Goal: Information Seeking & Learning: Learn about a topic

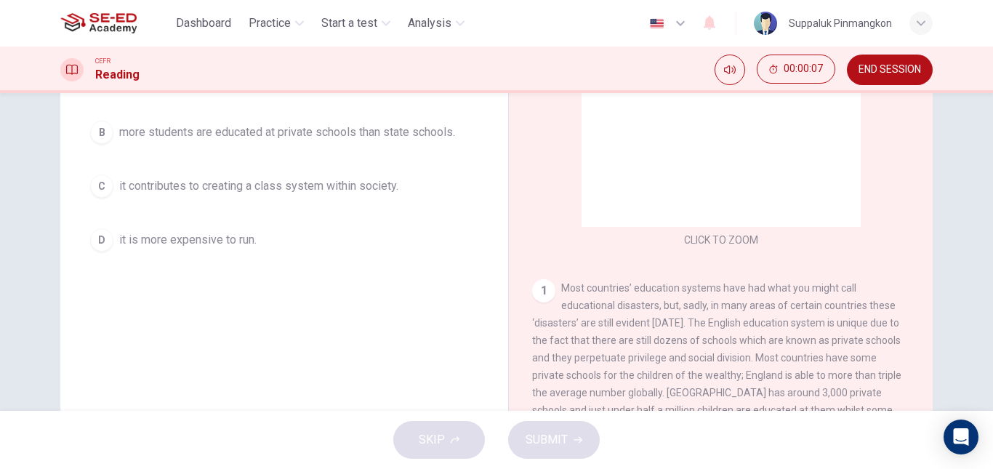
scroll to position [218, 0]
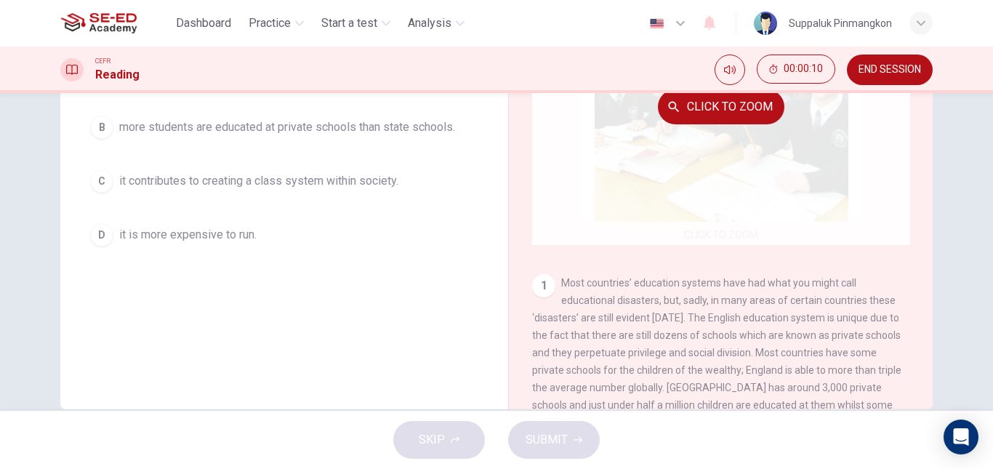
click at [737, 171] on div "Click to Zoom" at bounding box center [721, 106] width 378 height 277
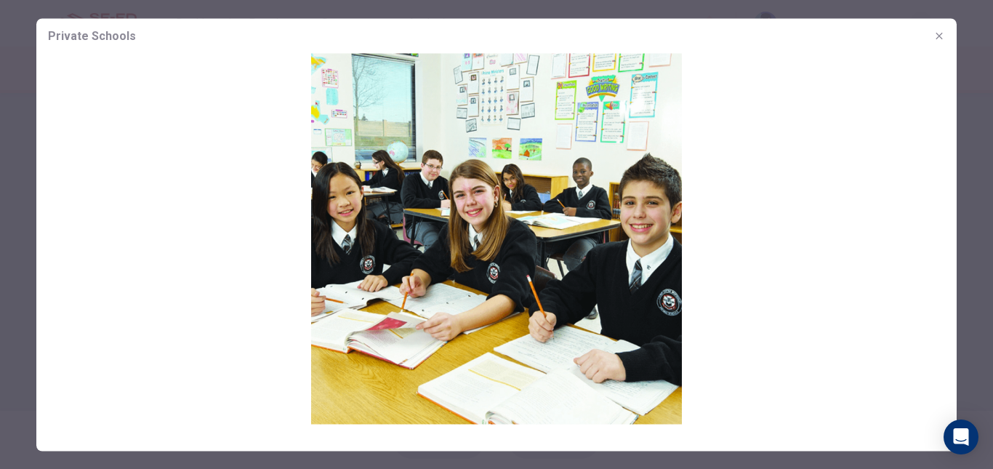
click at [940, 33] on icon "button" at bounding box center [940, 36] width 12 height 12
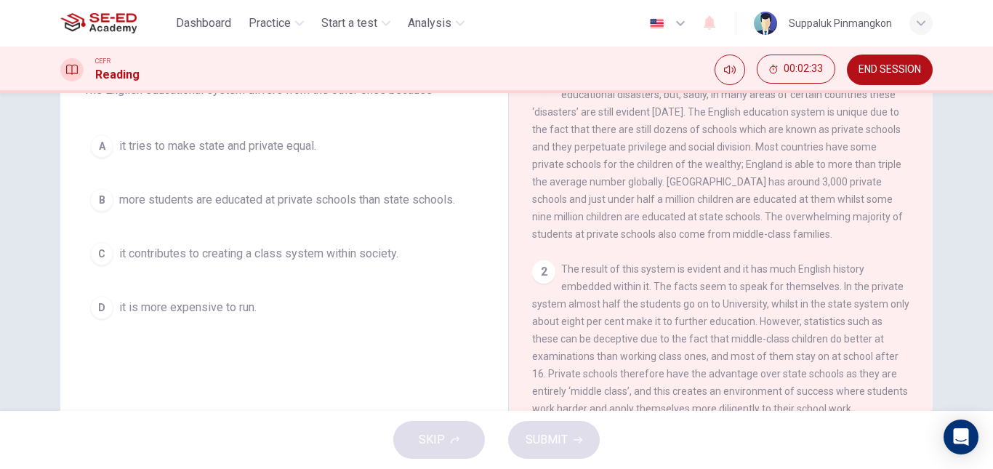
scroll to position [73, 0]
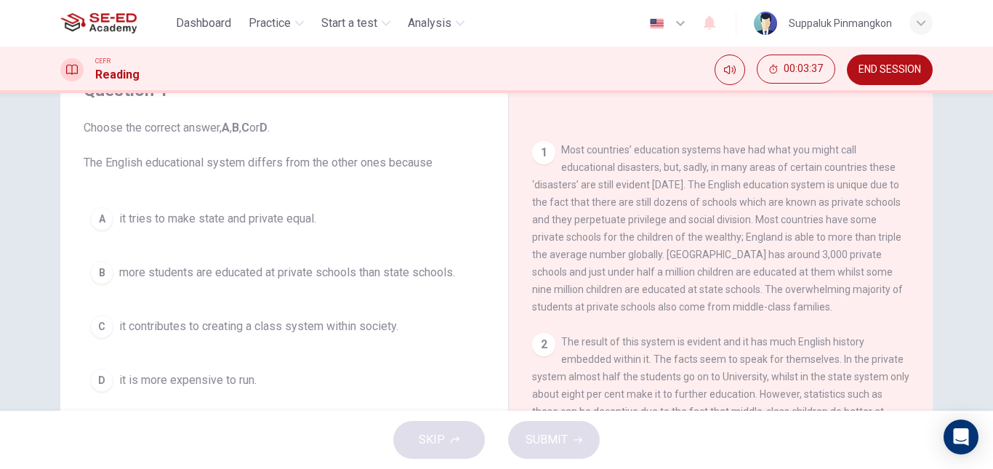
click at [96, 281] on div "B" at bounding box center [101, 272] width 23 height 23
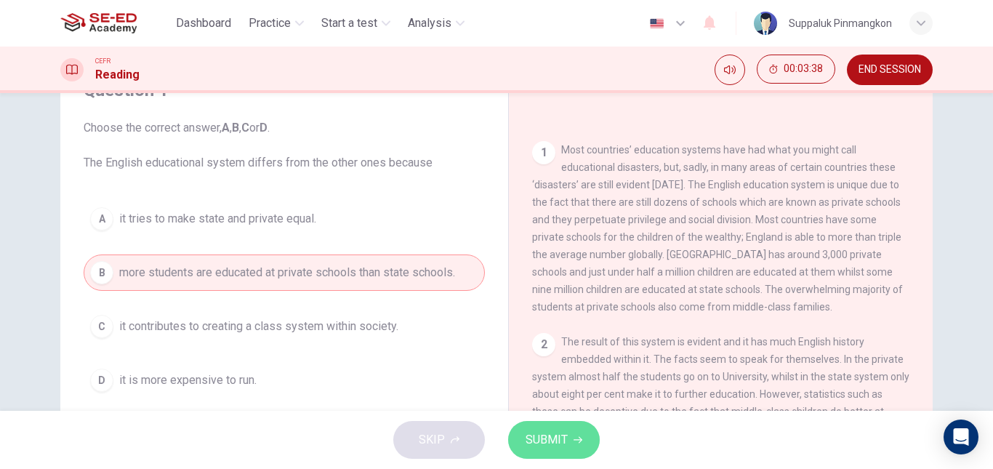
click at [574, 442] on icon "button" at bounding box center [578, 440] width 9 height 9
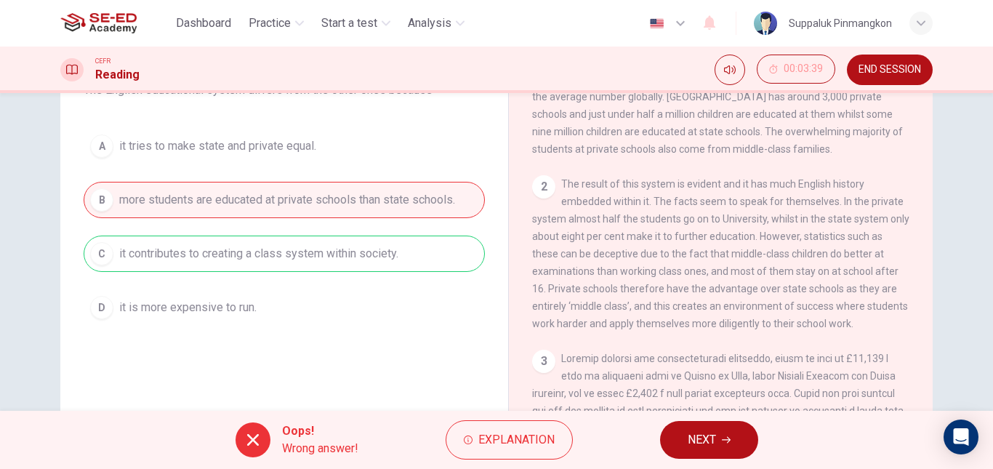
scroll to position [497, 0]
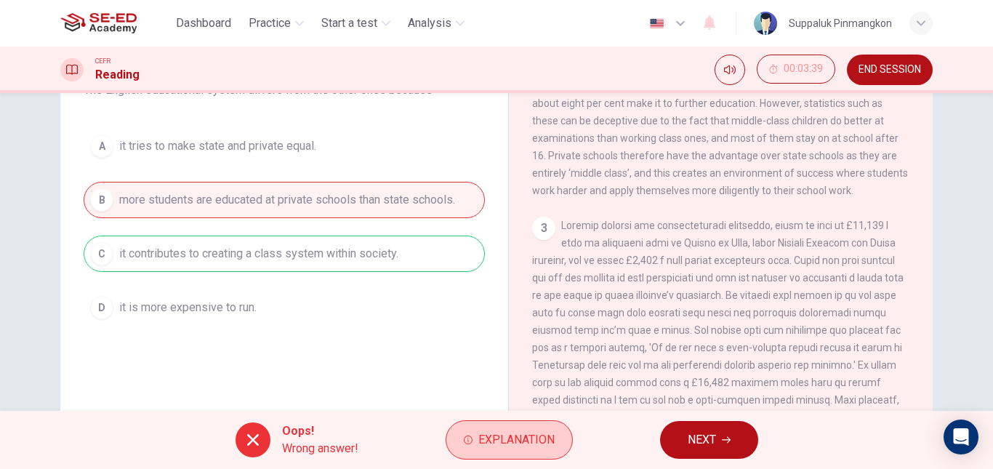
click at [521, 440] on span "Explanation" at bounding box center [517, 440] width 76 height 20
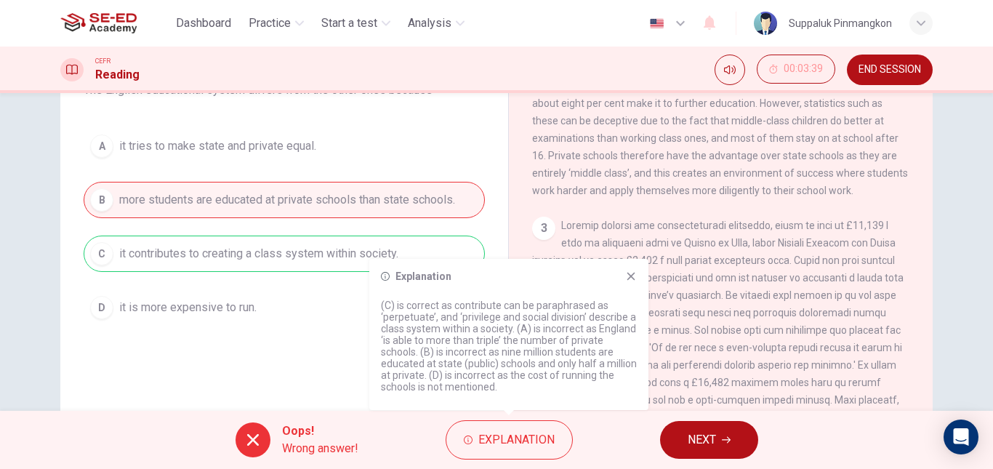
click at [631, 272] on icon at bounding box center [631, 277] width 12 height 12
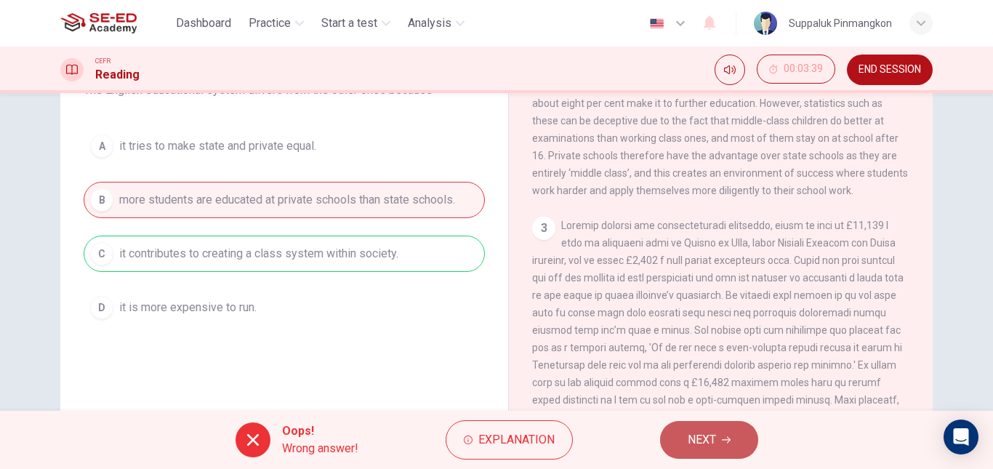
click at [724, 447] on button "NEXT" at bounding box center [709, 440] width 98 height 38
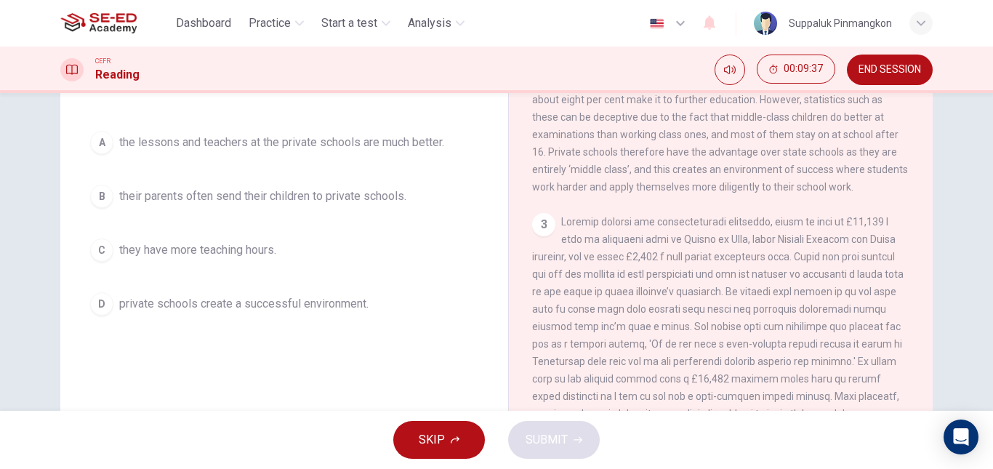
scroll to position [173, 0]
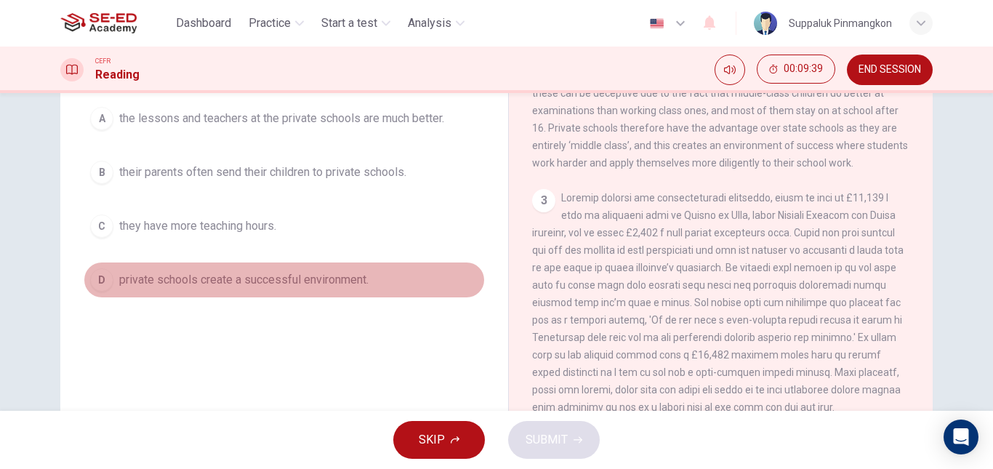
click at [95, 281] on div "D" at bounding box center [101, 279] width 23 height 23
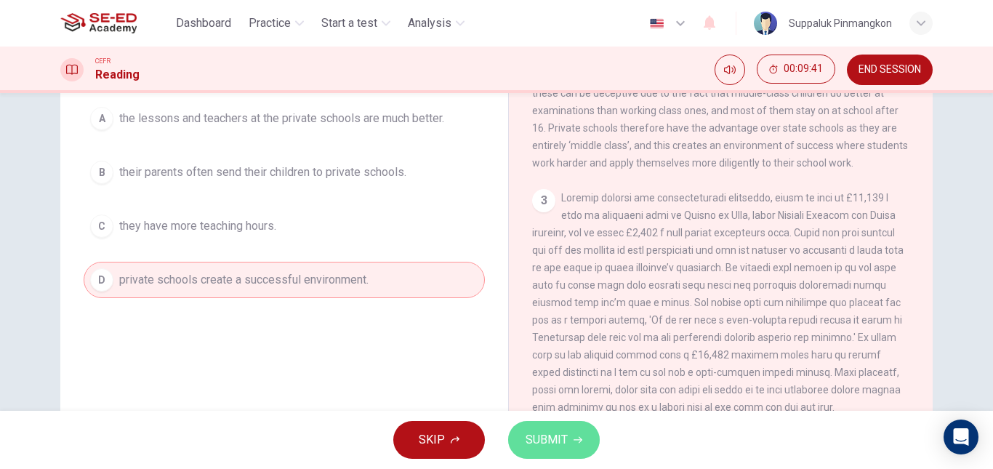
click at [567, 441] on button "SUBMIT" at bounding box center [554, 440] width 92 height 38
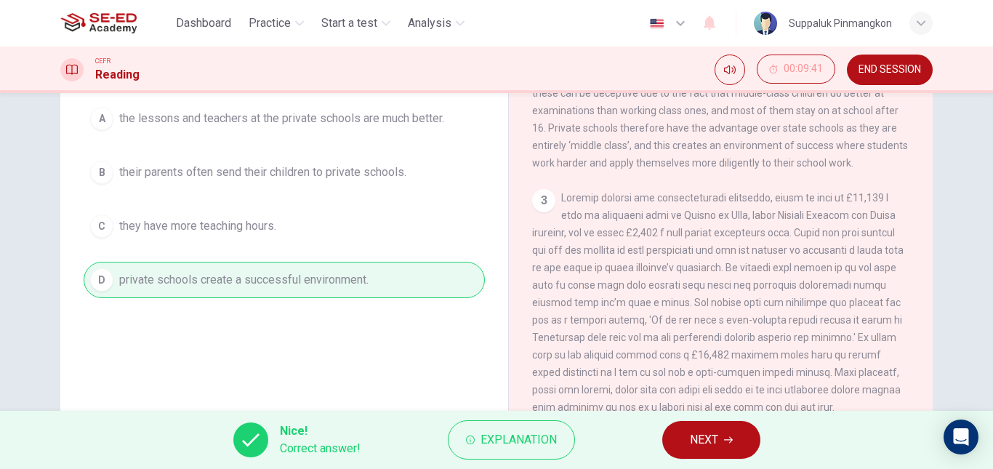
click at [704, 437] on span "NEXT" at bounding box center [704, 440] width 28 height 20
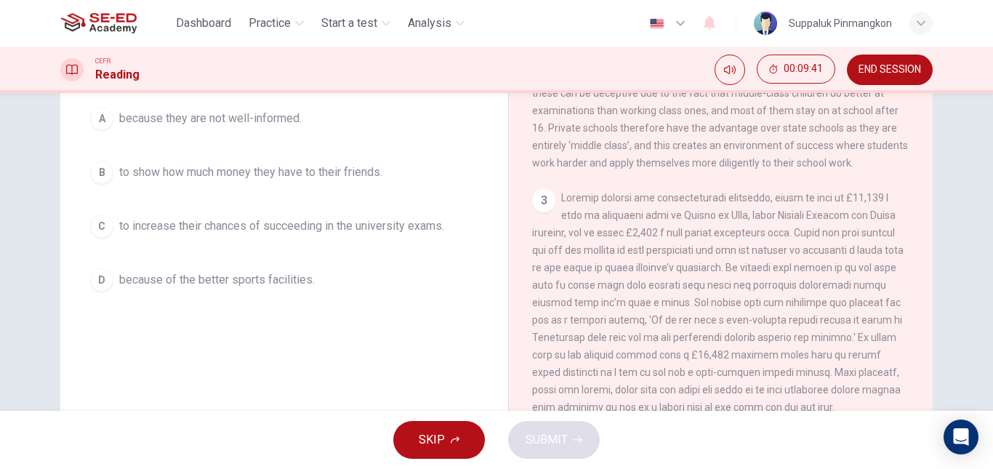
scroll to position [100, 0]
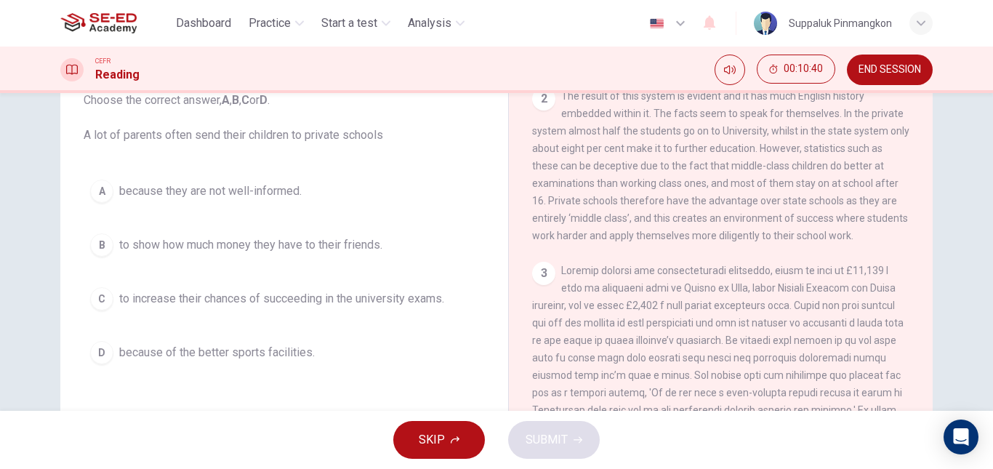
click at [93, 353] on div "D" at bounding box center [101, 352] width 23 height 23
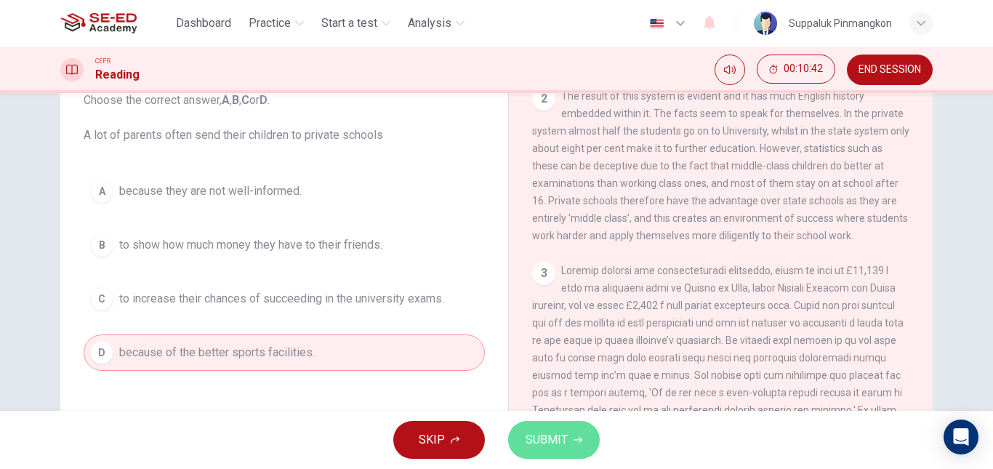
click at [543, 449] on span "SUBMIT" at bounding box center [547, 440] width 42 height 20
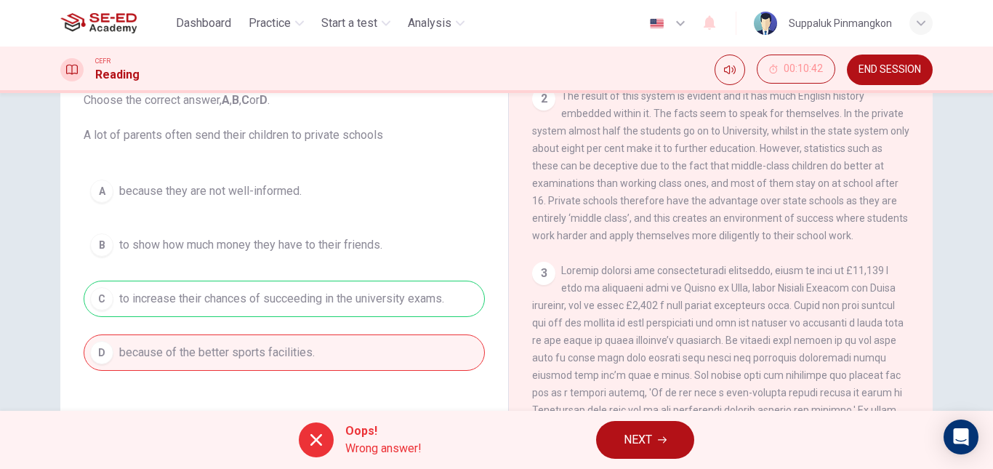
click at [654, 440] on button "NEXT" at bounding box center [645, 440] width 98 height 38
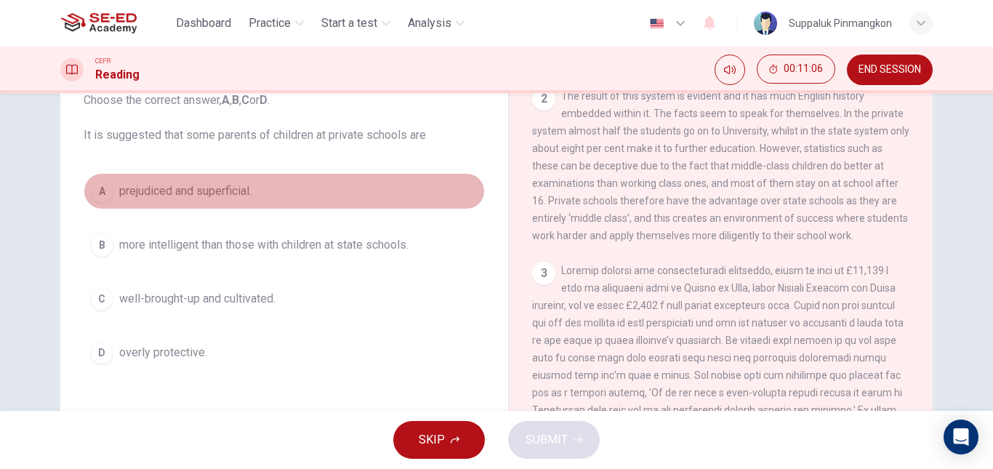
click at [107, 195] on div "A" at bounding box center [101, 191] width 23 height 23
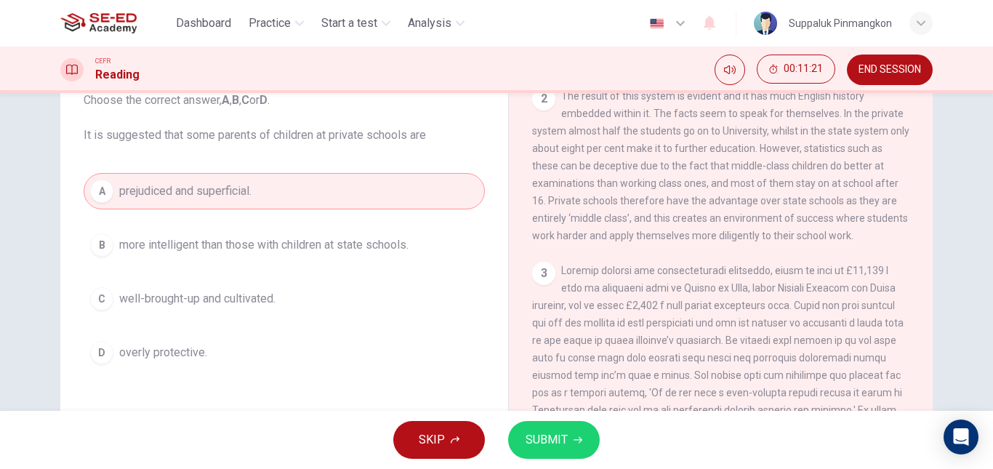
click at [558, 444] on span "SUBMIT" at bounding box center [547, 440] width 42 height 20
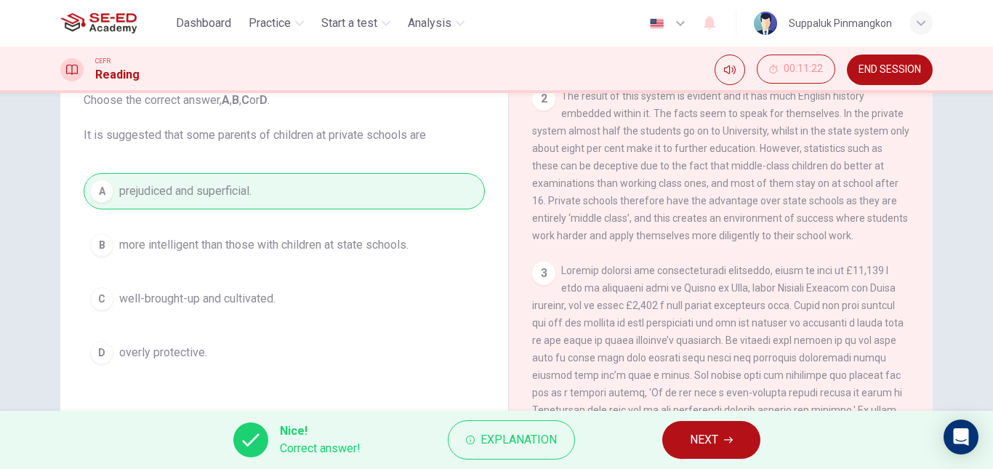
click at [706, 436] on span "NEXT" at bounding box center [704, 440] width 28 height 20
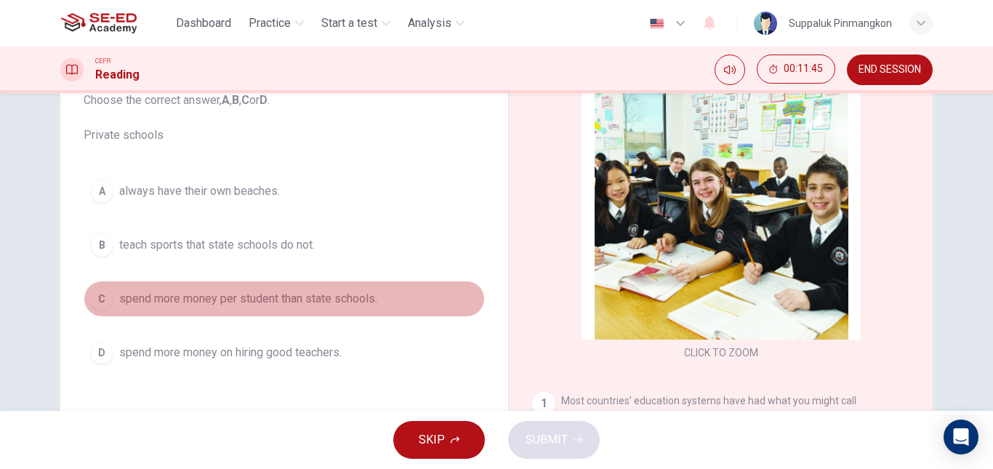
click at [96, 298] on div "C" at bounding box center [101, 298] width 23 height 23
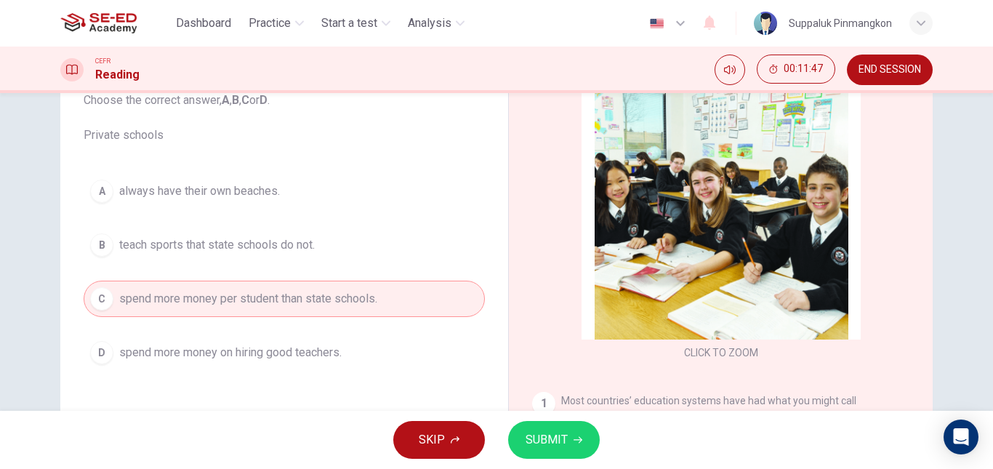
click at [555, 447] on span "SUBMIT" at bounding box center [547, 440] width 42 height 20
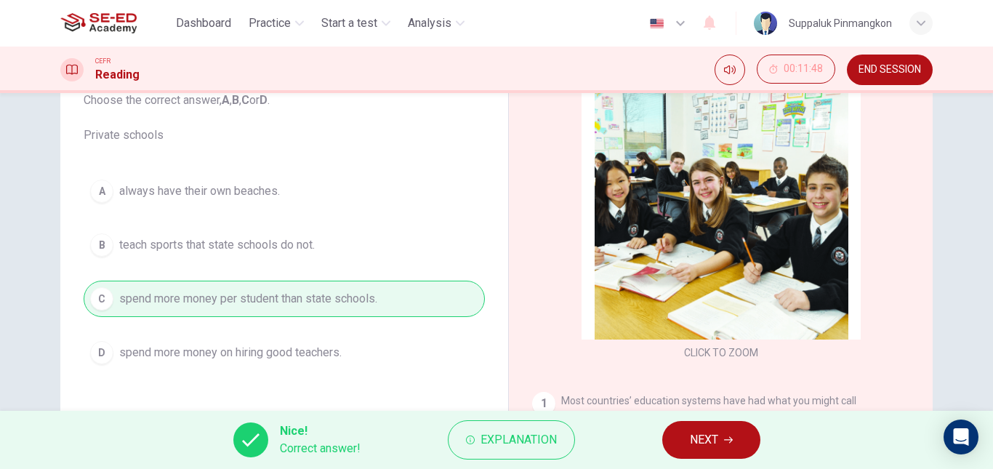
click at [679, 439] on button "NEXT" at bounding box center [712, 440] width 98 height 38
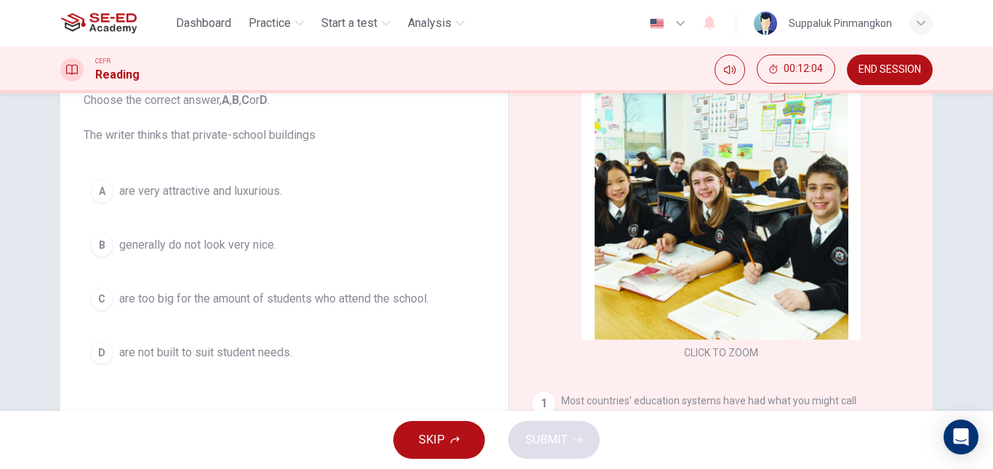
click at [95, 193] on div "A" at bounding box center [101, 191] width 23 height 23
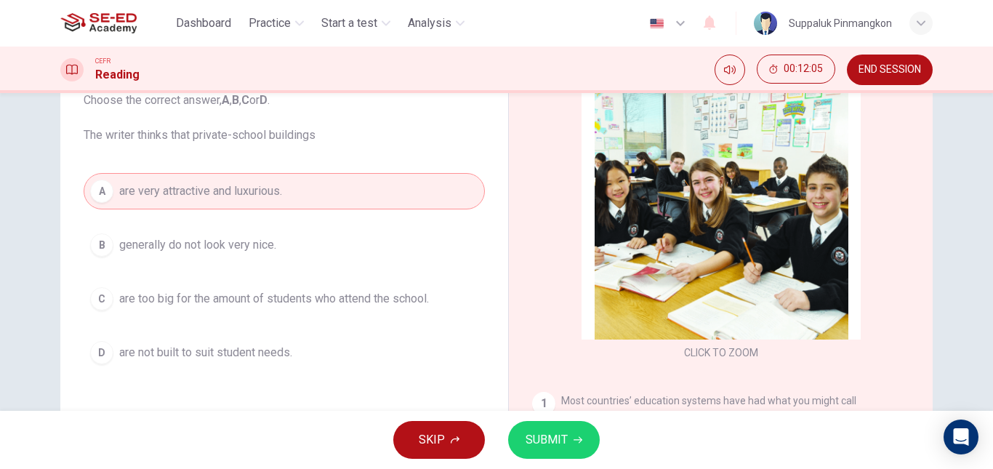
click at [537, 435] on span "SUBMIT" at bounding box center [547, 440] width 42 height 20
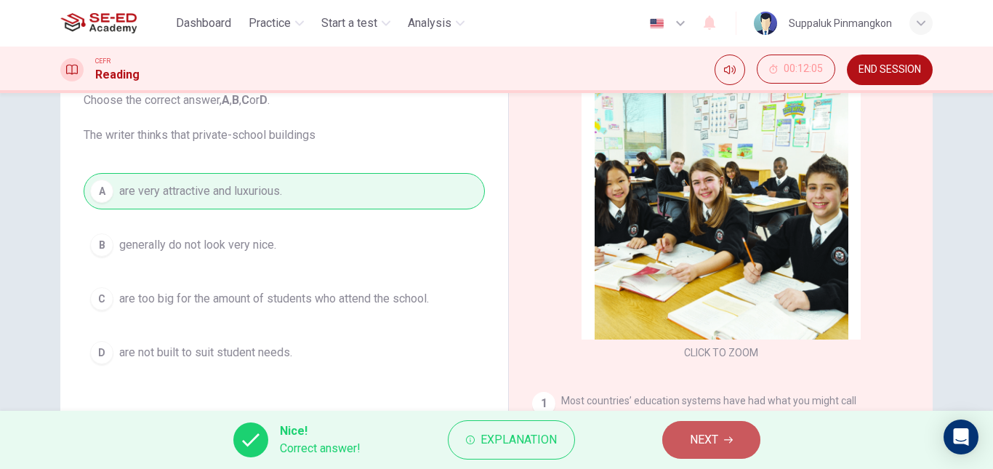
click at [727, 443] on icon "button" at bounding box center [728, 440] width 9 height 9
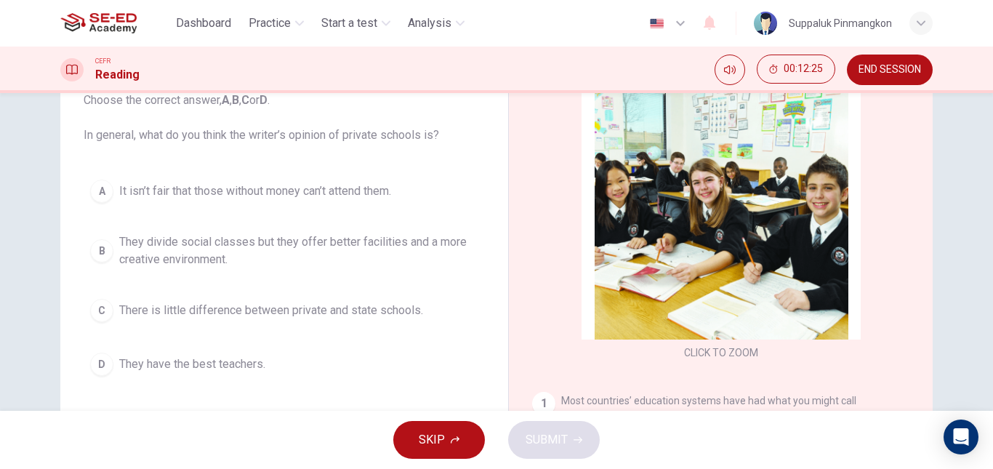
click at [99, 252] on div "B" at bounding box center [101, 250] width 23 height 23
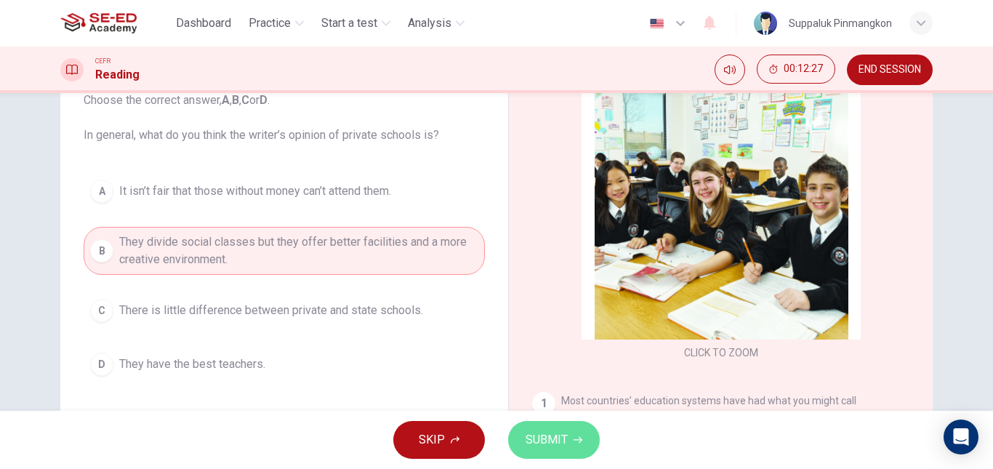
click at [547, 445] on span "SUBMIT" at bounding box center [547, 440] width 42 height 20
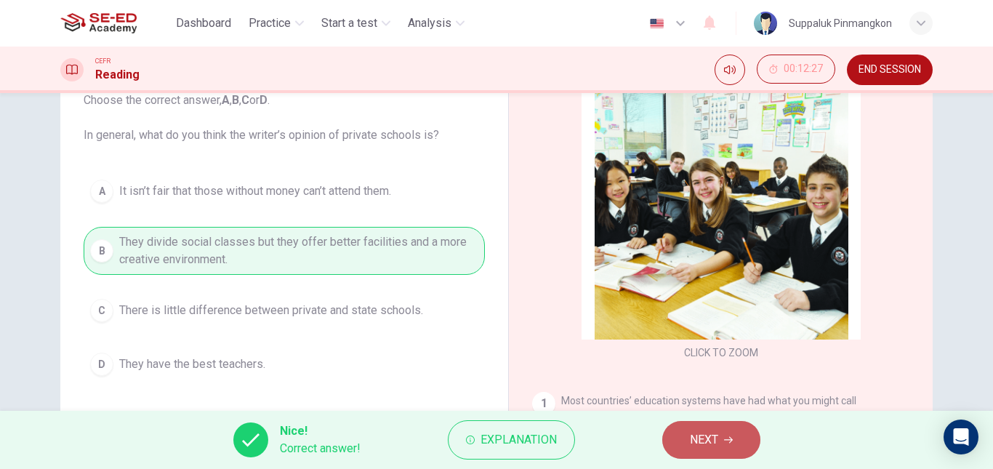
click at [708, 439] on span "NEXT" at bounding box center [704, 440] width 28 height 20
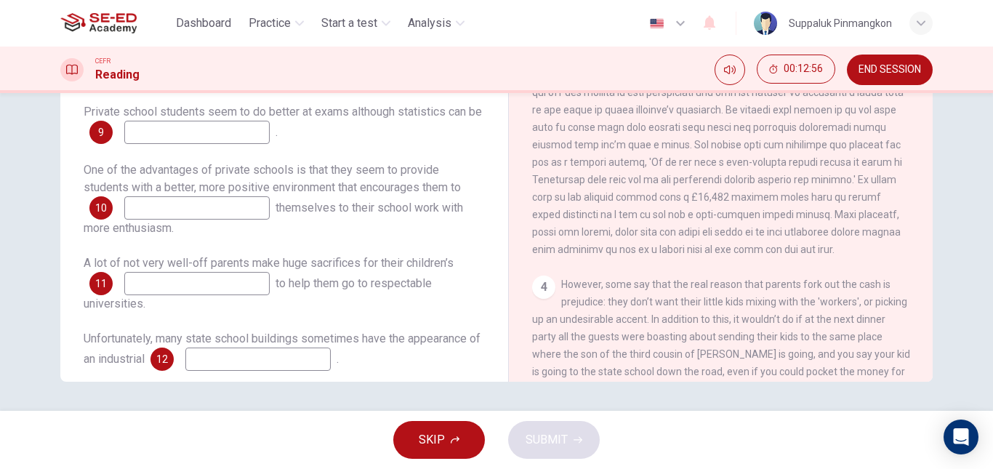
scroll to position [28, 0]
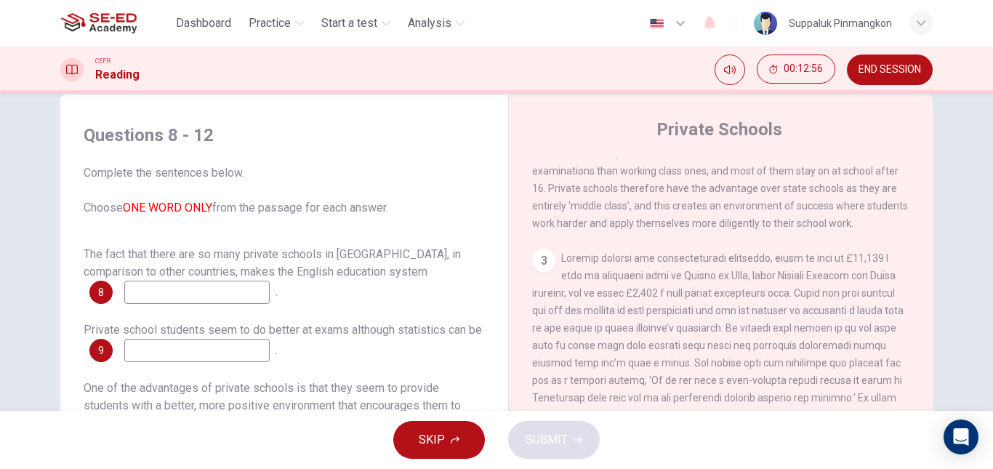
click at [174, 299] on input at bounding box center [196, 292] width 145 height 23
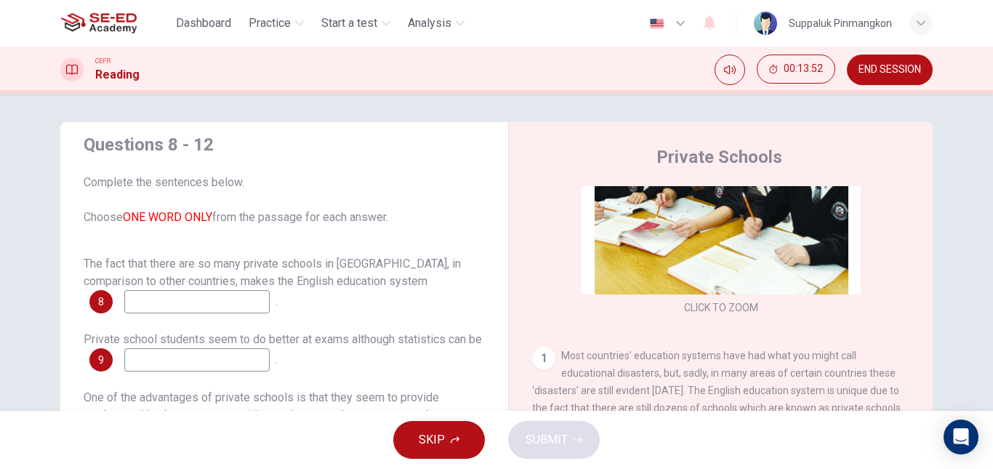
scroll to position [291, 0]
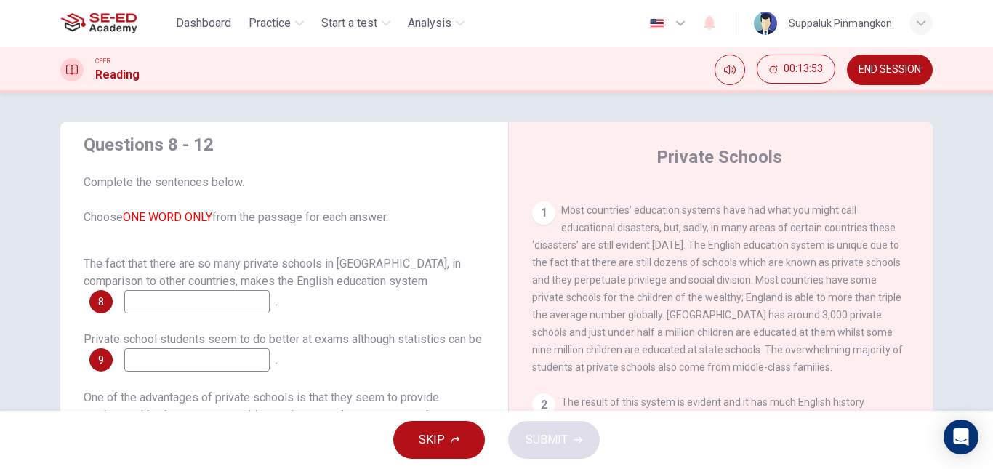
drag, startPoint x: 631, startPoint y: 271, endPoint x: 772, endPoint y: 278, distance: 140.6
click at [772, 278] on span "Most countries’ education systems have had what you might call educational disa…" at bounding box center [717, 288] width 371 height 169
click at [761, 315] on span "Most countries’ education systems have had what you might call educational disa…" at bounding box center [717, 288] width 371 height 169
click at [730, 307] on span "Most countries’ education systems have had what you might call educational disa…" at bounding box center [717, 288] width 371 height 169
click at [740, 337] on span "Most countries’ education systems have had what you might call educational disa…" at bounding box center [717, 288] width 371 height 169
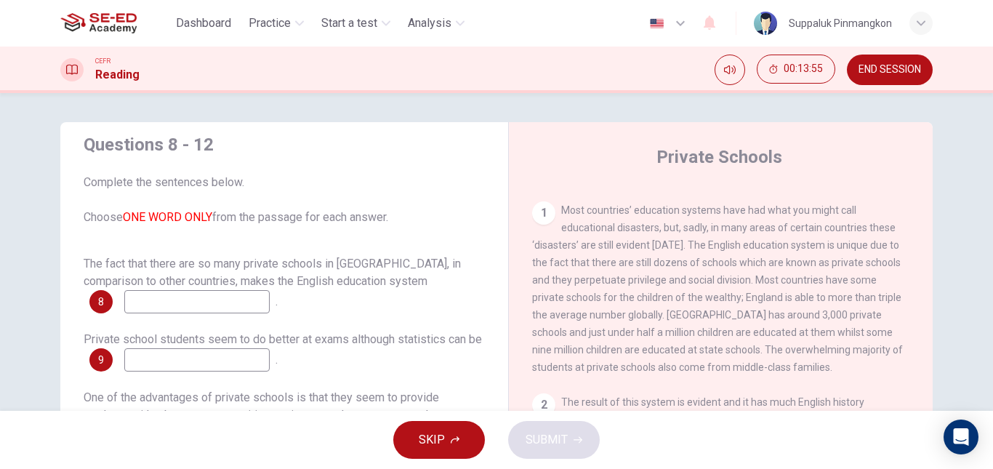
click at [676, 364] on div "1 Most countries’ education systems have had what you might call educational di…" at bounding box center [721, 288] width 378 height 175
click at [564, 360] on span "Most countries’ education systems have had what you might call educational disa…" at bounding box center [717, 288] width 371 height 169
click at [556, 204] on div "1 Most countries’ education systems have had what you might call educational di…" at bounding box center [721, 288] width 378 height 175
click at [538, 217] on div "1" at bounding box center [543, 212] width 23 height 23
drag, startPoint x: 726, startPoint y: 348, endPoint x: 465, endPoint y: 331, distance: 260.9
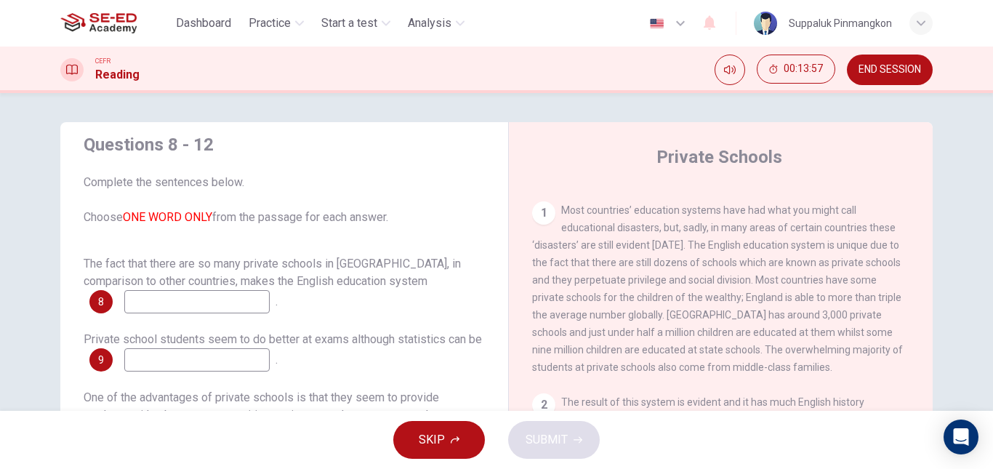
click at [465, 331] on div "Questions 8 - 12 Complete the sentences below. Choose ONE WORD ONLY from the pa…" at bounding box center [496, 374] width 873 height 505
click at [172, 304] on input at bounding box center [196, 301] width 145 height 23
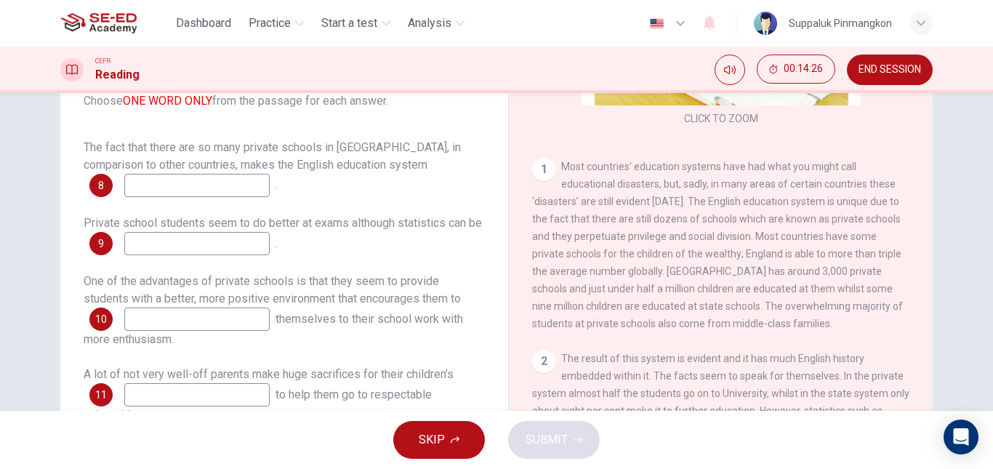
scroll to position [246, 0]
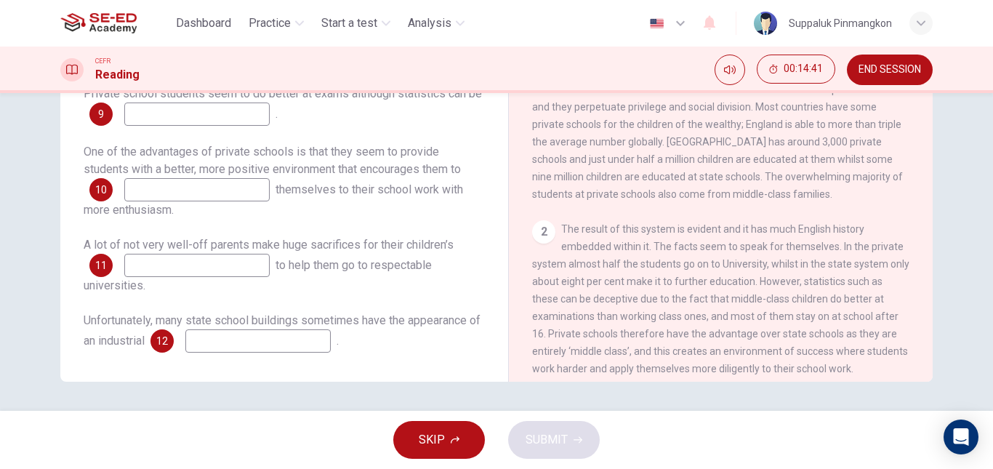
click at [233, 343] on input at bounding box center [257, 340] width 145 height 23
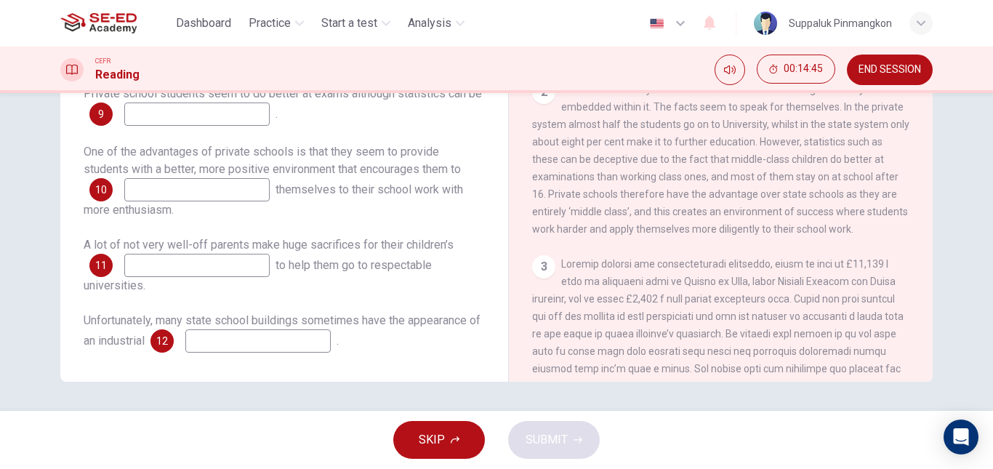
scroll to position [364, 0]
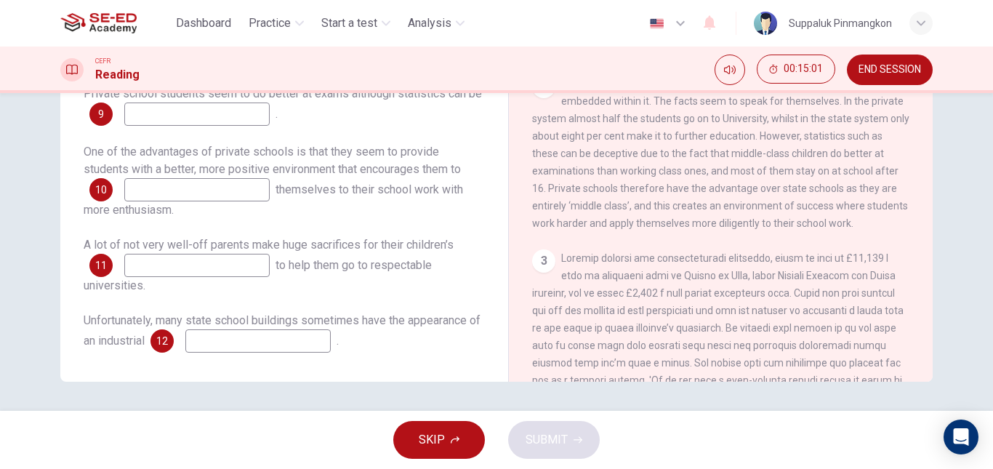
click at [159, 196] on input at bounding box center [196, 189] width 145 height 23
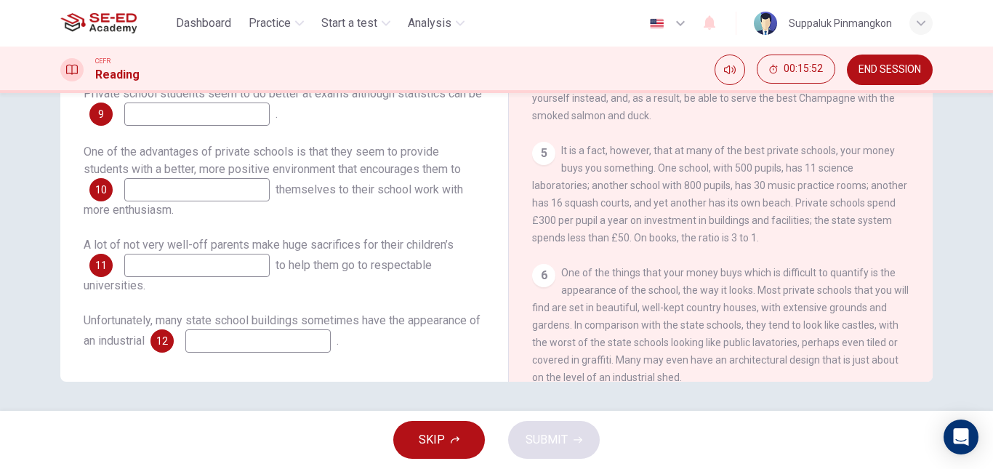
scroll to position [933, 0]
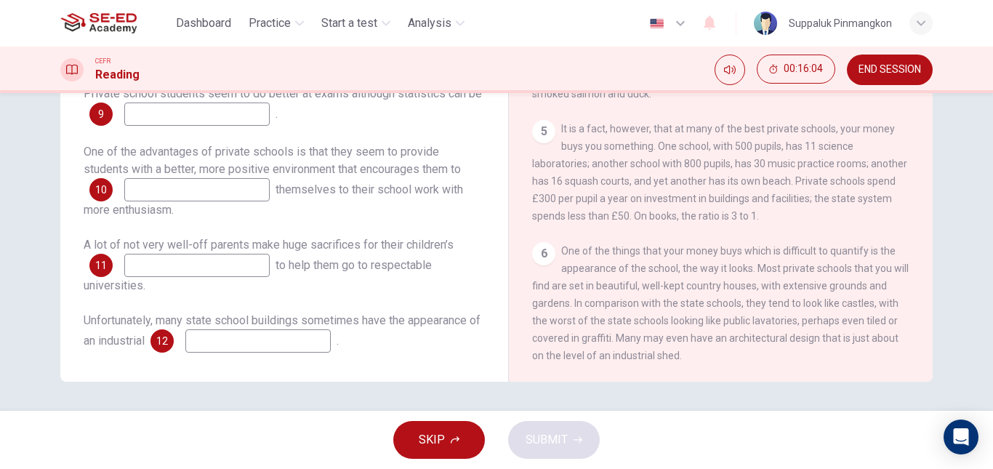
click at [233, 344] on input at bounding box center [257, 340] width 145 height 23
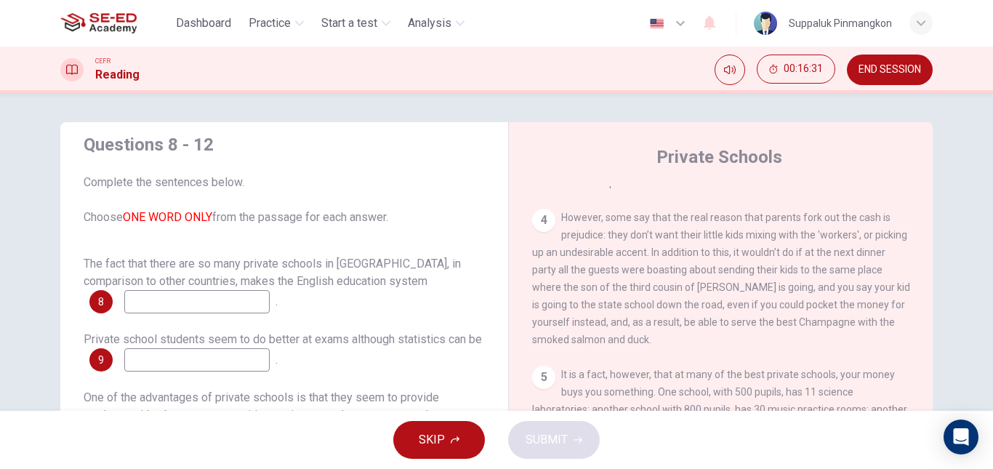
scroll to position [218, 0]
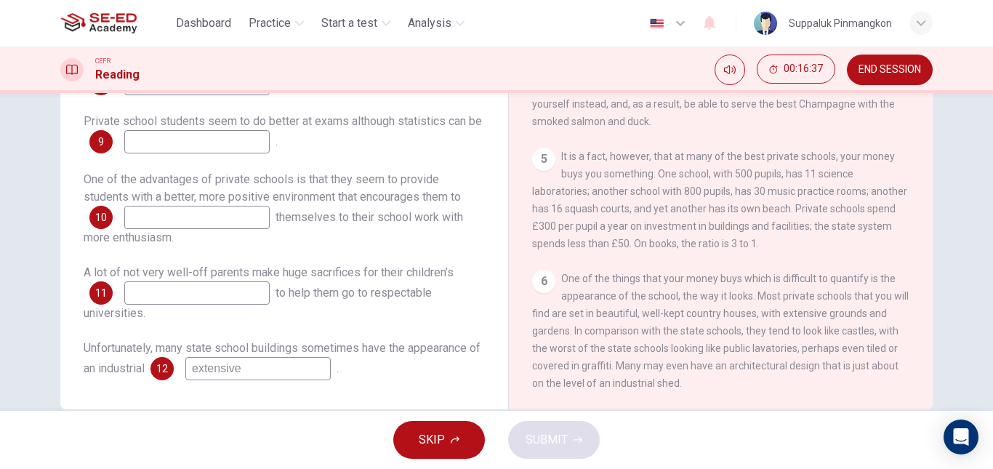
drag, startPoint x: 275, startPoint y: 369, endPoint x: 181, endPoint y: 367, distance: 93.8
click at [181, 367] on div "12 extensive" at bounding box center [241, 368] width 180 height 23
type input "castle"
click at [157, 293] on input at bounding box center [196, 292] width 145 height 23
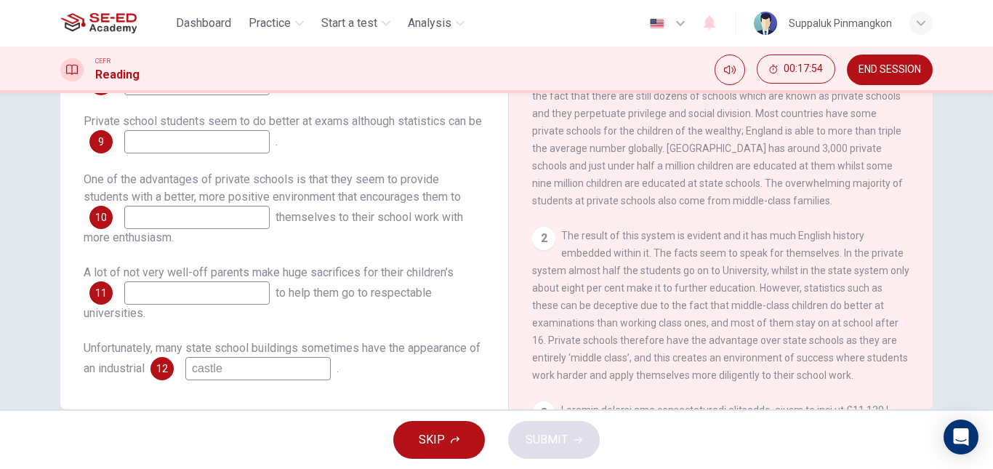
scroll to position [206, 0]
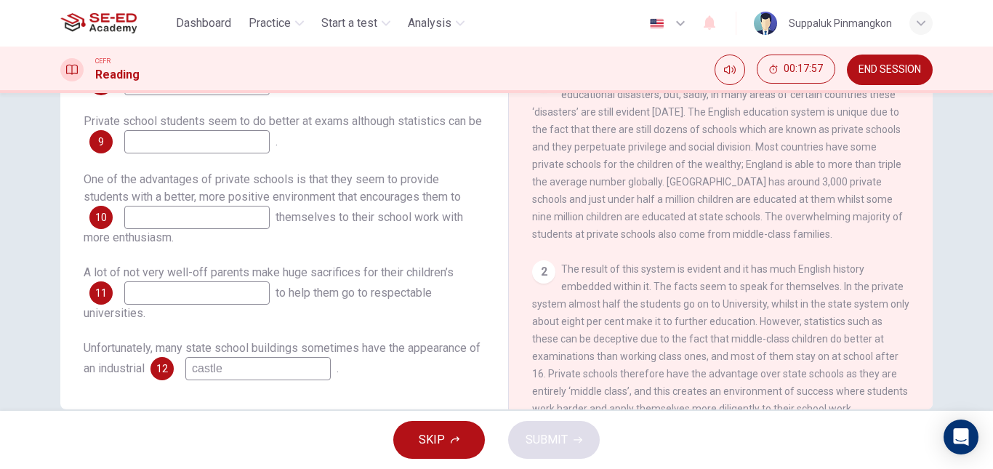
click at [207, 295] on input at bounding box center [196, 292] width 145 height 23
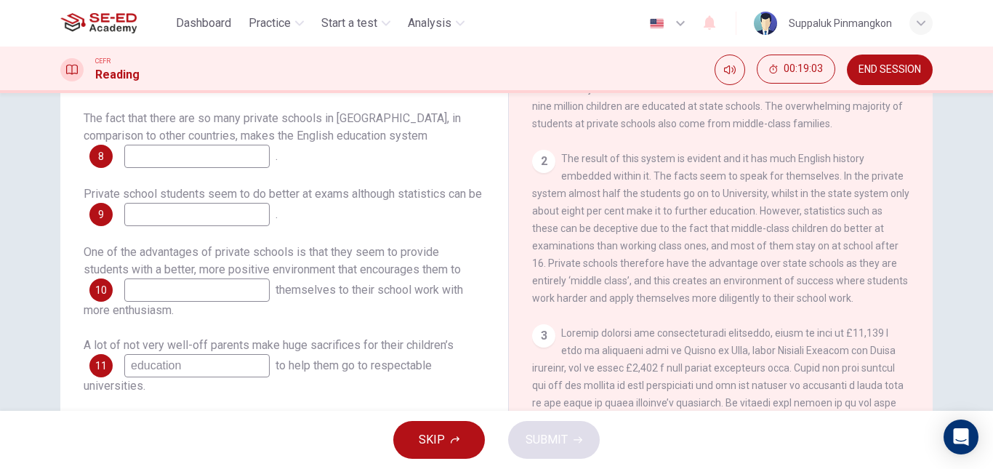
scroll to position [424, 0]
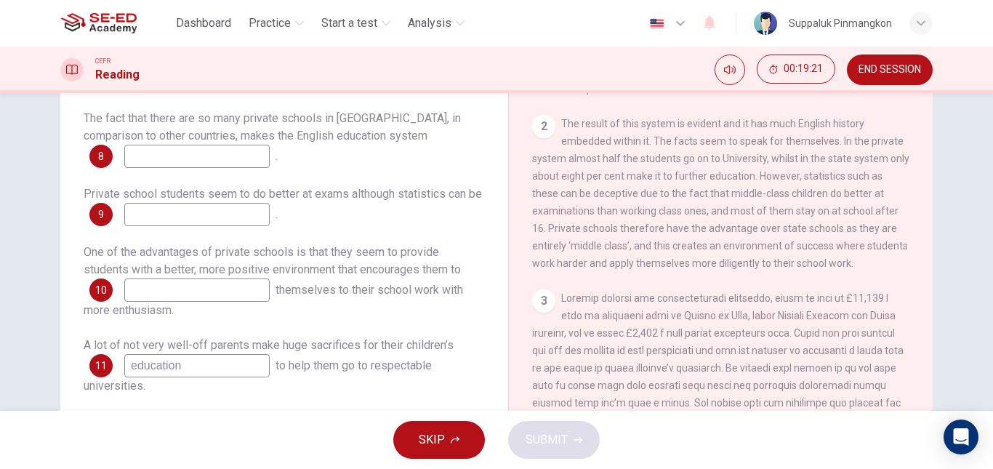
type input "education"
click at [183, 294] on input at bounding box center [196, 290] width 145 height 23
type input "diligenly"
click at [319, 293] on span "themselves to their school work with more enthusiasm." at bounding box center [274, 300] width 380 height 34
click at [204, 213] on input at bounding box center [196, 214] width 145 height 23
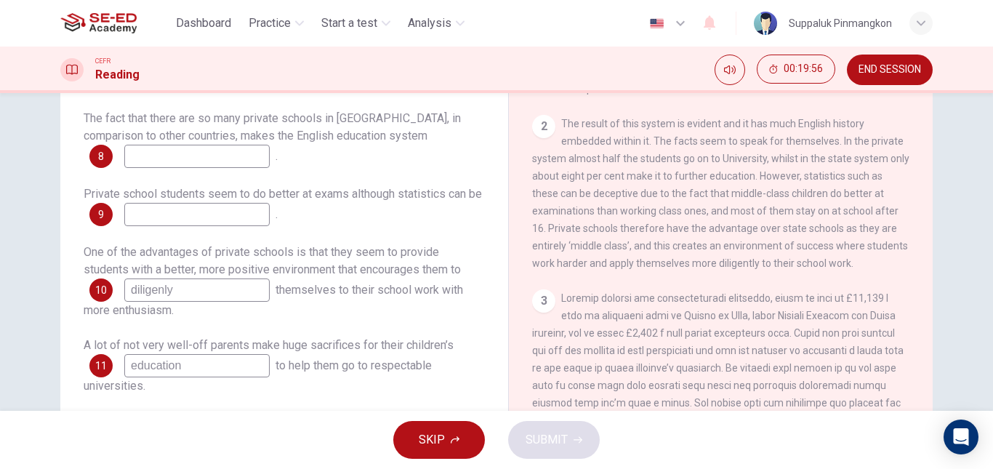
click at [190, 212] on input at bounding box center [196, 214] width 145 height 23
type input "deceptive"
click at [317, 177] on div "The fact that there are so many private schools in England, in comparison to ot…" at bounding box center [284, 281] width 401 height 343
click at [170, 151] on input at bounding box center [196, 156] width 145 height 23
type input "result"
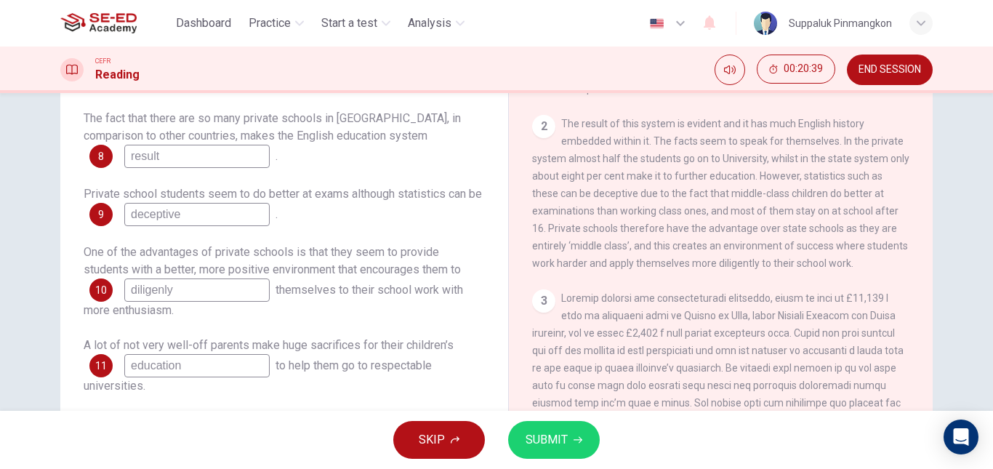
click at [545, 441] on span "SUBMIT" at bounding box center [547, 440] width 42 height 20
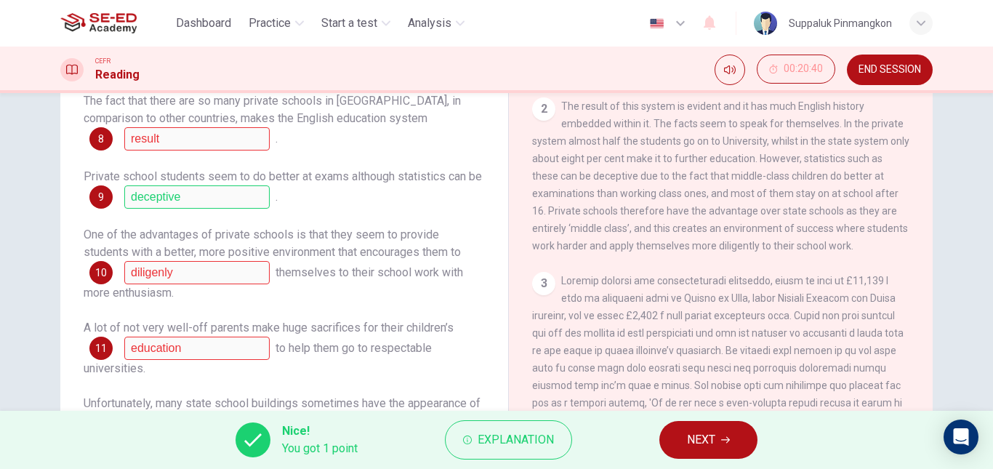
scroll to position [246, 0]
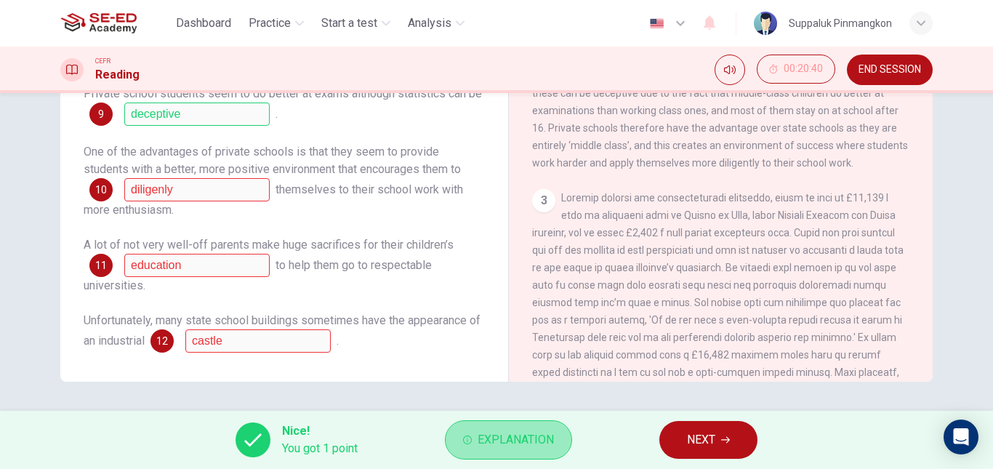
click at [511, 432] on span "Explanation" at bounding box center [516, 440] width 76 height 20
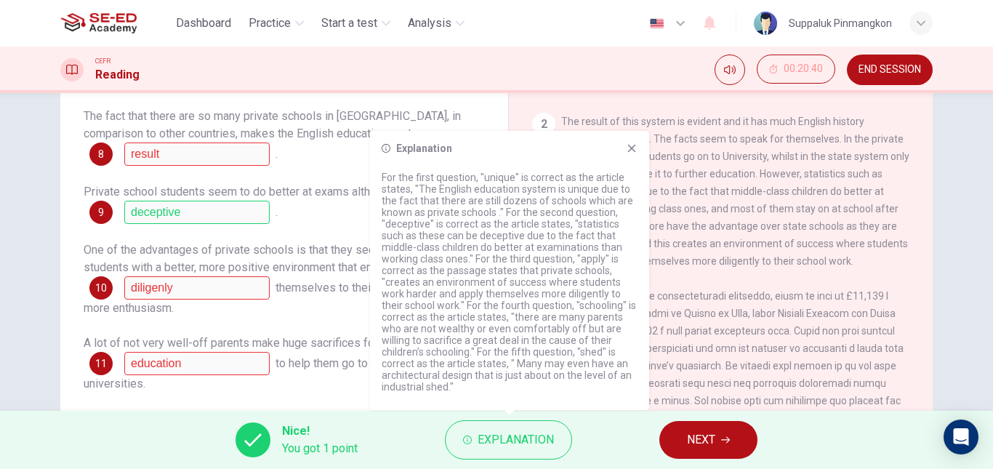
scroll to position [218, 0]
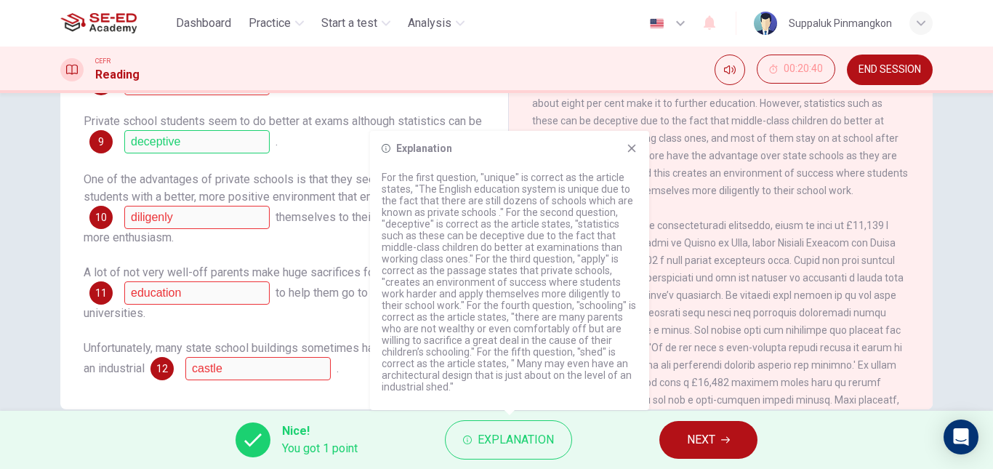
drag, startPoint x: 508, startPoint y: 156, endPoint x: 655, endPoint y: 145, distance: 147.3
click at [655, 145] on body "This site uses cookies, as explained in our Privacy Policy . If you agree to th…" at bounding box center [496, 234] width 993 height 469
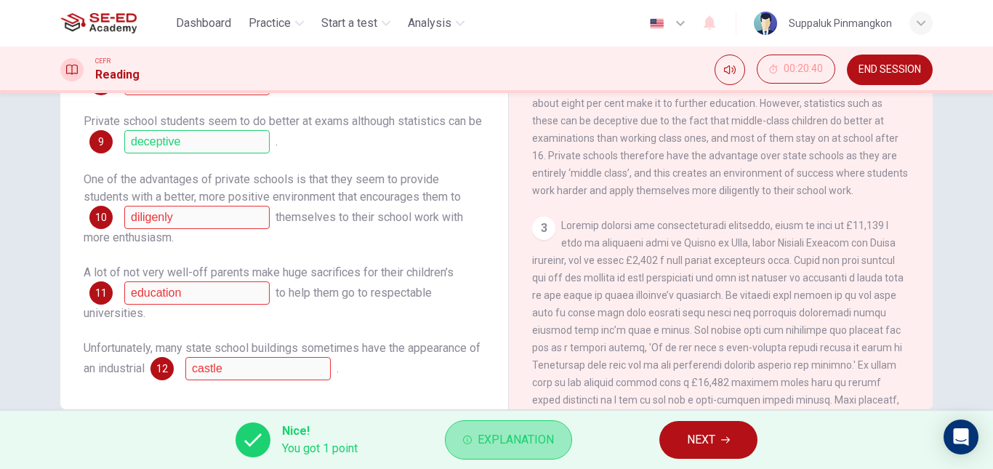
click at [525, 444] on span "Explanation" at bounding box center [516, 440] width 76 height 20
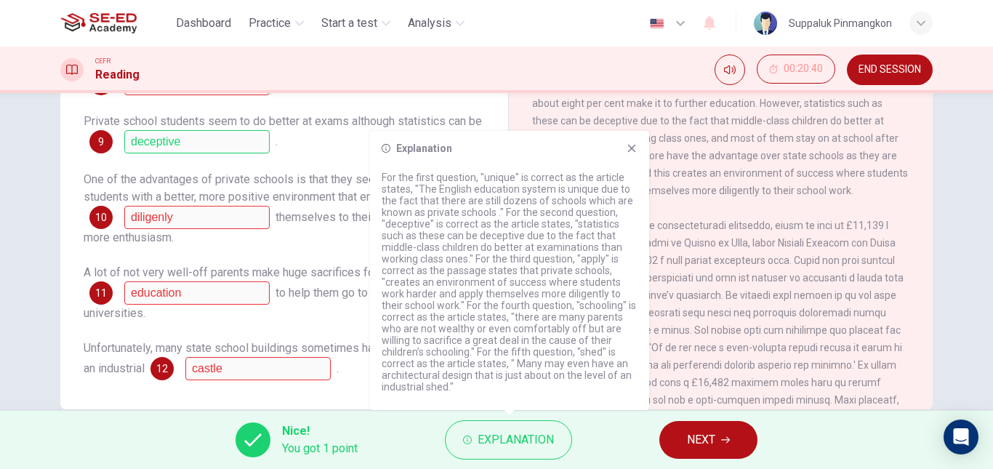
click at [628, 150] on icon at bounding box center [632, 149] width 12 height 12
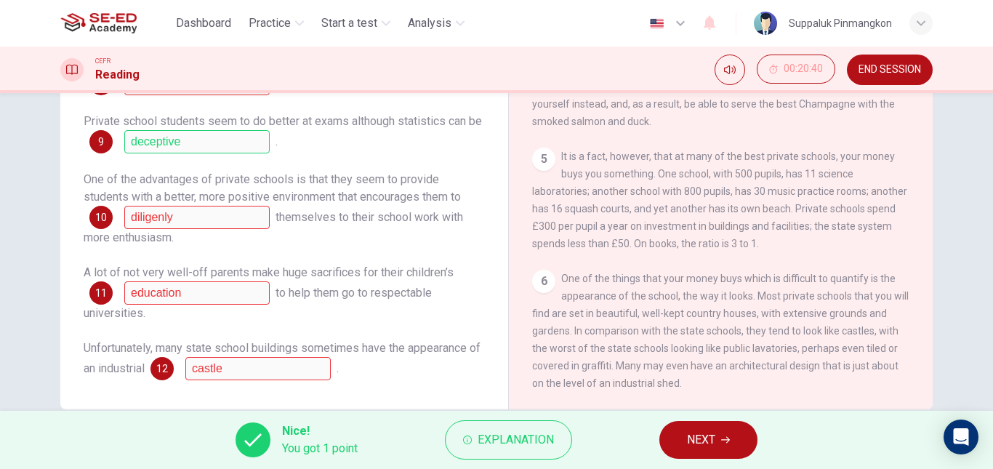
scroll to position [933, 0]
click at [737, 437] on button "NEXT" at bounding box center [709, 440] width 98 height 38
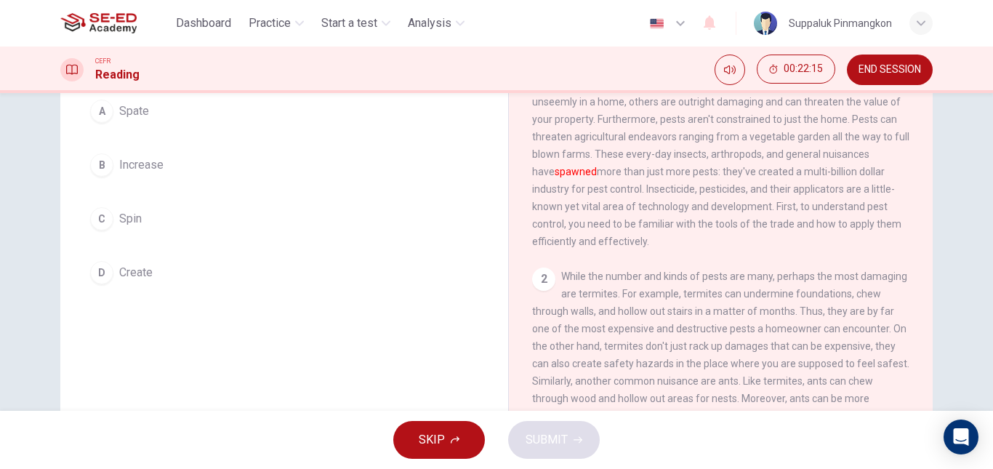
scroll to position [73, 0]
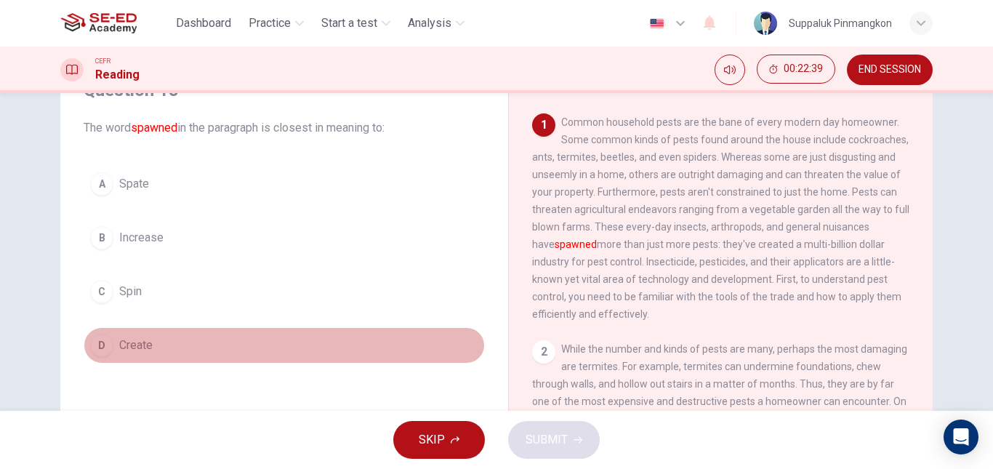
click at [98, 347] on div "D" at bounding box center [101, 345] width 23 height 23
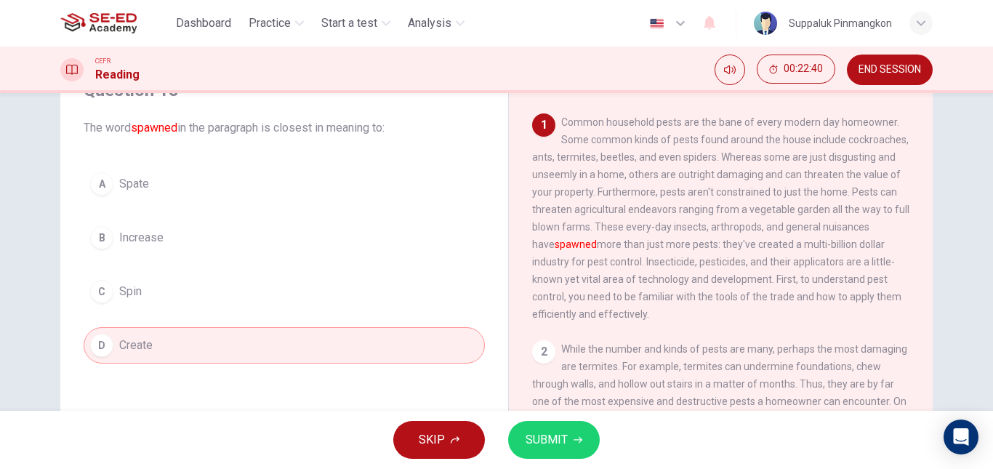
click at [556, 435] on span "SUBMIT" at bounding box center [547, 440] width 42 height 20
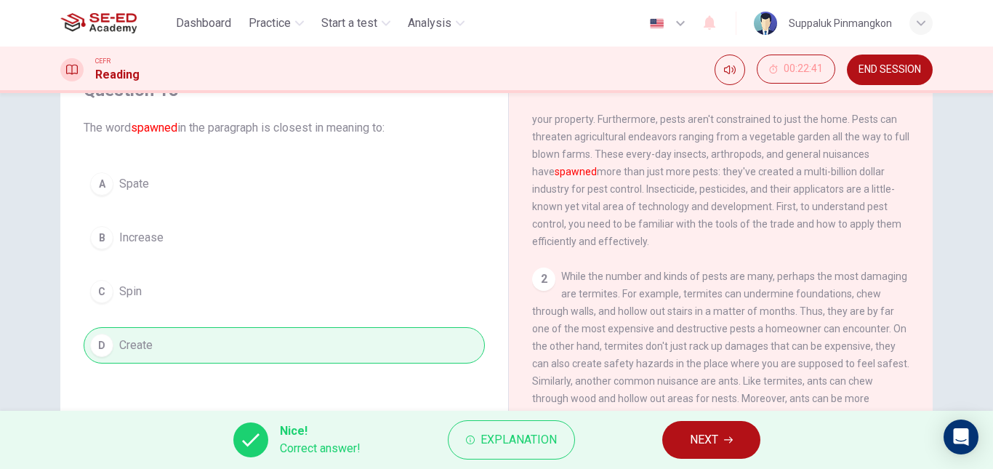
click at [707, 434] on span "NEXT" at bounding box center [704, 440] width 28 height 20
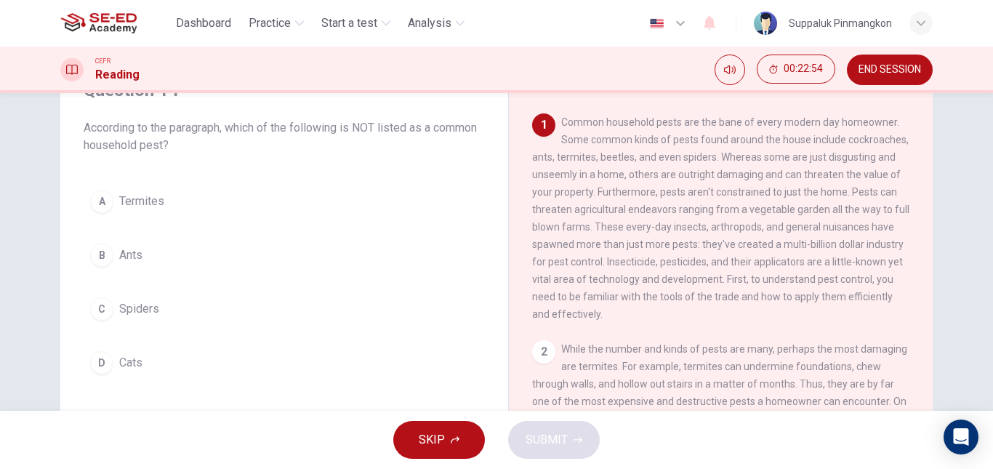
click at [95, 359] on div "D" at bounding box center [101, 362] width 23 height 23
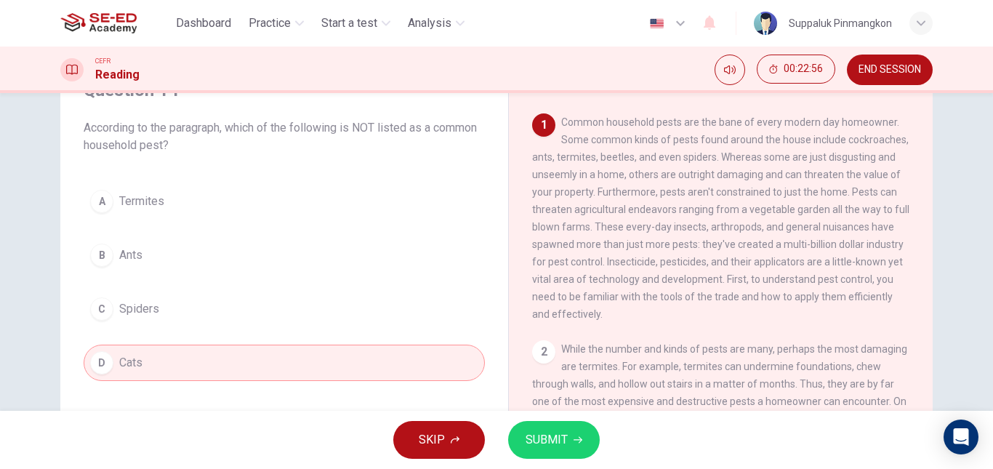
click at [567, 437] on span "SUBMIT" at bounding box center [547, 440] width 42 height 20
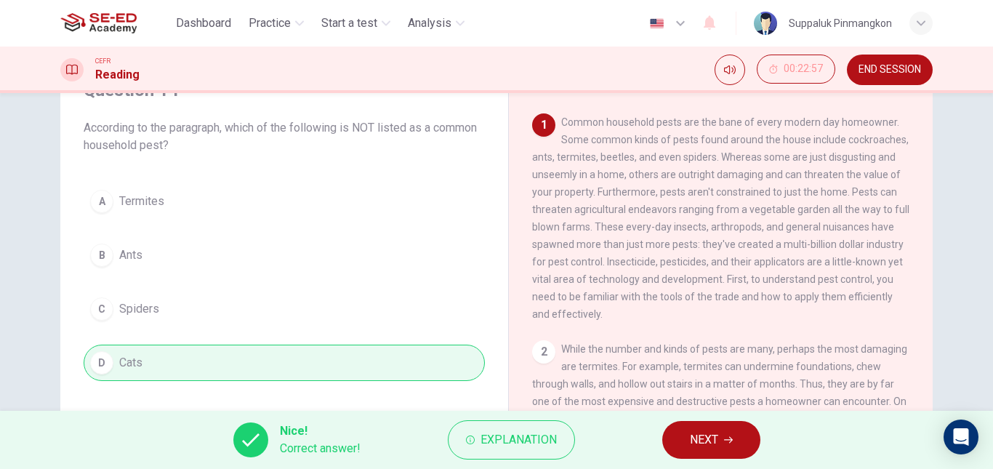
click at [700, 441] on span "NEXT" at bounding box center [704, 440] width 28 height 20
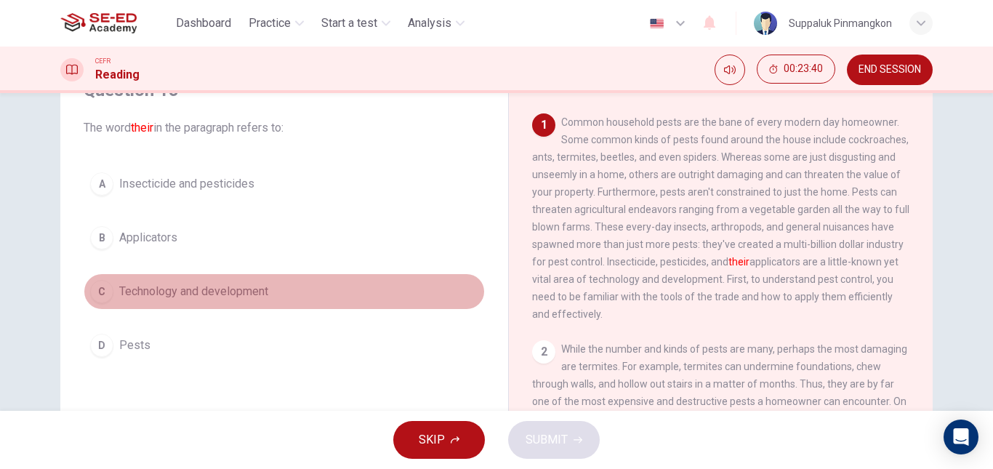
click at [93, 292] on div "C" at bounding box center [101, 291] width 23 height 23
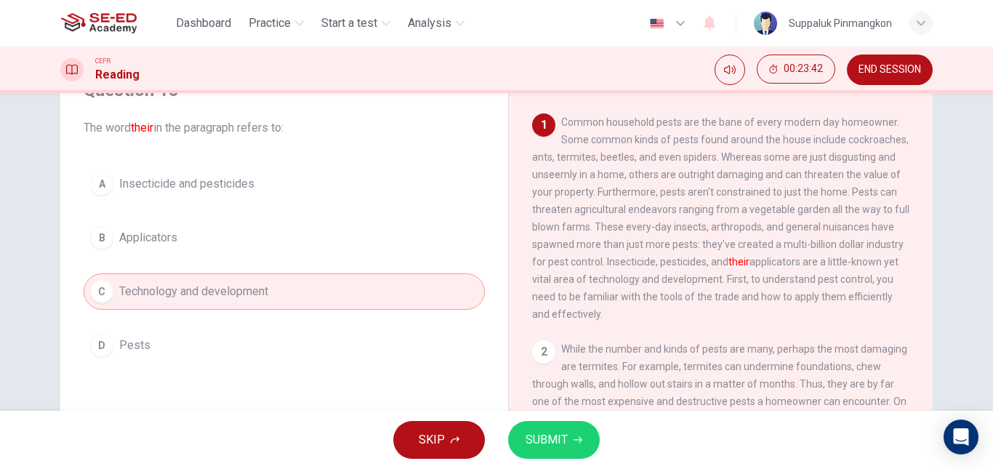
click at [564, 423] on button "SUBMIT" at bounding box center [554, 440] width 92 height 38
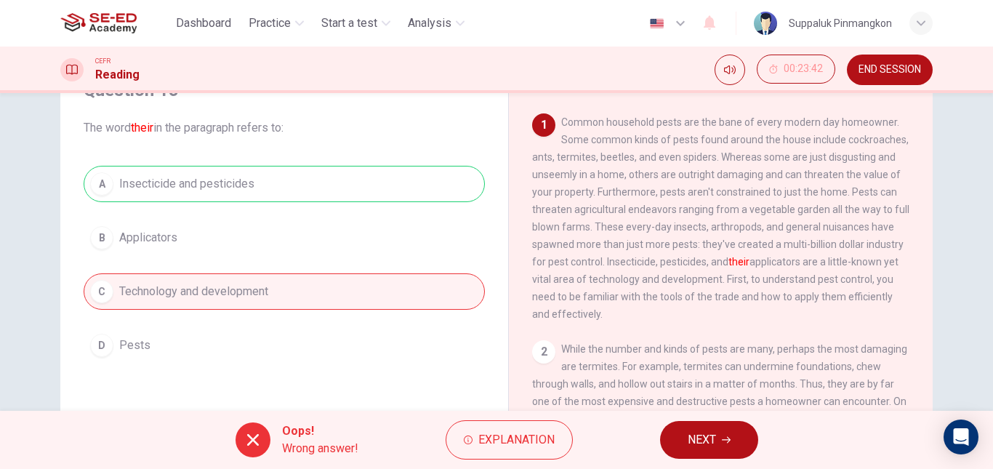
click at [687, 439] on button "NEXT" at bounding box center [709, 440] width 98 height 38
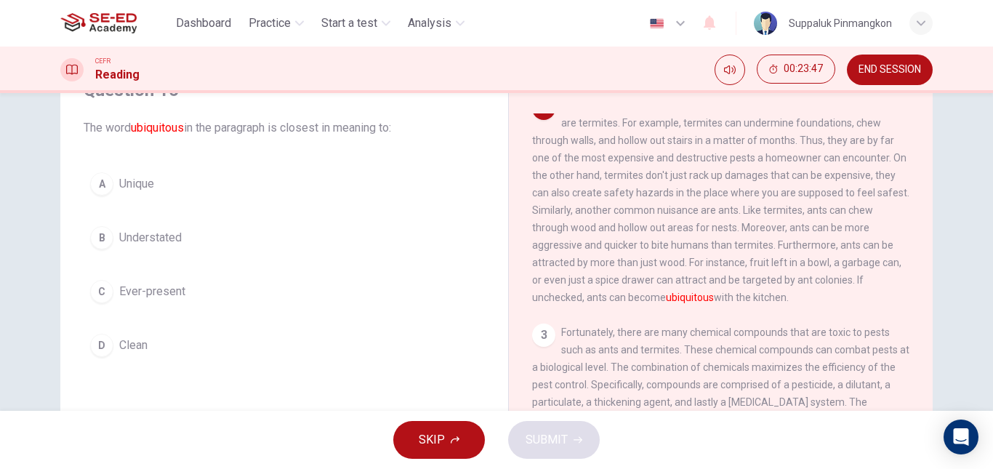
scroll to position [218, 0]
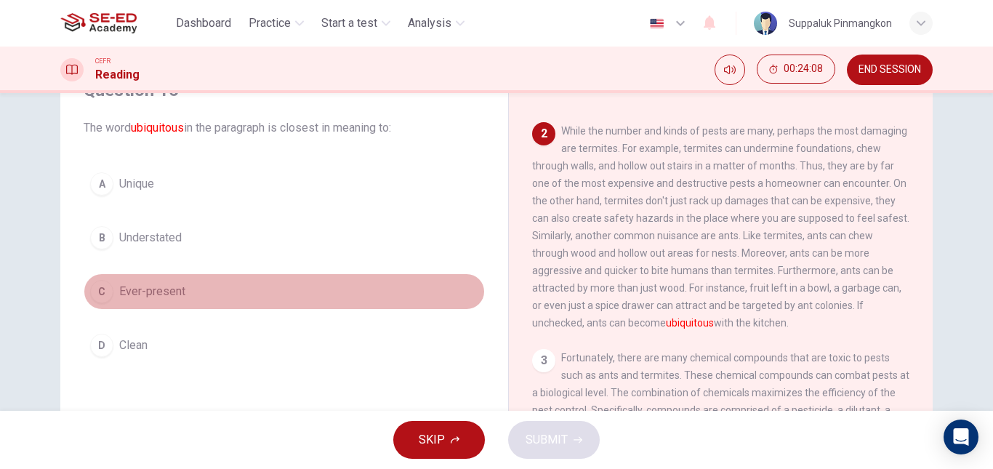
click at [97, 287] on div "C" at bounding box center [101, 291] width 23 height 23
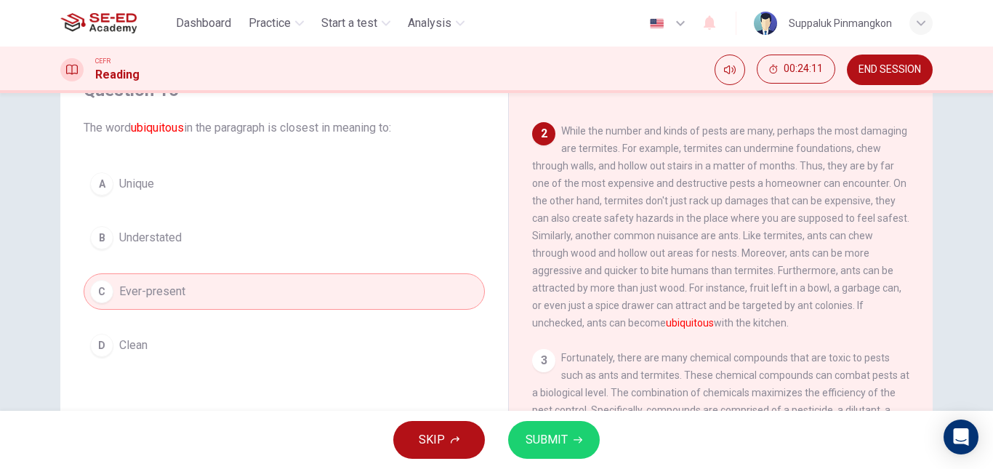
click at [577, 437] on icon "button" at bounding box center [578, 440] width 9 height 9
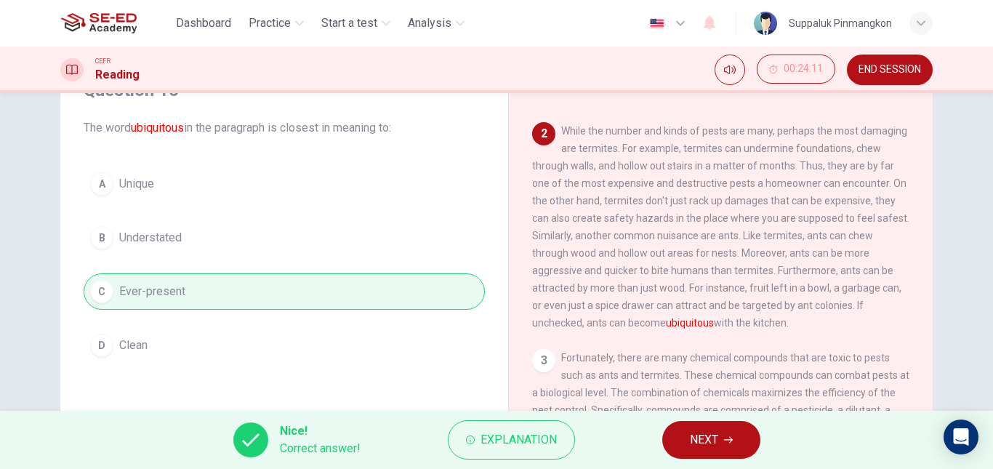
click at [720, 433] on button "NEXT" at bounding box center [712, 440] width 98 height 38
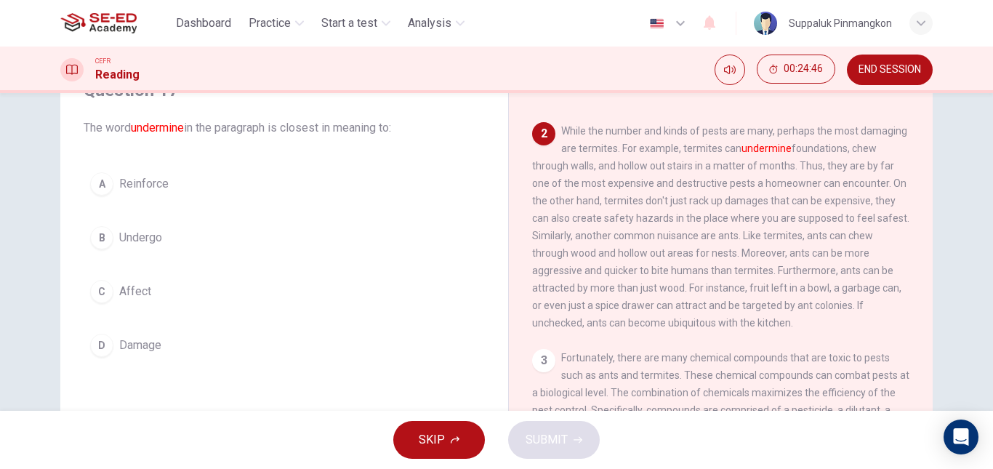
click at [92, 353] on div "D" at bounding box center [101, 345] width 23 height 23
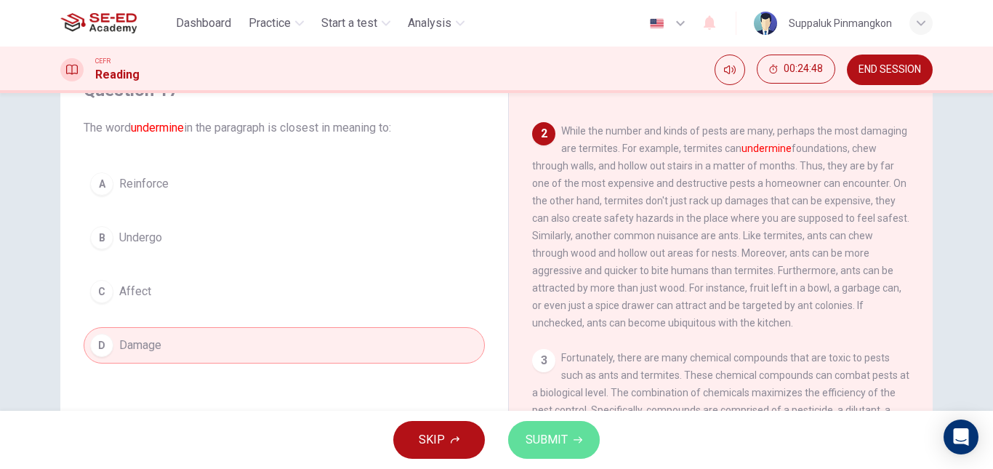
click at [583, 441] on button "SUBMIT" at bounding box center [554, 440] width 92 height 38
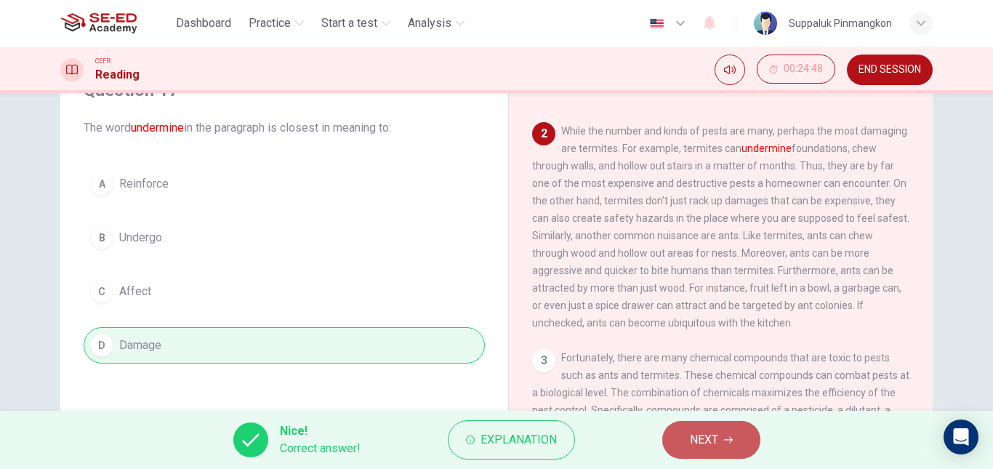
click at [752, 439] on button "NEXT" at bounding box center [712, 440] width 98 height 38
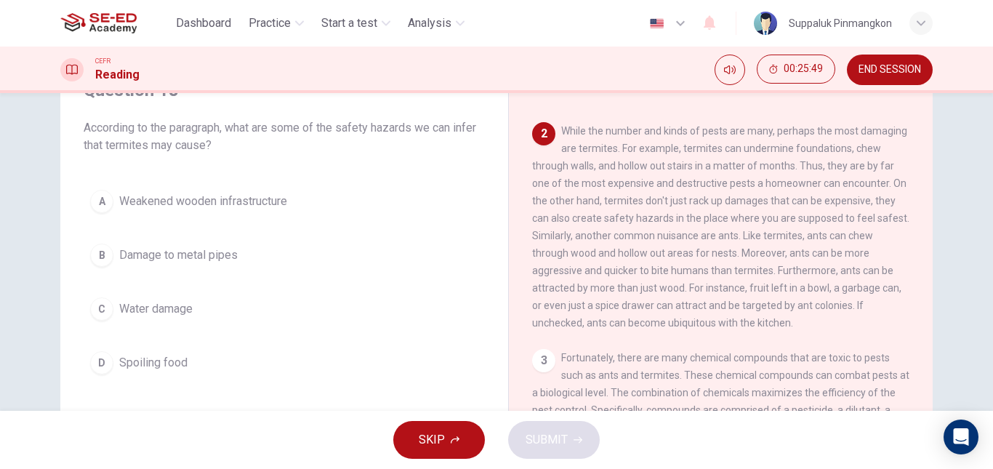
drag, startPoint x: 872, startPoint y: 207, endPoint x: 591, endPoint y: 228, distance: 282.2
click at [591, 228] on span "While the number and kinds of pests are many, perhaps the most damaging are ter…" at bounding box center [720, 227] width 377 height 204
click at [92, 200] on div "A" at bounding box center [101, 201] width 23 height 23
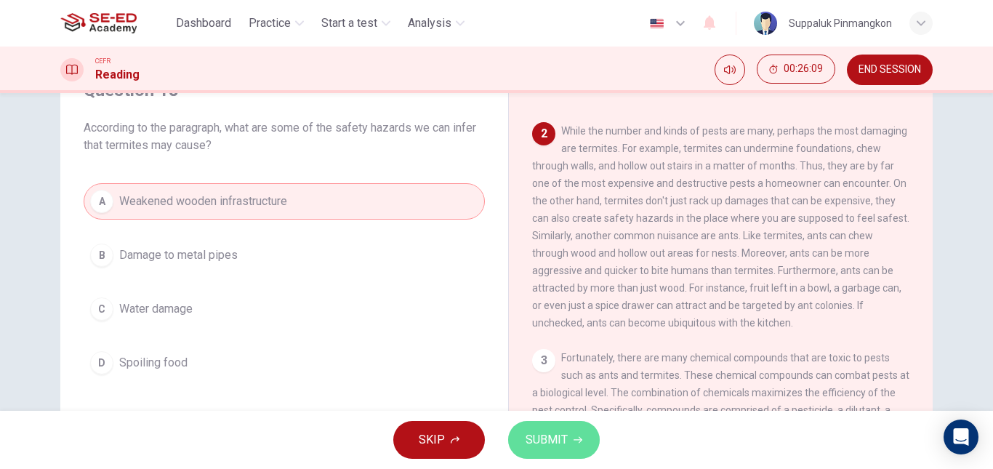
click at [564, 443] on span "SUBMIT" at bounding box center [547, 440] width 42 height 20
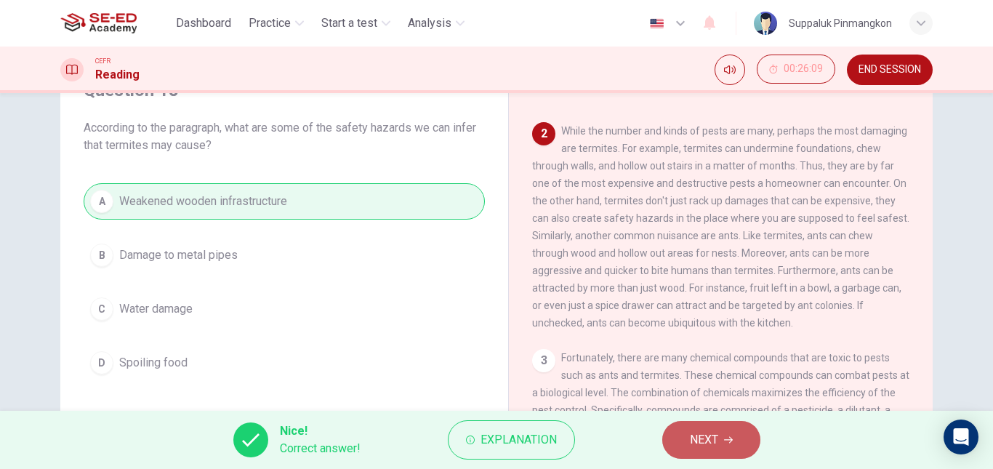
click at [700, 439] on span "NEXT" at bounding box center [704, 440] width 28 height 20
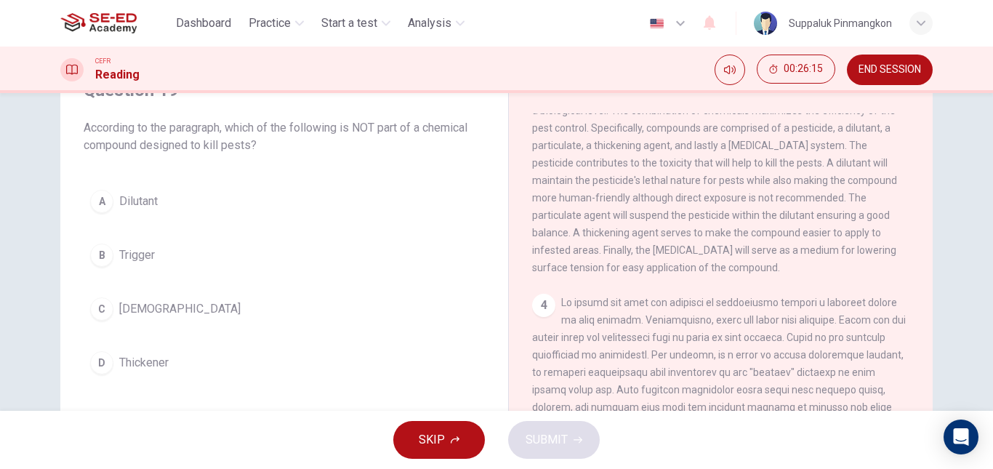
scroll to position [428, 0]
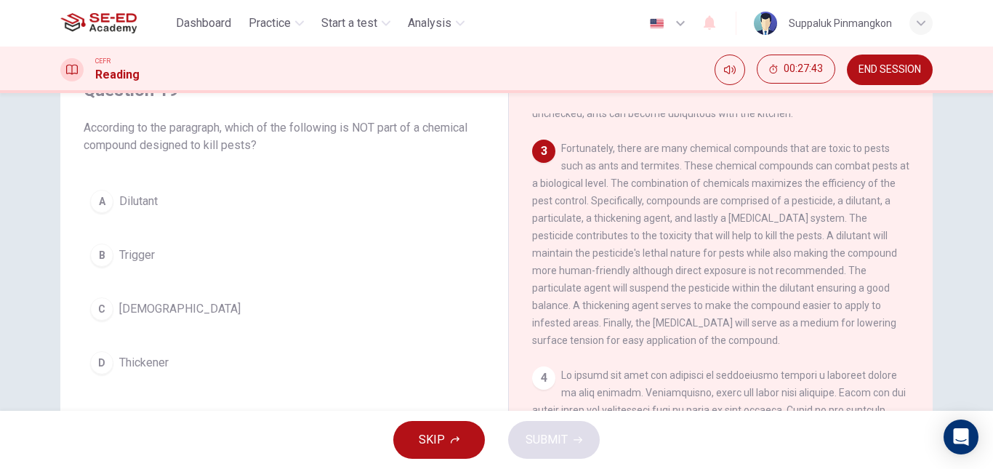
click at [877, 225] on span "Fortunately, there are many chemical compounds that are toxic to pests such as …" at bounding box center [720, 245] width 377 height 204
click at [641, 241] on span "Fortunately, there are many chemical compounds that are toxic to pests such as …" at bounding box center [720, 245] width 377 height 204
click at [95, 250] on div "B" at bounding box center [101, 255] width 23 height 23
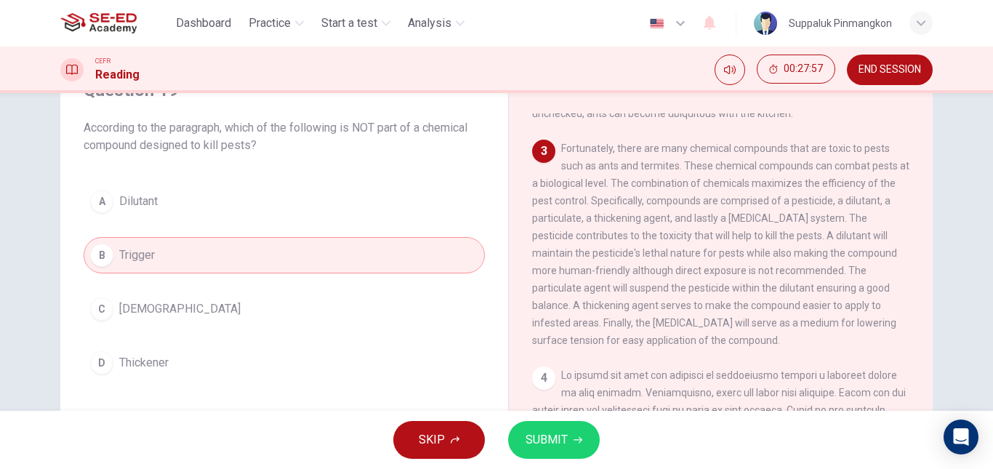
click at [538, 436] on span "SUBMIT" at bounding box center [547, 440] width 42 height 20
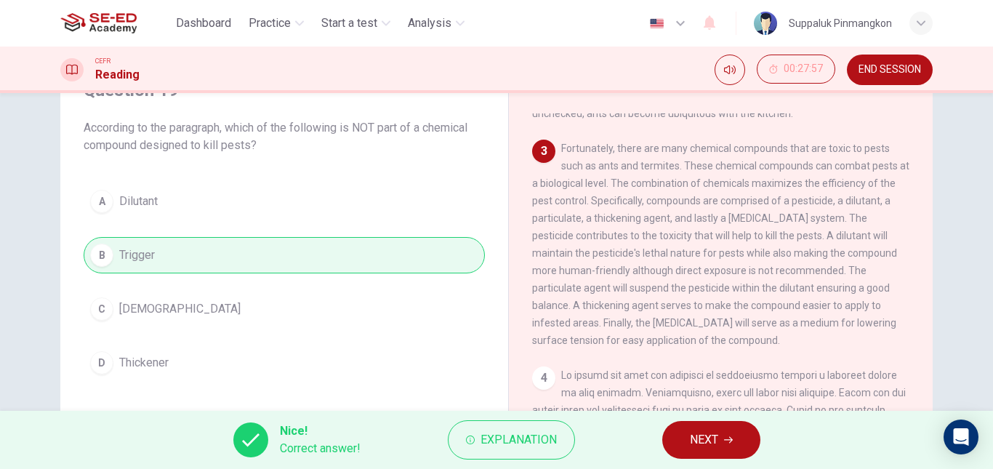
click at [729, 431] on button "NEXT" at bounding box center [712, 440] width 98 height 38
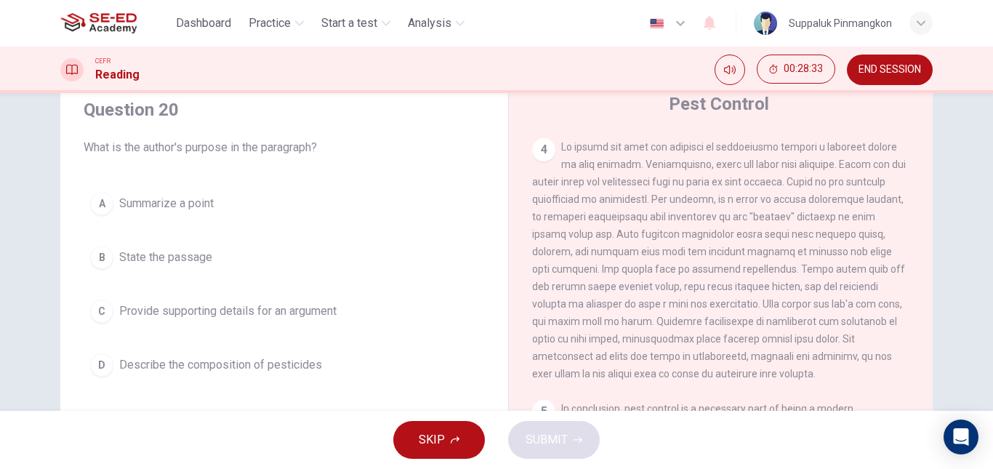
scroll to position [28, 0]
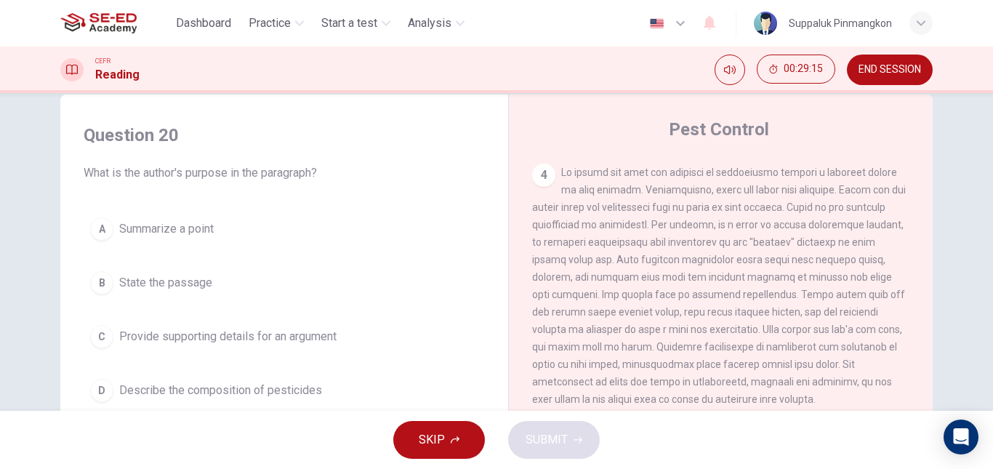
click at [96, 387] on div "D" at bounding box center [101, 390] width 23 height 23
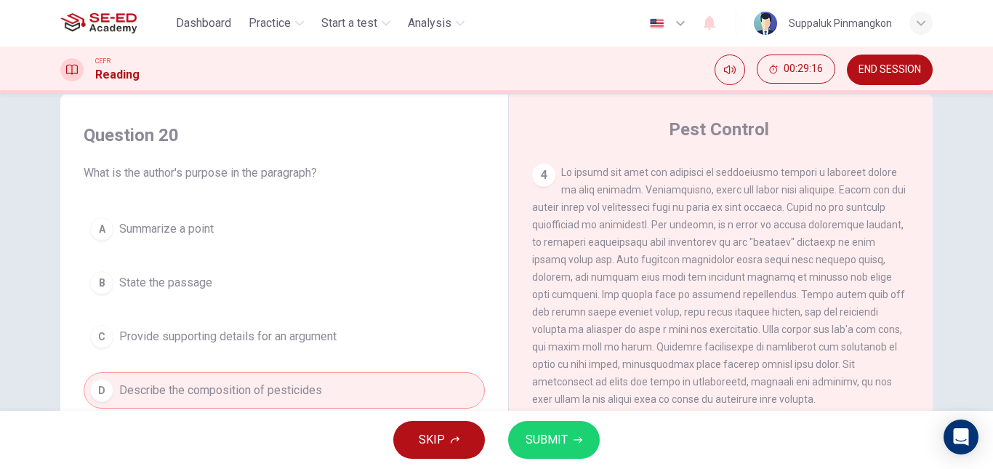
click at [562, 430] on span "SUBMIT" at bounding box center [547, 440] width 42 height 20
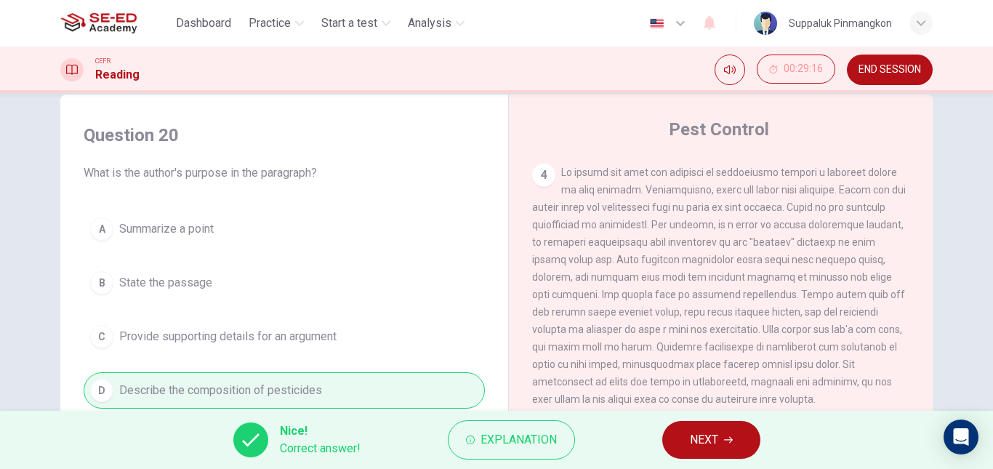
click at [718, 439] on span "NEXT" at bounding box center [704, 440] width 28 height 20
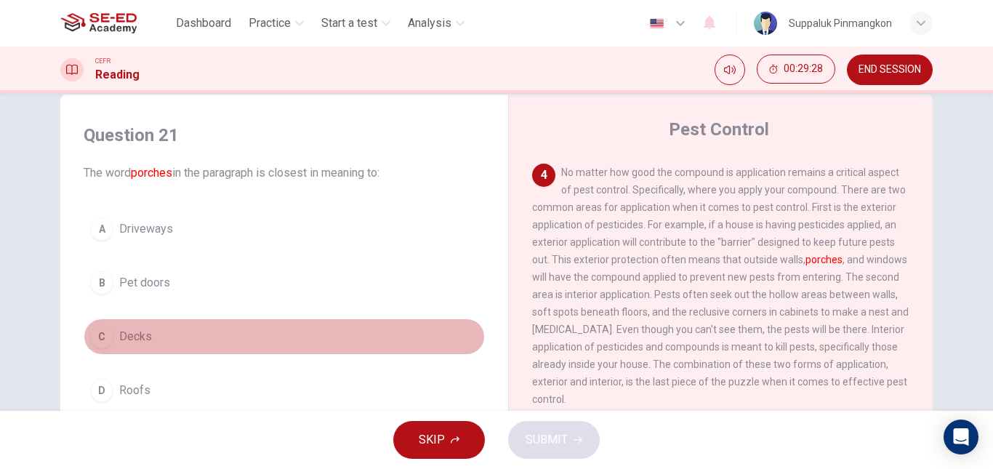
click at [100, 338] on div "C" at bounding box center [101, 336] width 23 height 23
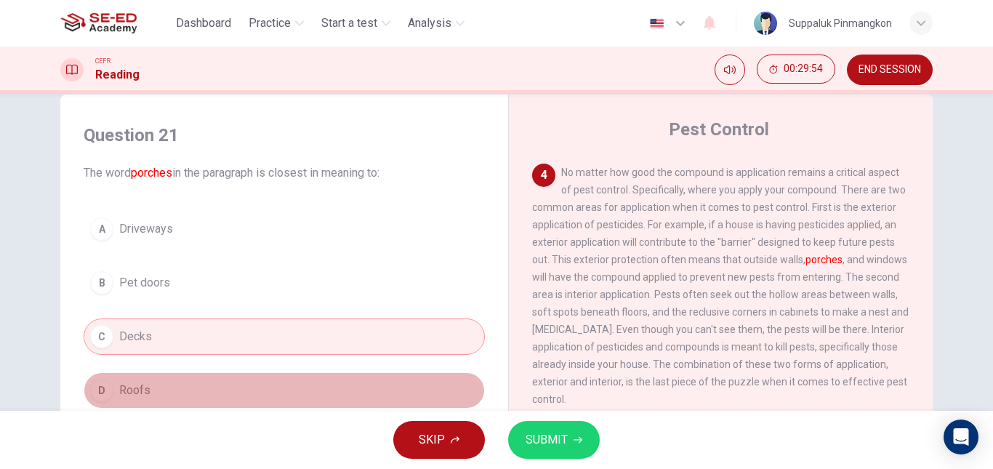
click at [122, 386] on span "Roofs" at bounding box center [134, 390] width 31 height 17
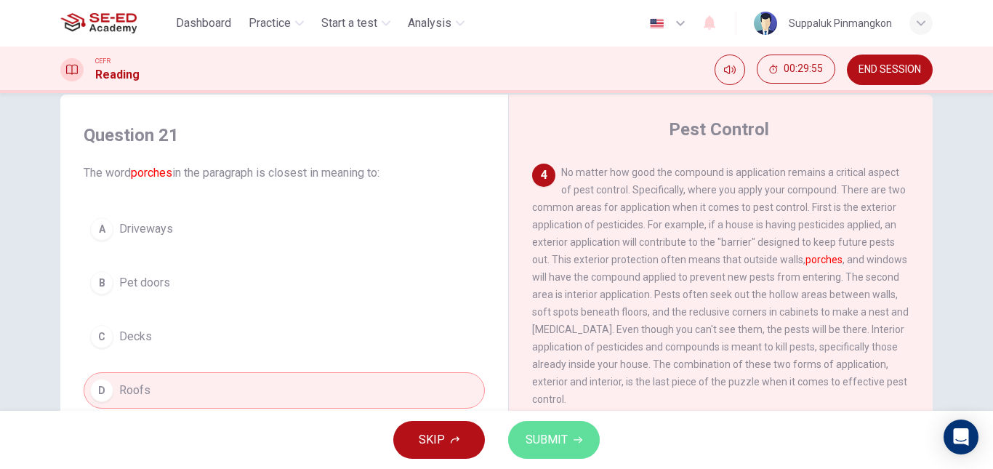
click at [564, 433] on span "SUBMIT" at bounding box center [547, 440] width 42 height 20
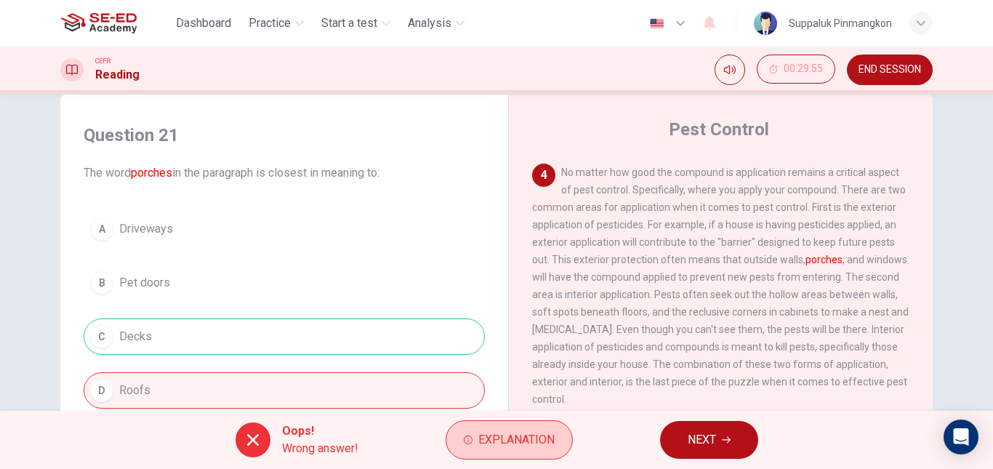
click at [524, 433] on span "Explanation" at bounding box center [517, 440] width 76 height 20
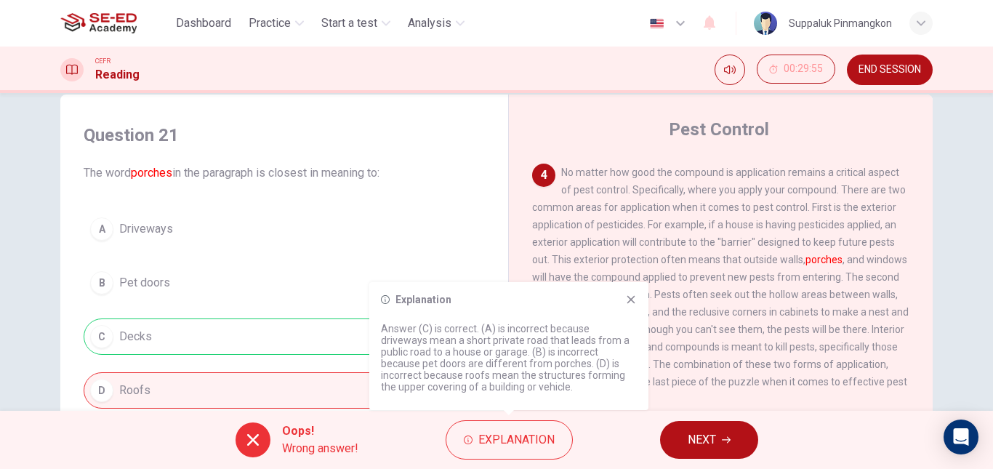
click at [630, 297] on icon at bounding box center [631, 300] width 12 height 12
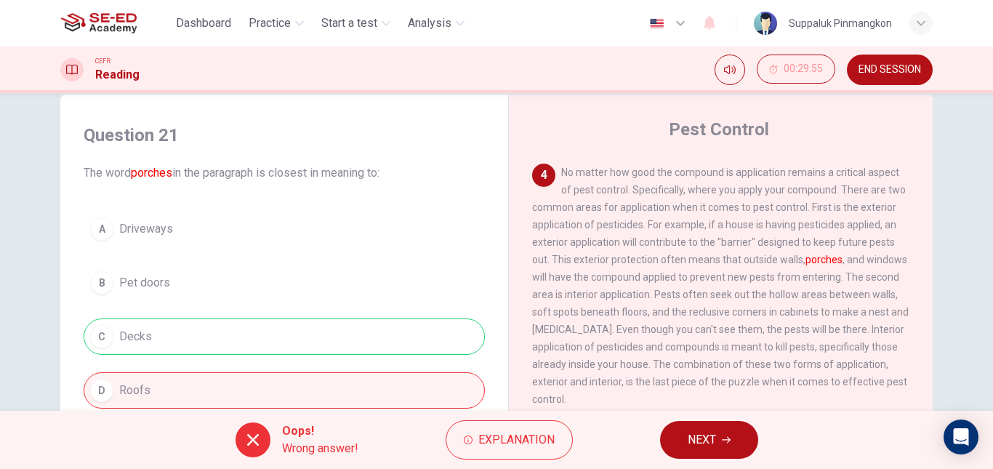
click at [719, 443] on button "NEXT" at bounding box center [709, 440] width 98 height 38
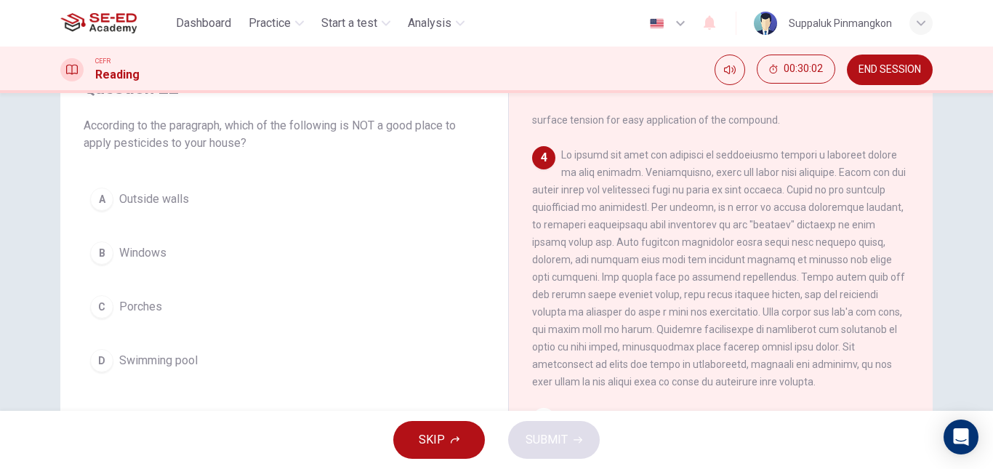
scroll to position [100, 0]
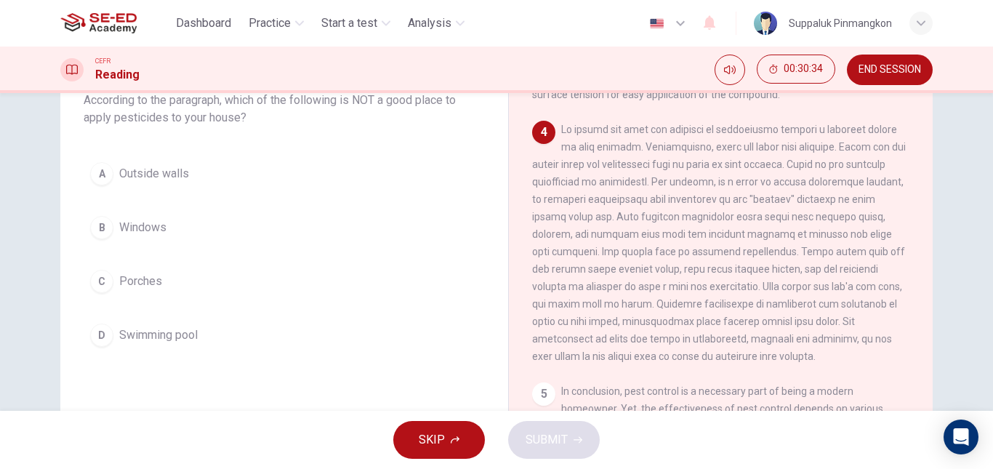
click at [104, 331] on div "D" at bounding box center [101, 335] width 23 height 23
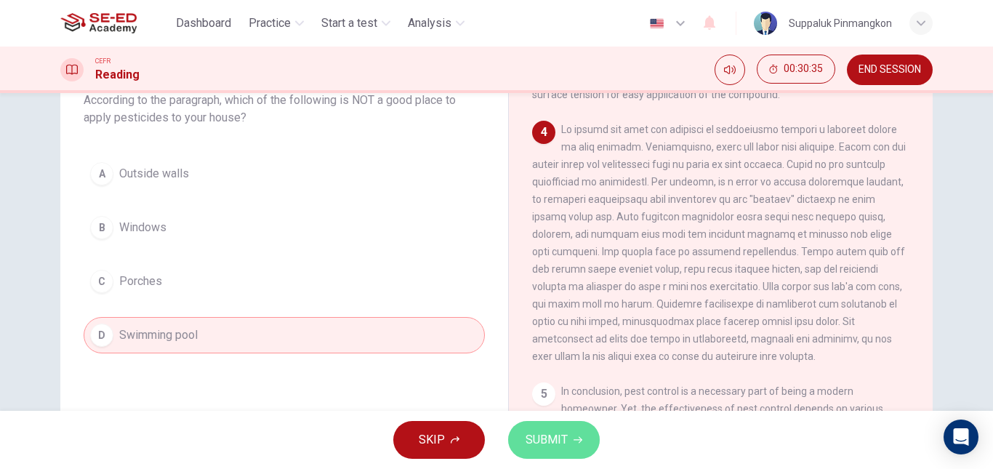
click at [560, 444] on span "SUBMIT" at bounding box center [547, 440] width 42 height 20
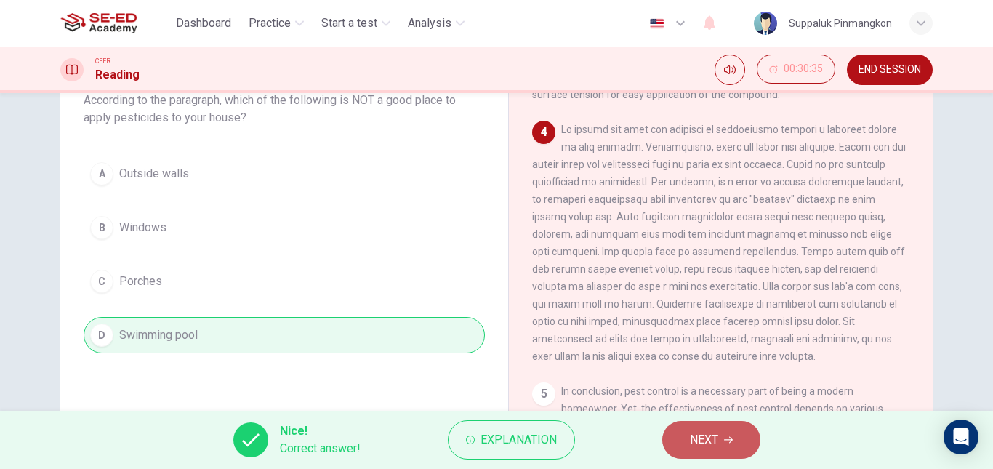
click at [721, 433] on button "NEXT" at bounding box center [712, 440] width 98 height 38
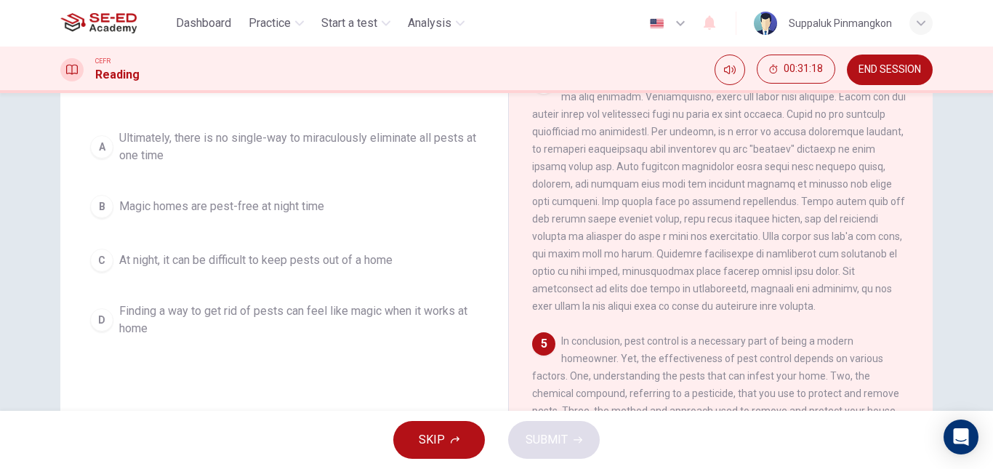
scroll to position [173, 0]
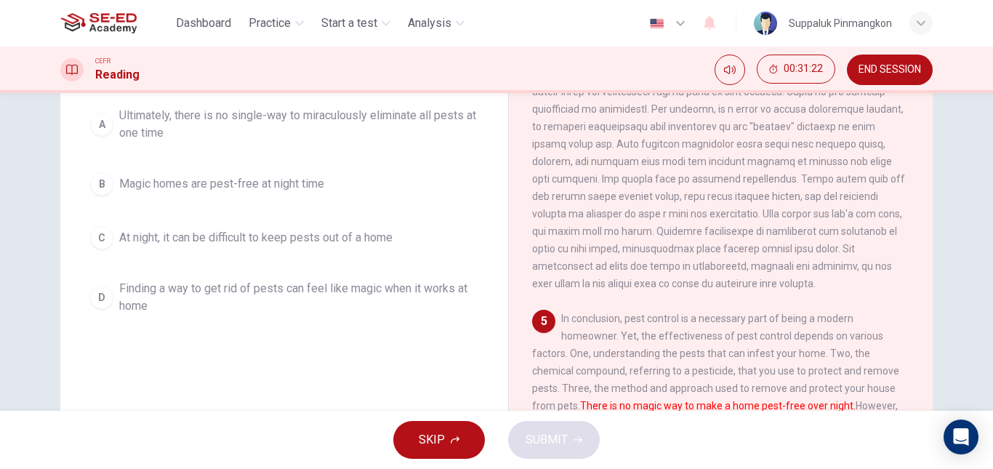
click at [97, 300] on button "D Finding a way to get rid of pests can feel like magic when it works at home" at bounding box center [284, 297] width 401 height 48
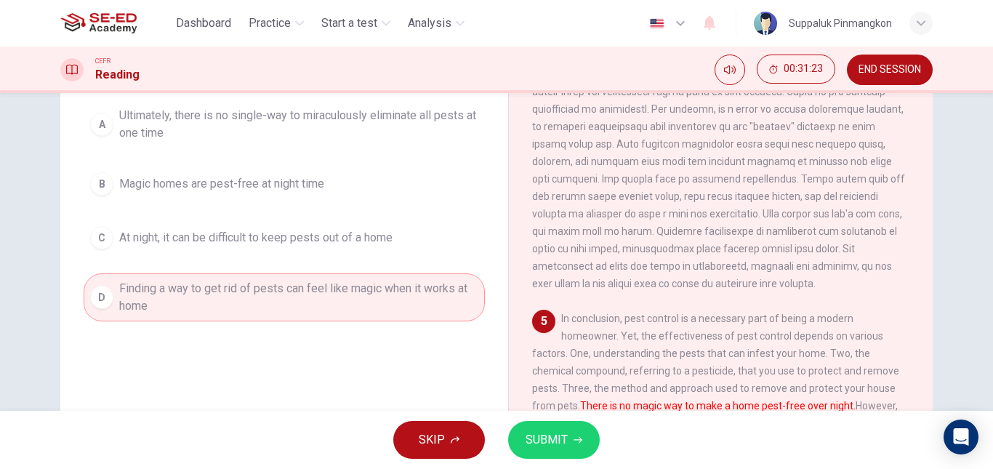
click at [568, 438] on button "SUBMIT" at bounding box center [554, 440] width 92 height 38
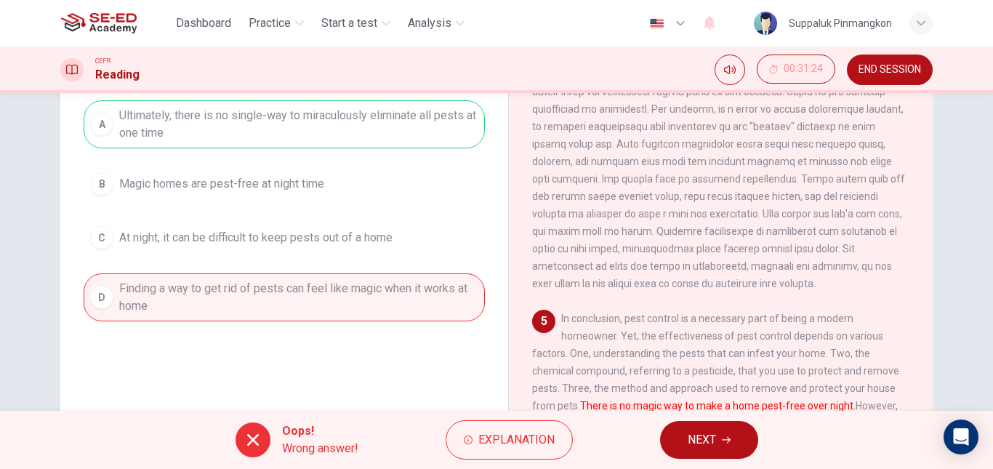
scroll to position [100, 0]
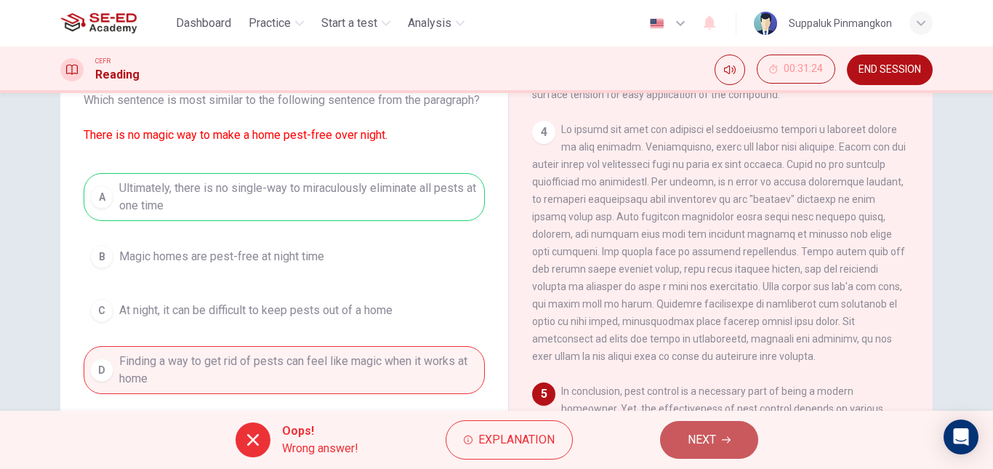
click at [712, 436] on span "NEXT" at bounding box center [702, 440] width 28 height 20
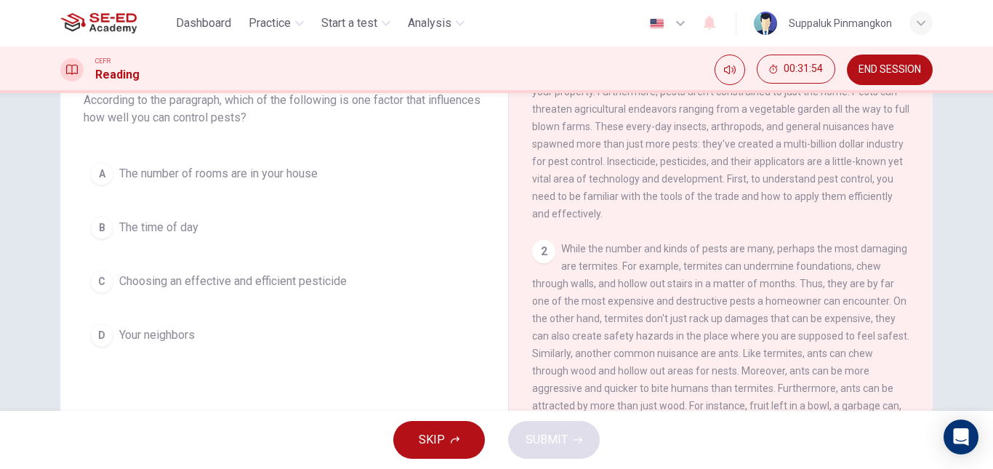
click at [102, 343] on div "D" at bounding box center [101, 335] width 23 height 23
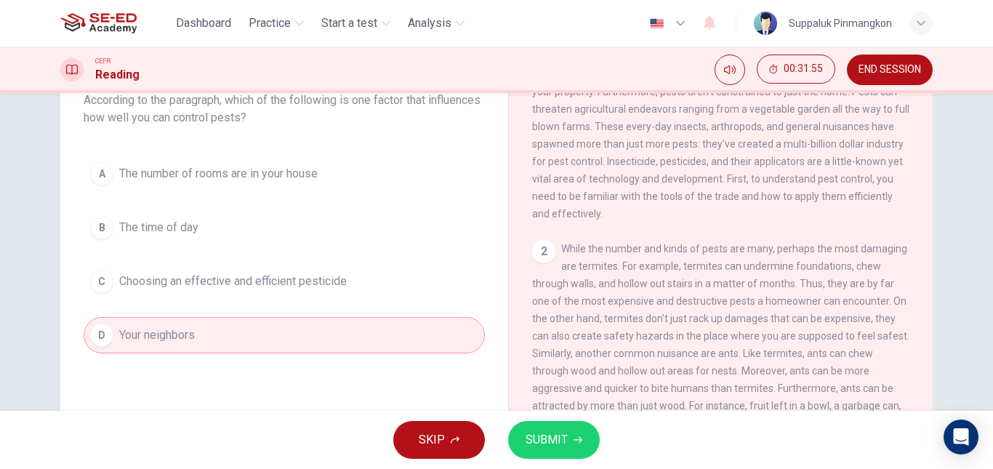
click at [571, 439] on button "SUBMIT" at bounding box center [554, 440] width 92 height 38
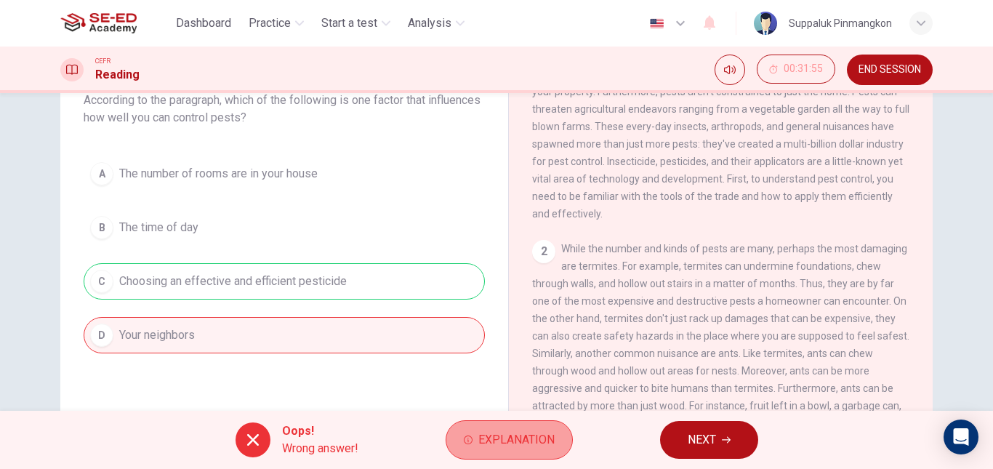
click at [489, 444] on span "Explanation" at bounding box center [517, 440] width 76 height 20
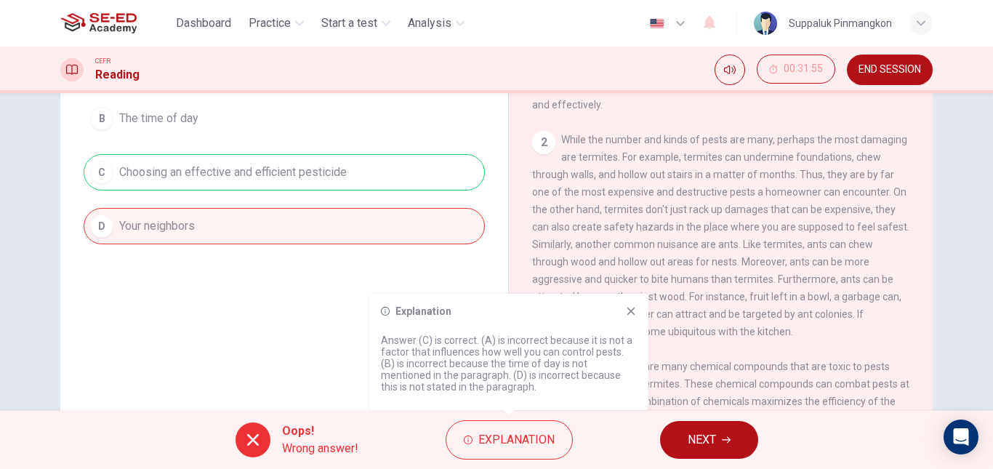
scroll to position [246, 0]
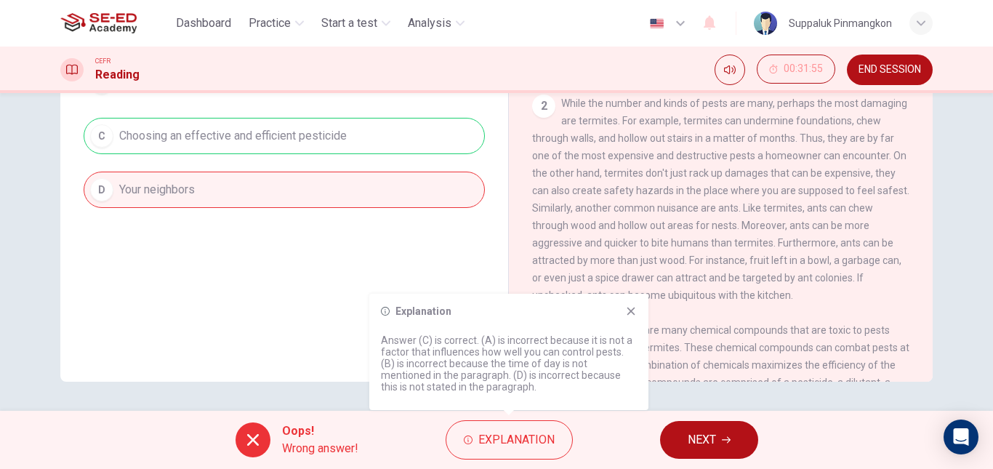
click at [633, 309] on icon at bounding box center [632, 312] width 8 height 8
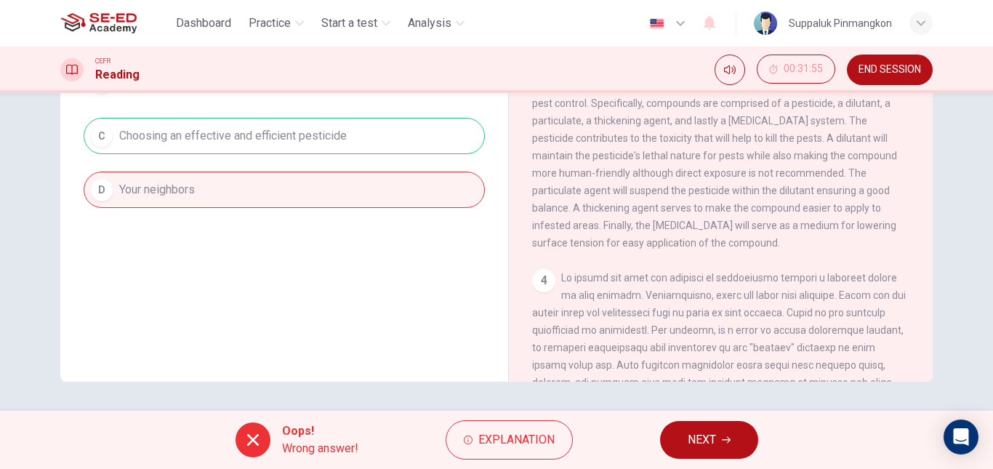
scroll to position [436, 0]
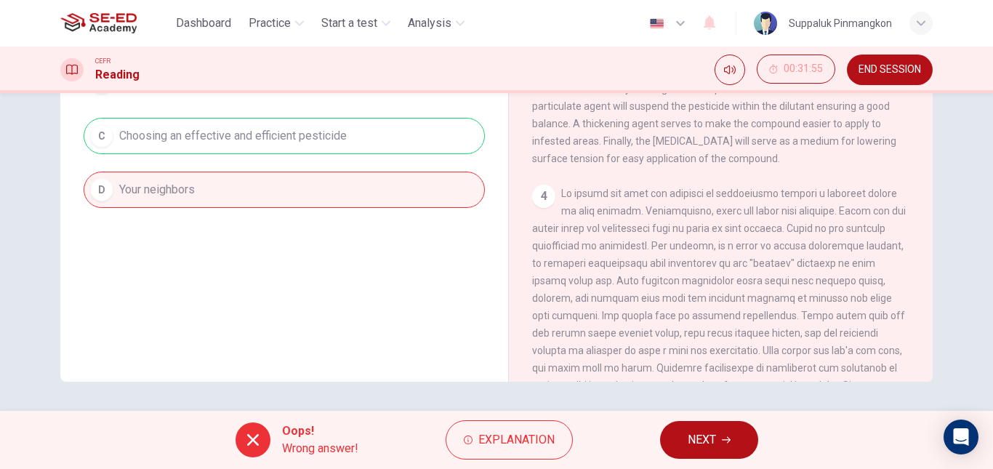
click at [719, 447] on button "NEXT" at bounding box center [709, 440] width 98 height 38
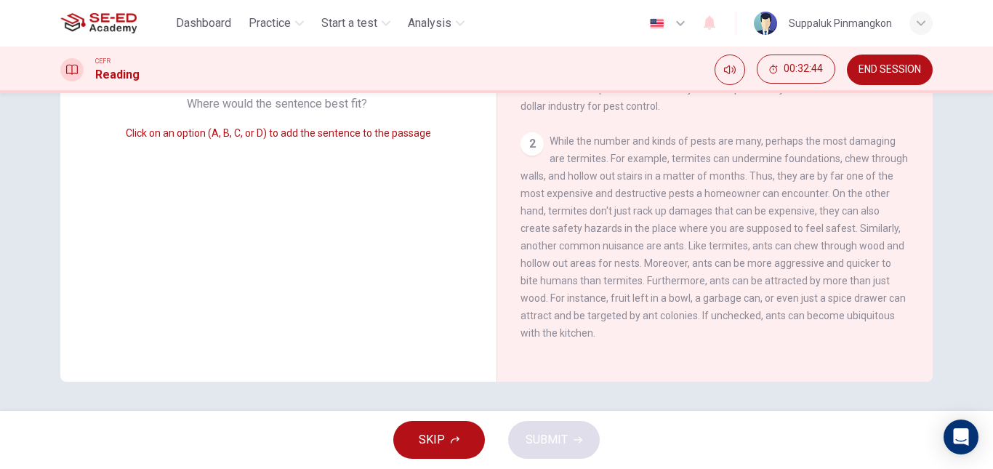
scroll to position [100, 0]
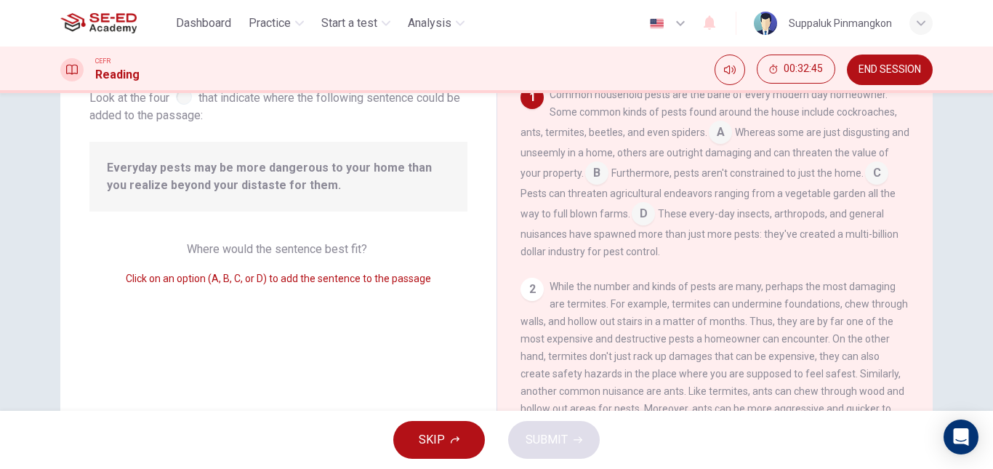
click at [644, 214] on input at bounding box center [643, 215] width 23 height 23
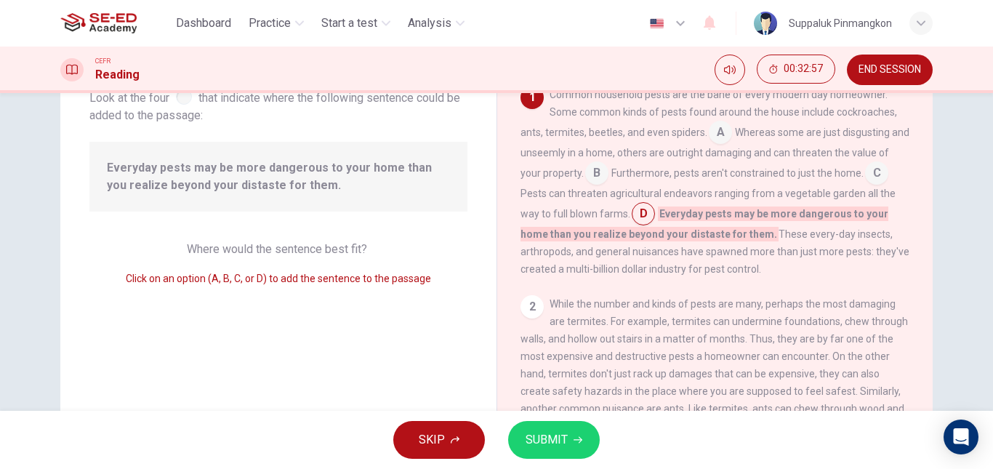
click at [873, 177] on input at bounding box center [876, 174] width 23 height 23
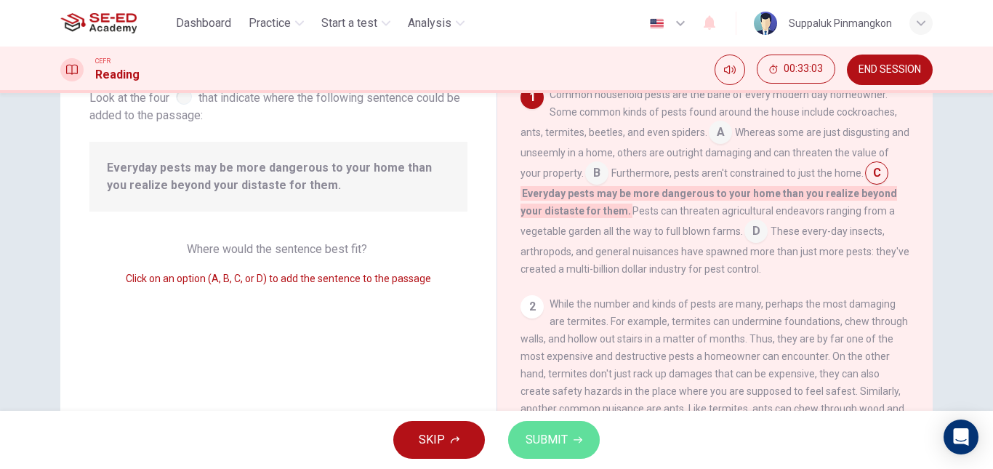
click at [547, 433] on span "SUBMIT" at bounding box center [547, 440] width 42 height 20
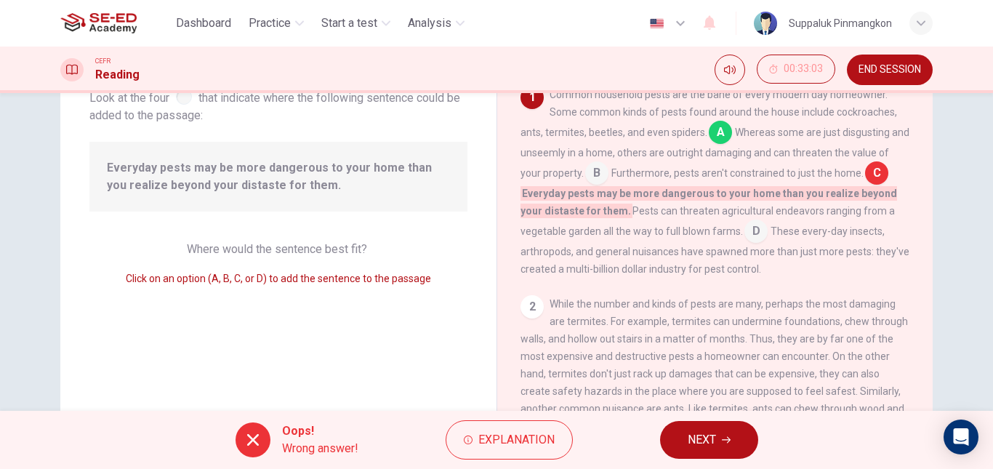
click at [700, 438] on span "NEXT" at bounding box center [702, 440] width 28 height 20
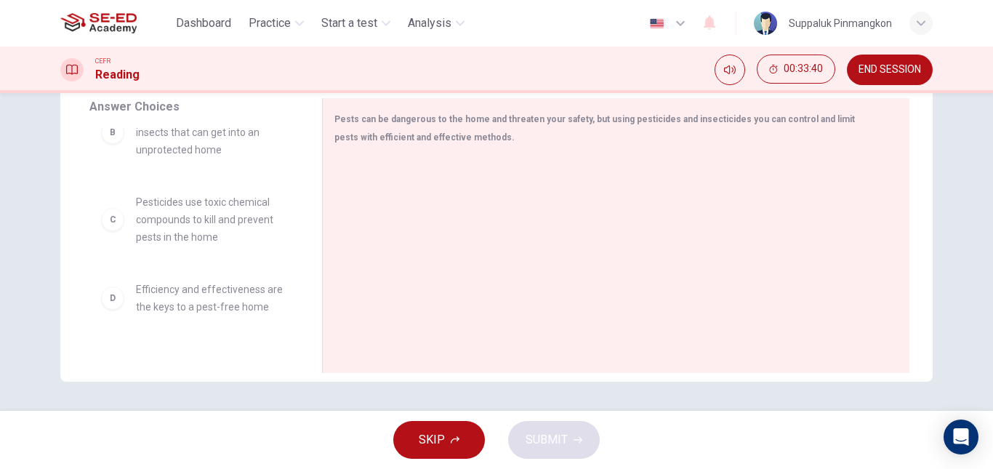
scroll to position [145, 0]
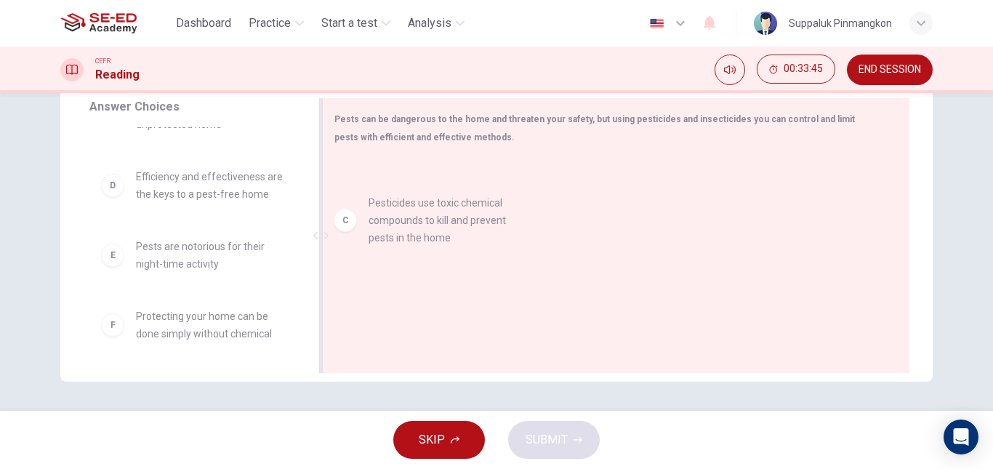
drag, startPoint x: 195, startPoint y: 202, endPoint x: 437, endPoint y: 229, distance: 243.7
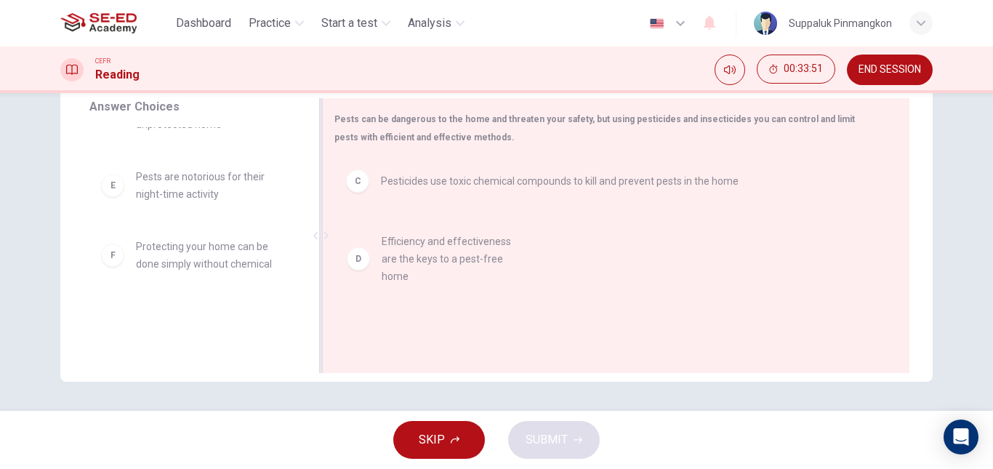
drag, startPoint x: 176, startPoint y: 190, endPoint x: 437, endPoint y: 257, distance: 269.7
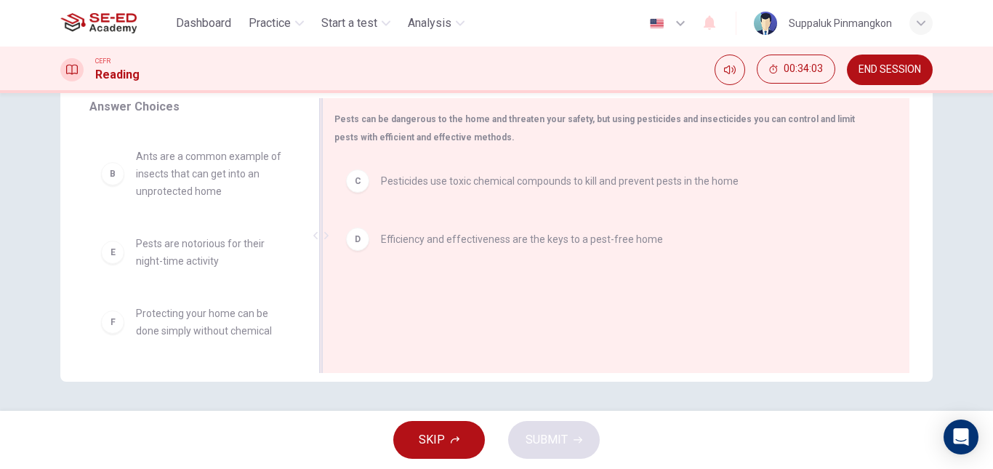
scroll to position [76, 0]
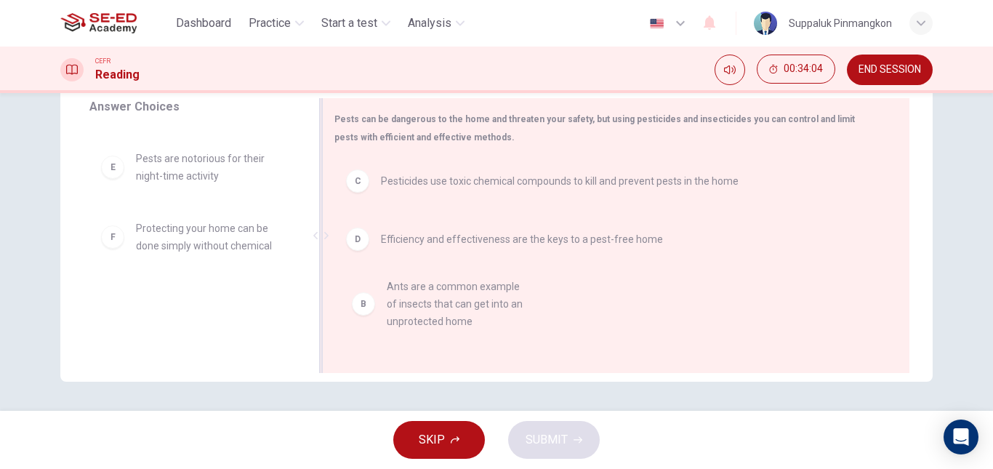
drag, startPoint x: 187, startPoint y: 182, endPoint x: 445, endPoint y: 313, distance: 289.5
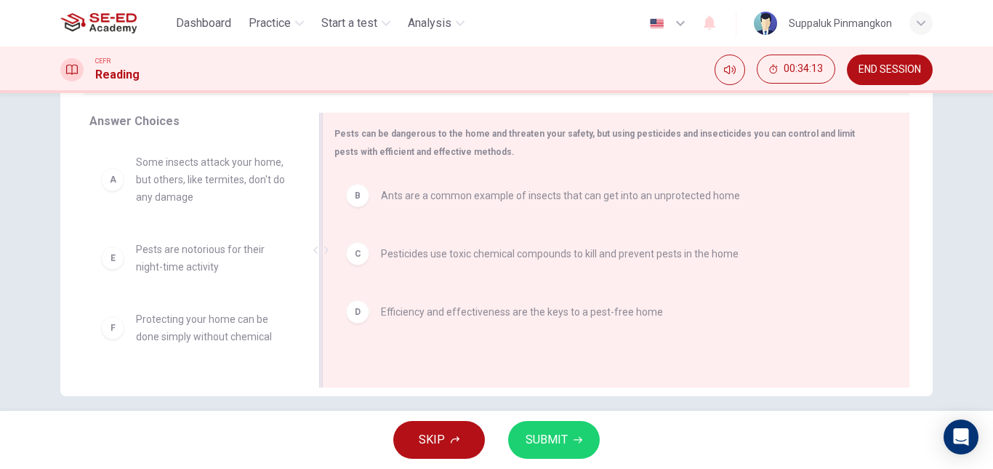
scroll to position [246, 0]
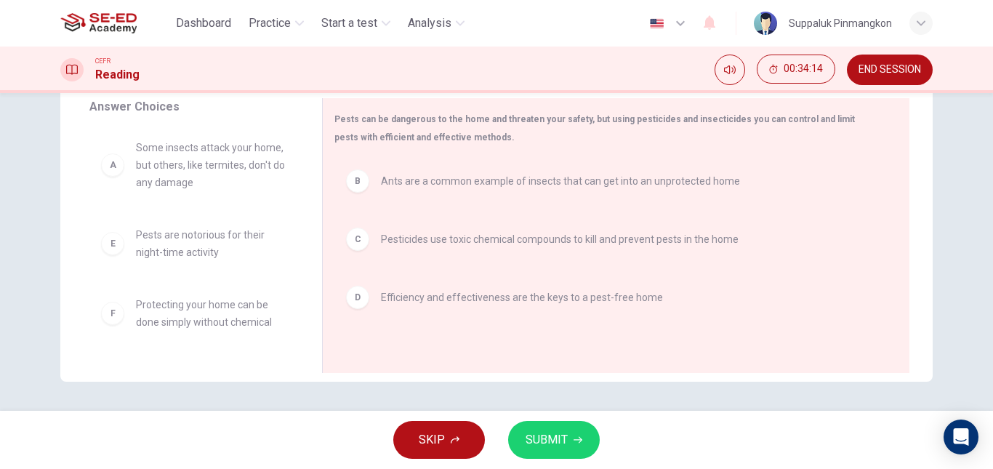
click at [553, 444] on span "SUBMIT" at bounding box center [547, 440] width 42 height 20
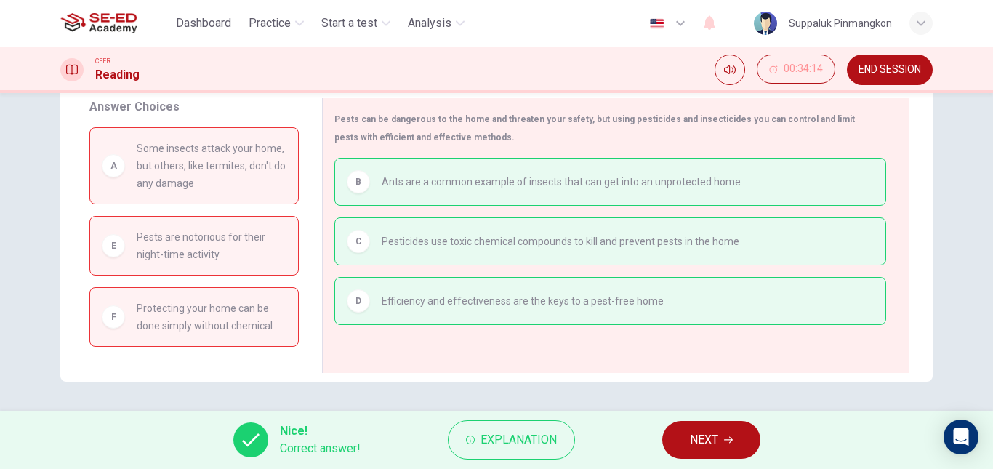
click at [726, 442] on icon "button" at bounding box center [728, 440] width 9 height 9
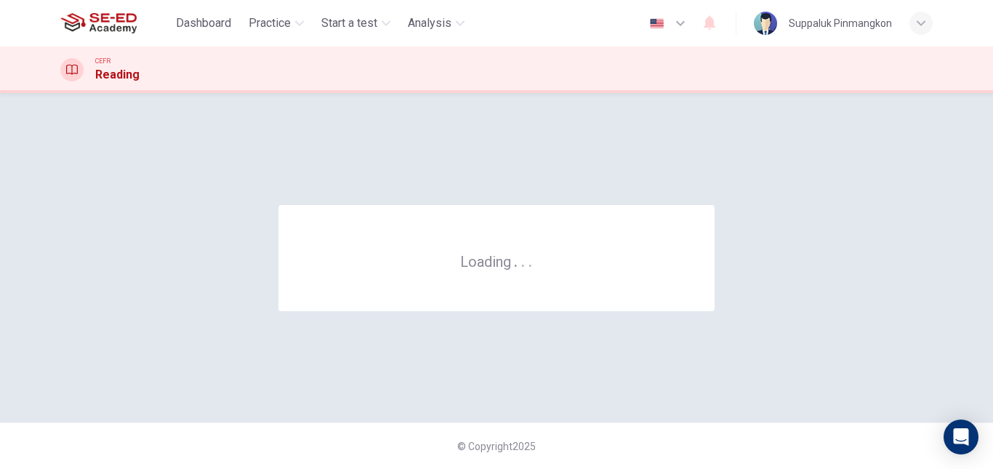
scroll to position [0, 0]
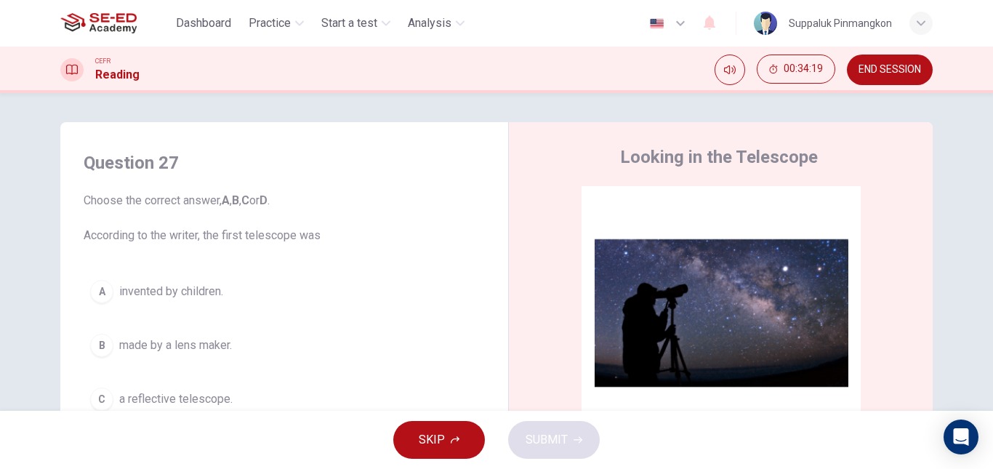
click at [907, 79] on button "END SESSION" at bounding box center [890, 70] width 86 height 31
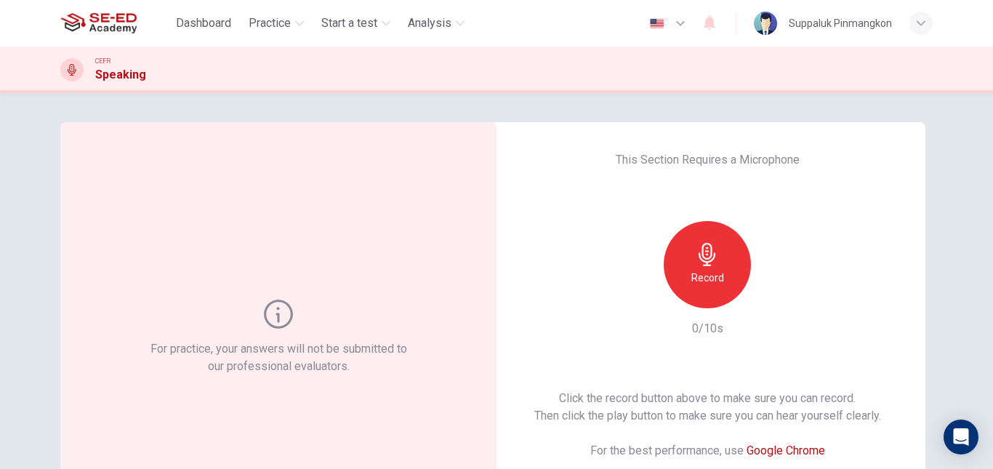
click at [409, 183] on div "For practice, your answers will not be submitted to our professional evaluators." at bounding box center [278, 337] width 436 height 431
click at [700, 267] on div "Record" at bounding box center [707, 264] width 87 height 87
click at [773, 300] on icon "button" at bounding box center [774, 296] width 15 height 15
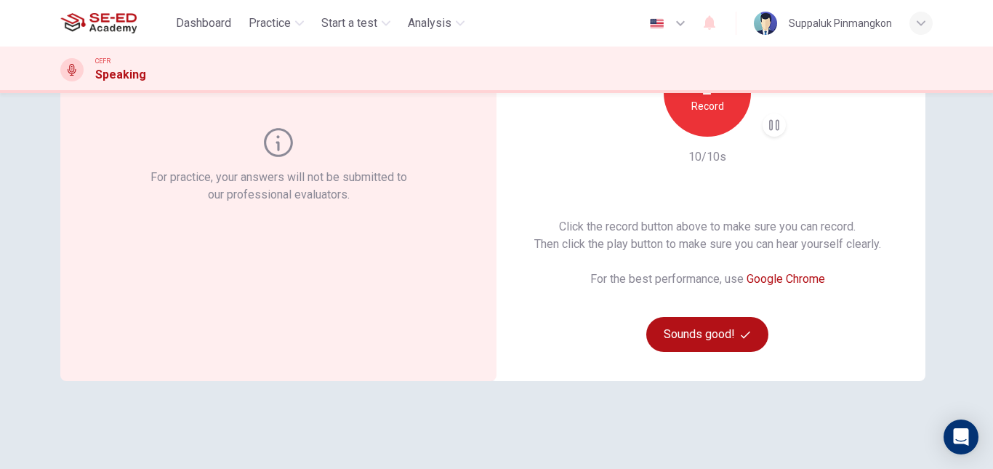
scroll to position [145, 0]
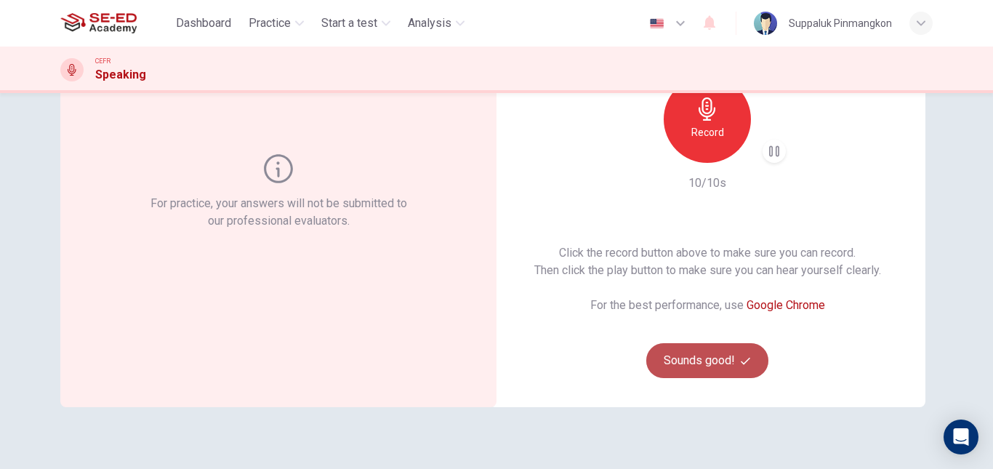
click at [712, 370] on button "Sounds good!" at bounding box center [708, 360] width 122 height 35
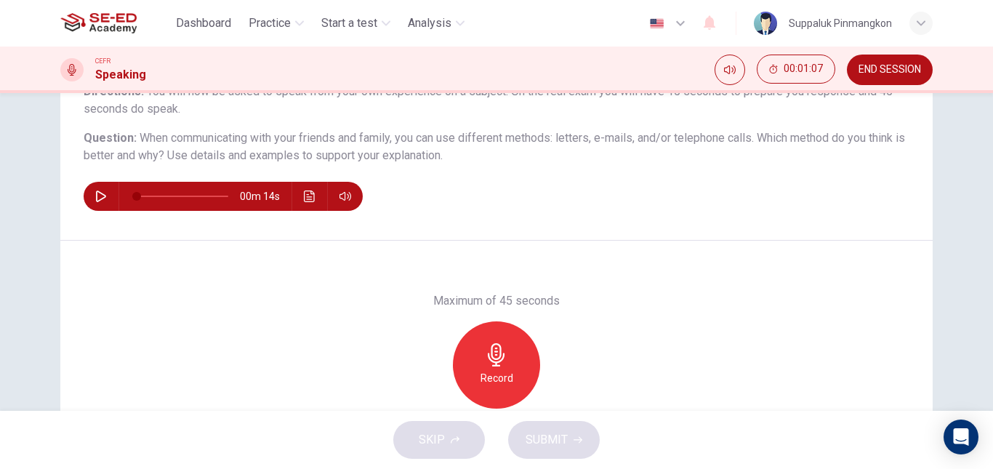
scroll to position [173, 0]
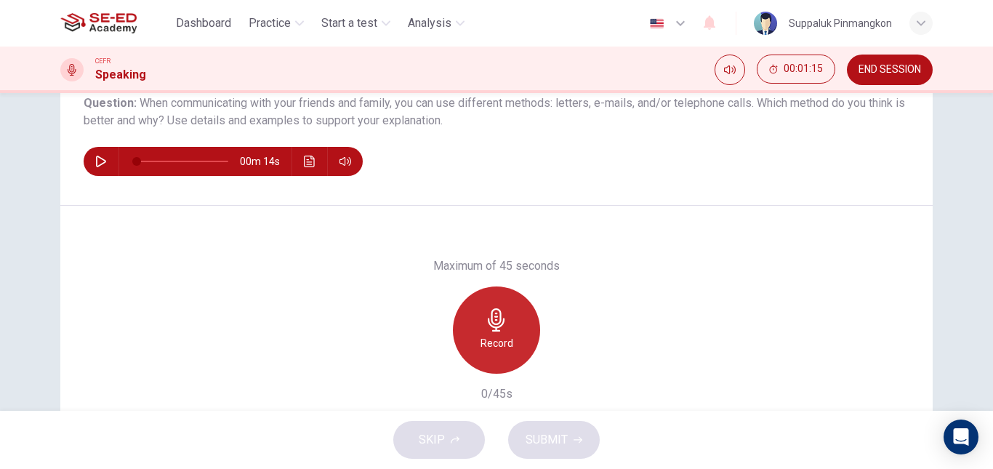
click at [496, 335] on h6 "Record" at bounding box center [497, 343] width 33 height 17
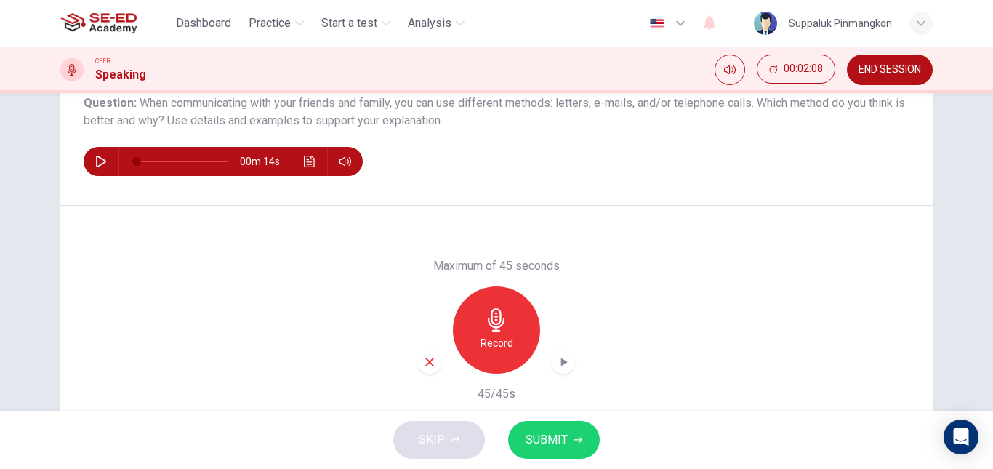
click at [567, 362] on icon "button" at bounding box center [563, 362] width 15 height 15
click at [566, 433] on span "SUBMIT" at bounding box center [547, 440] width 42 height 20
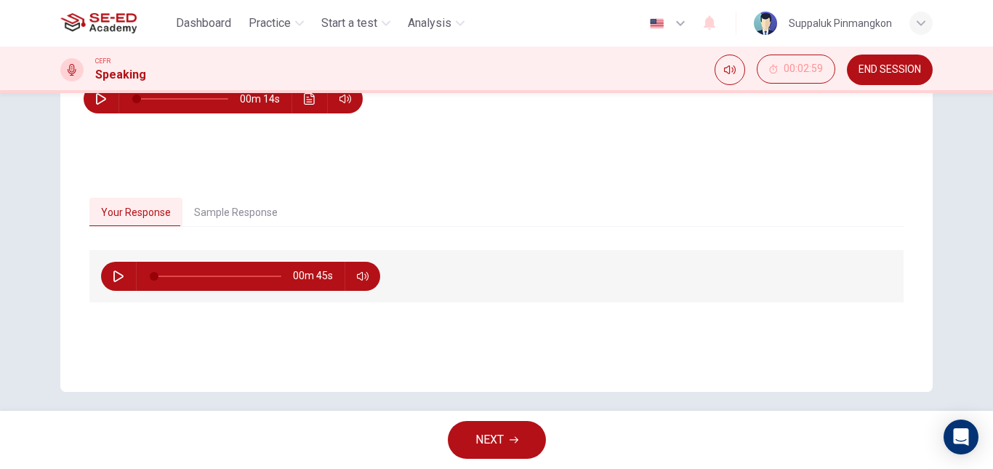
scroll to position [246, 0]
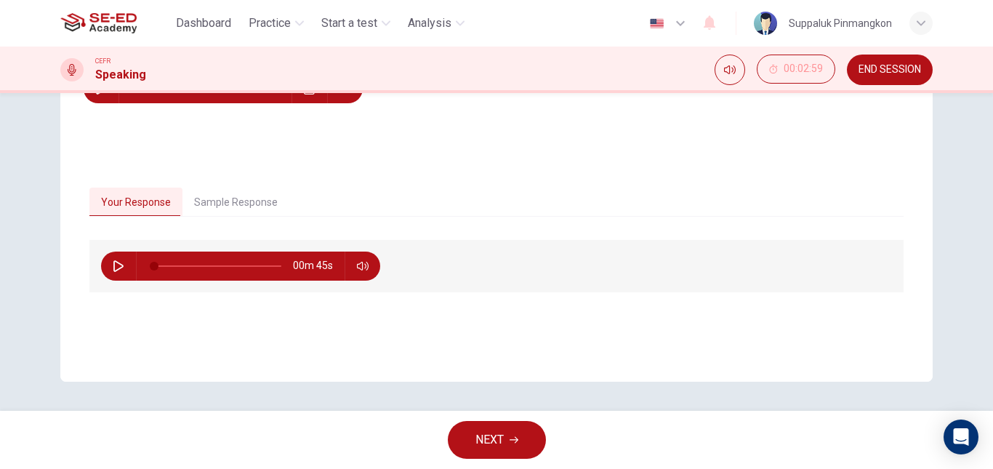
click at [213, 204] on button "Sample Response" at bounding box center [236, 203] width 107 height 31
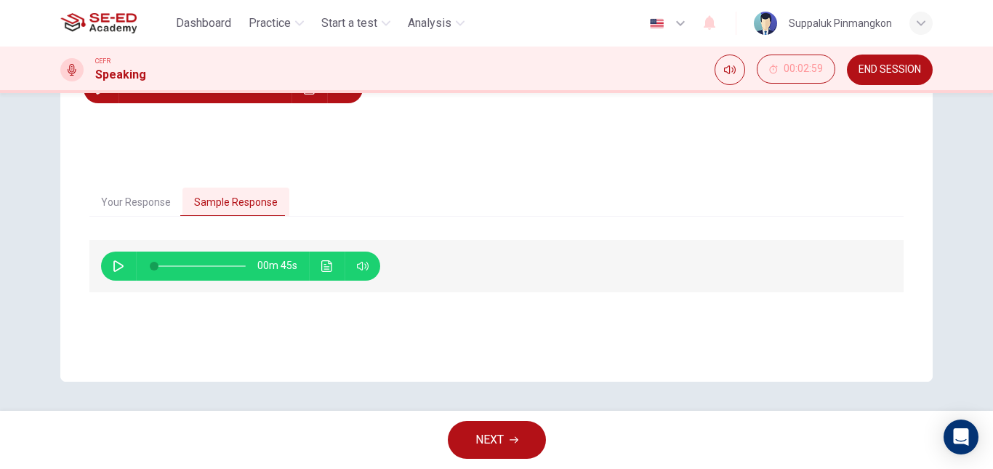
click at [116, 269] on icon "button" at bounding box center [118, 266] width 10 height 12
click at [324, 270] on icon "Click to see the audio transcription" at bounding box center [327, 266] width 12 height 12
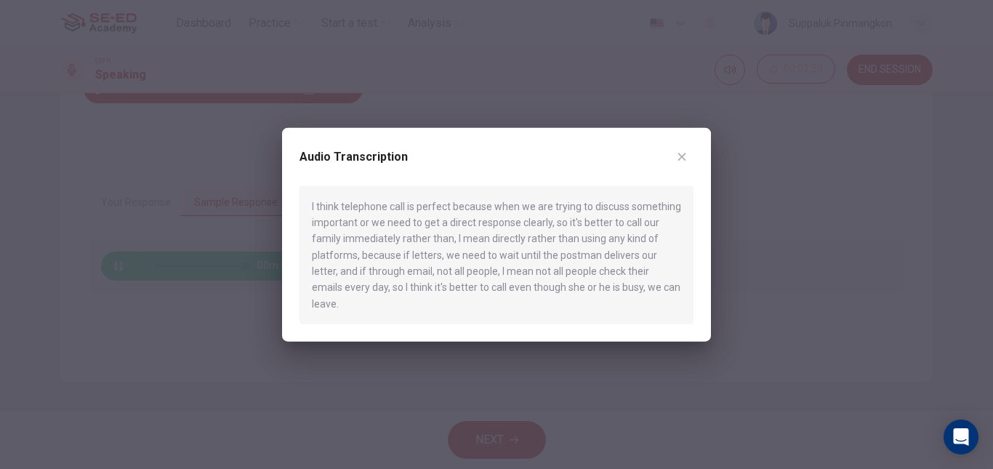
type input "0"
click at [682, 160] on icon "button" at bounding box center [682, 157] width 12 height 12
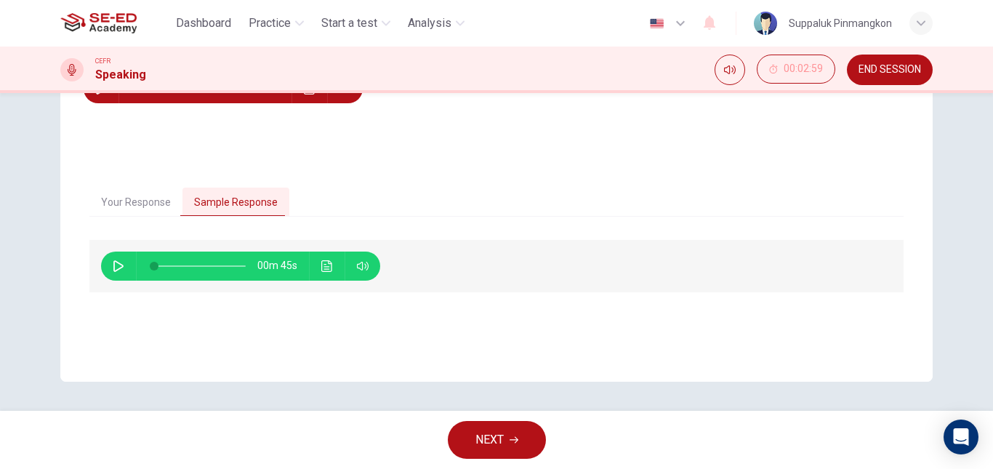
click at [495, 442] on span "NEXT" at bounding box center [490, 440] width 28 height 20
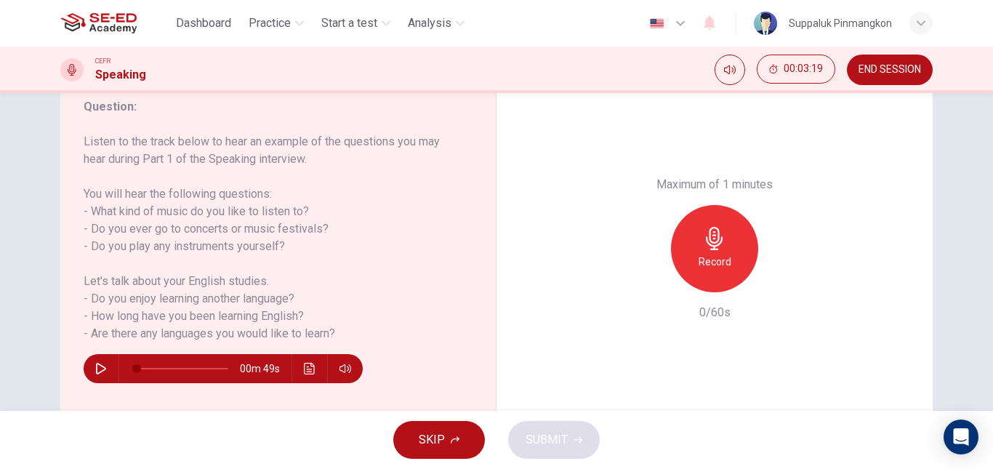
scroll to position [173, 0]
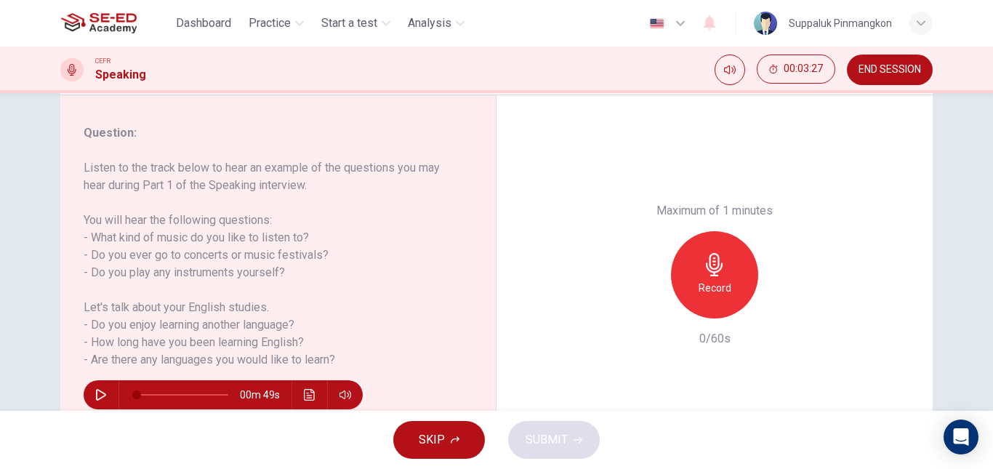
click at [736, 300] on div "Record" at bounding box center [714, 274] width 87 height 87
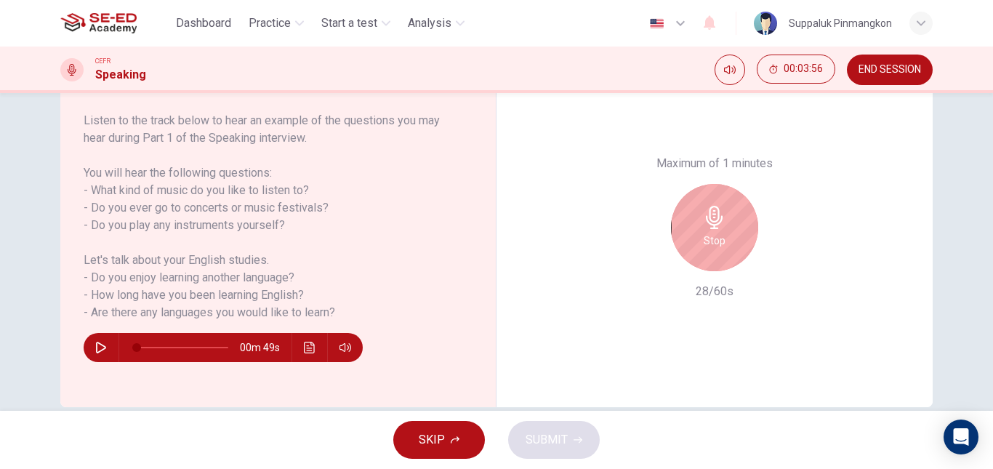
scroll to position [246, 0]
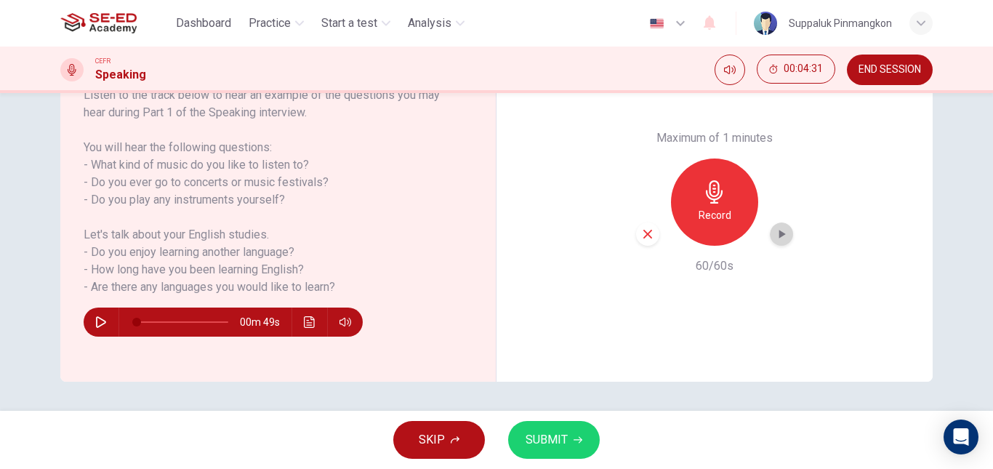
click at [776, 239] on icon "button" at bounding box center [782, 234] width 15 height 15
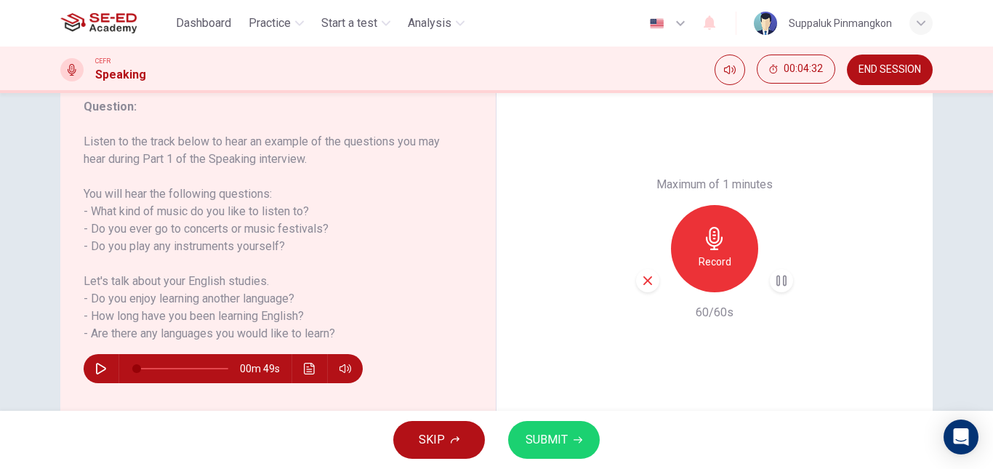
scroll to position [173, 0]
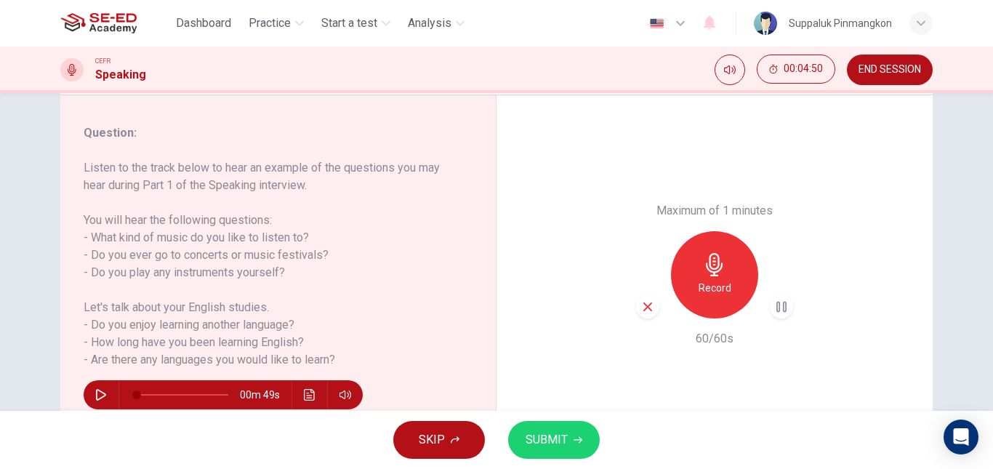
click at [575, 441] on icon "button" at bounding box center [578, 440] width 9 height 9
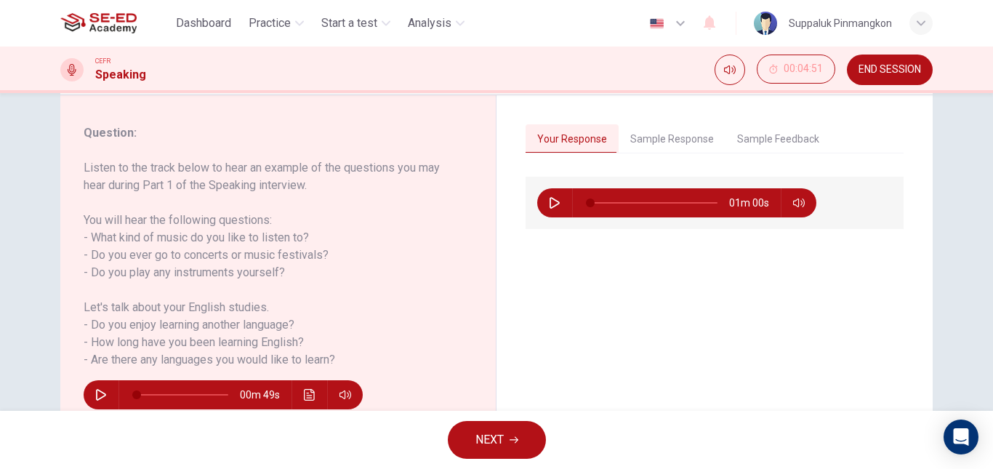
click at [682, 135] on button "Sample Response" at bounding box center [672, 139] width 107 height 31
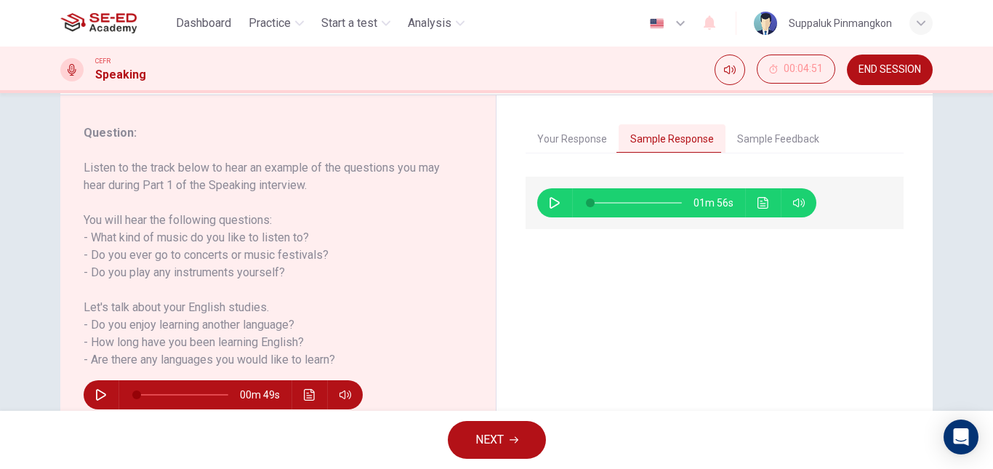
click at [556, 201] on icon "button" at bounding box center [555, 203] width 12 height 12
type input "57"
click at [764, 125] on button "Sample Feedback" at bounding box center [778, 139] width 105 height 31
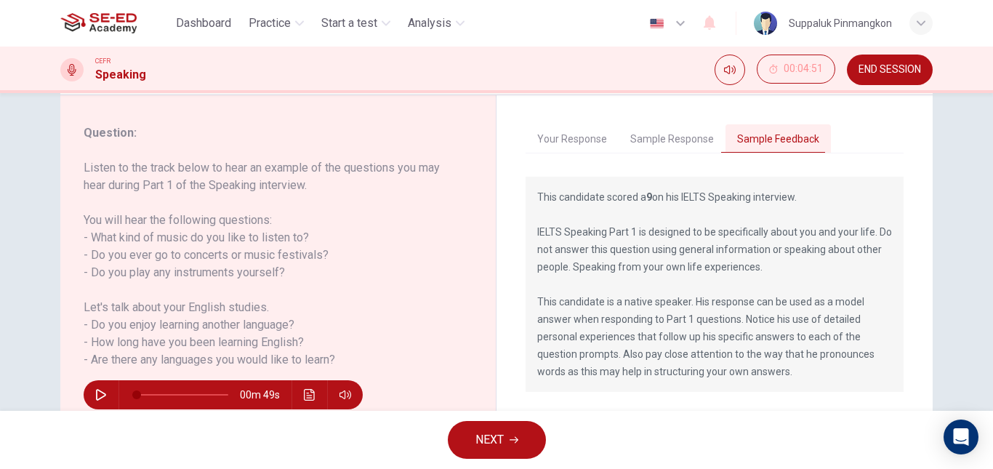
scroll to position [246, 0]
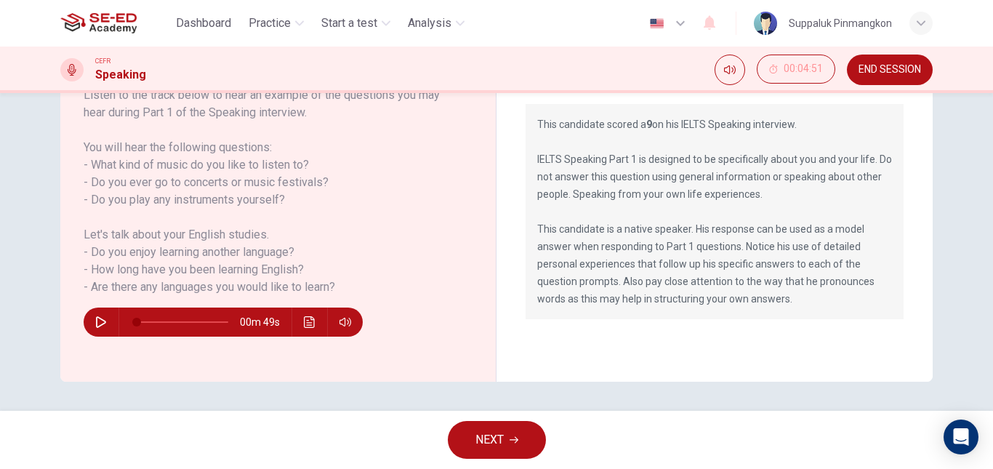
click at [516, 432] on button "NEXT" at bounding box center [497, 440] width 98 height 38
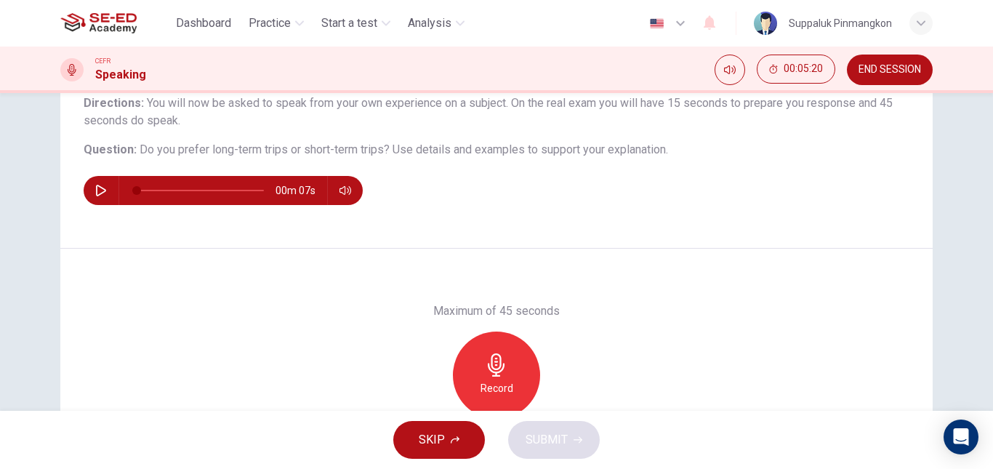
scroll to position [173, 0]
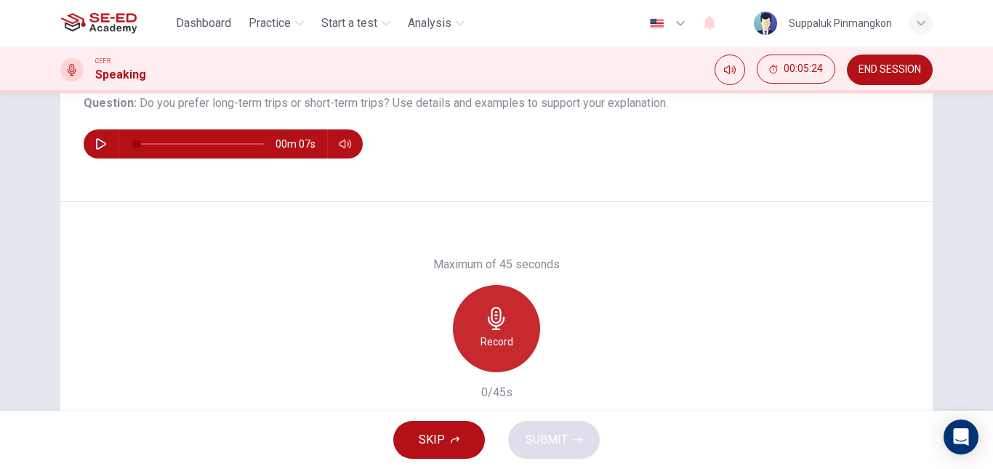
click at [492, 331] on div "Record" at bounding box center [496, 328] width 87 height 87
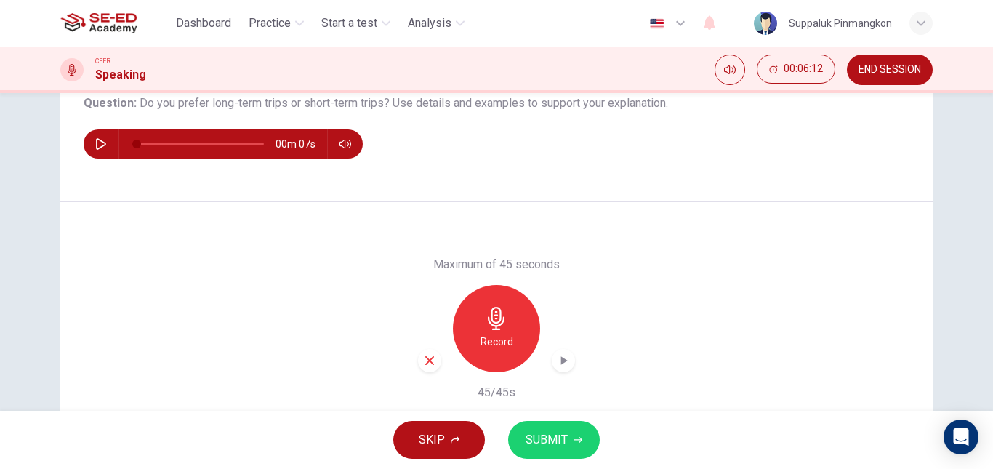
click at [567, 447] on span "SUBMIT" at bounding box center [547, 440] width 42 height 20
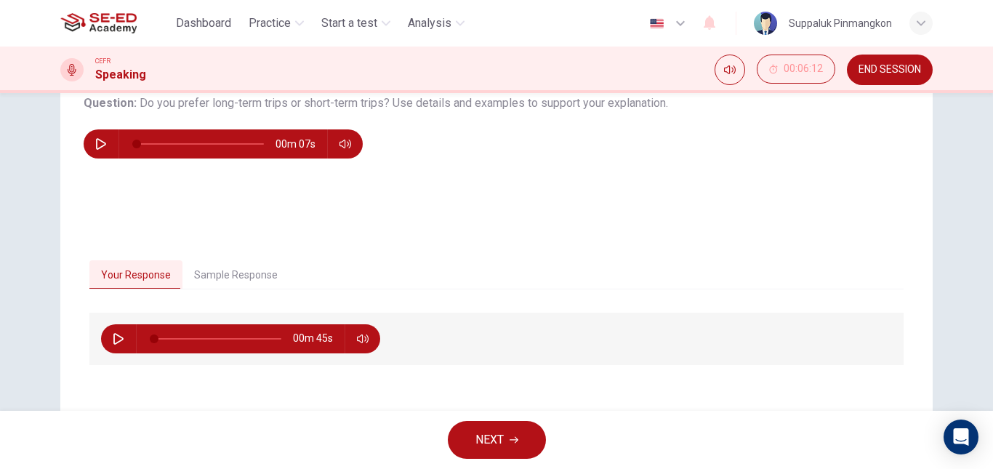
click at [246, 276] on button "Sample Response" at bounding box center [236, 275] width 107 height 31
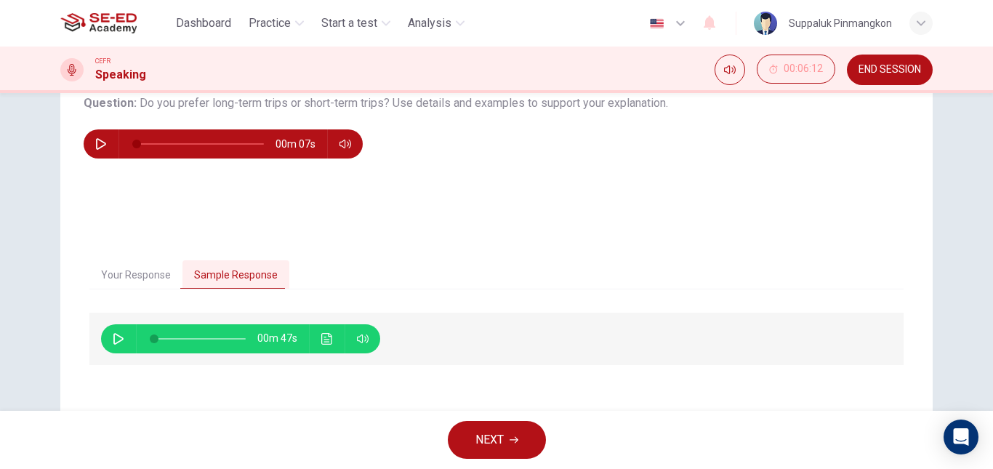
click at [325, 345] on button "Click to see the audio transcription" at bounding box center [327, 338] width 23 height 29
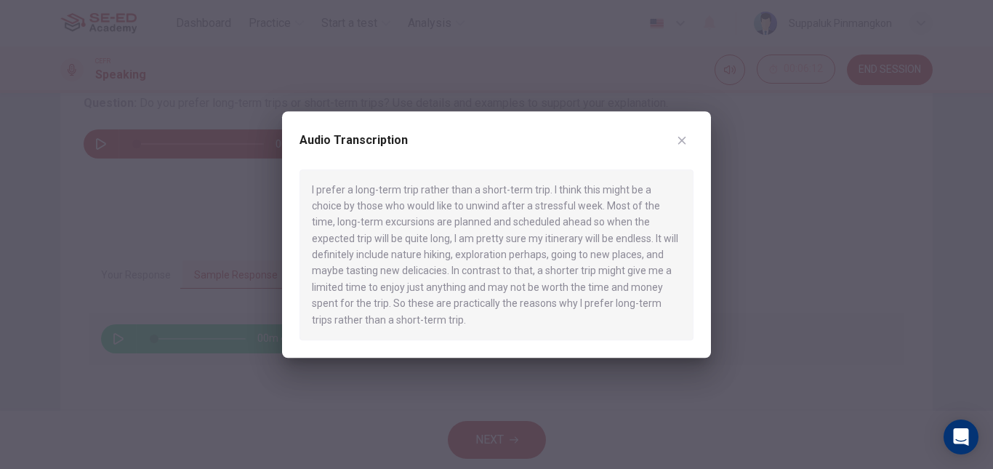
click at [689, 145] on button "button" at bounding box center [682, 140] width 23 height 23
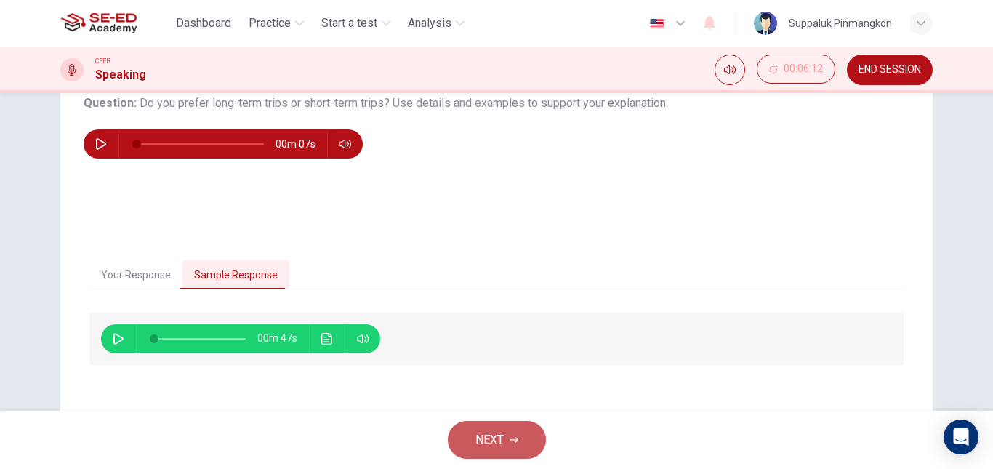
click at [502, 439] on span "NEXT" at bounding box center [490, 440] width 28 height 20
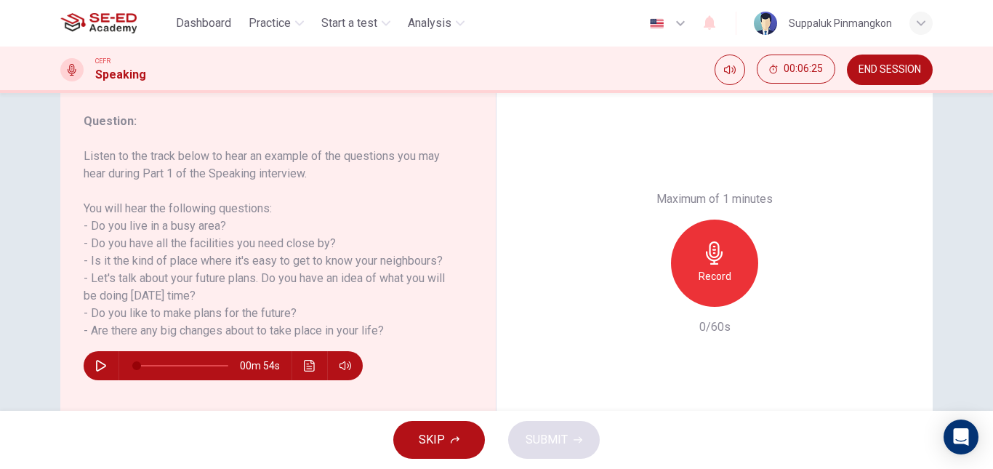
scroll to position [218, 0]
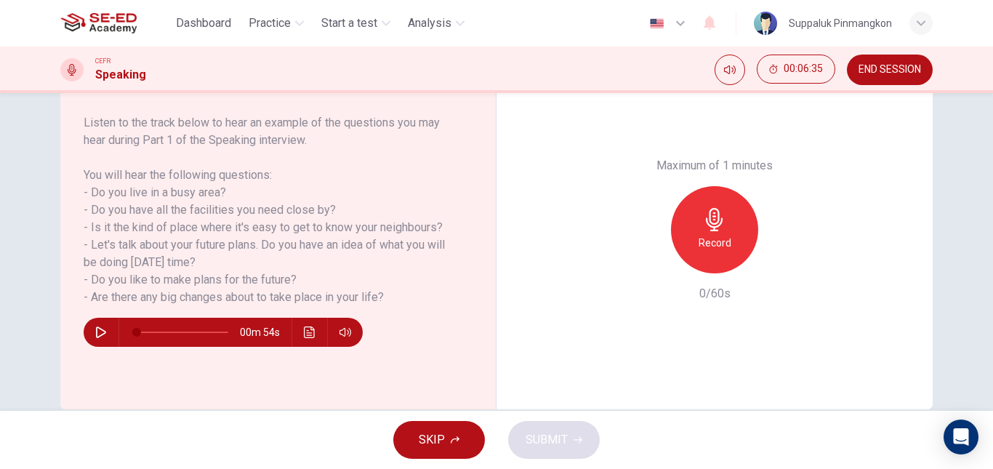
click at [95, 330] on icon "button" at bounding box center [101, 333] width 12 height 12
click at [97, 333] on icon "button" at bounding box center [101, 333] width 12 height 12
click at [724, 236] on h6 "Record" at bounding box center [715, 242] width 33 height 17
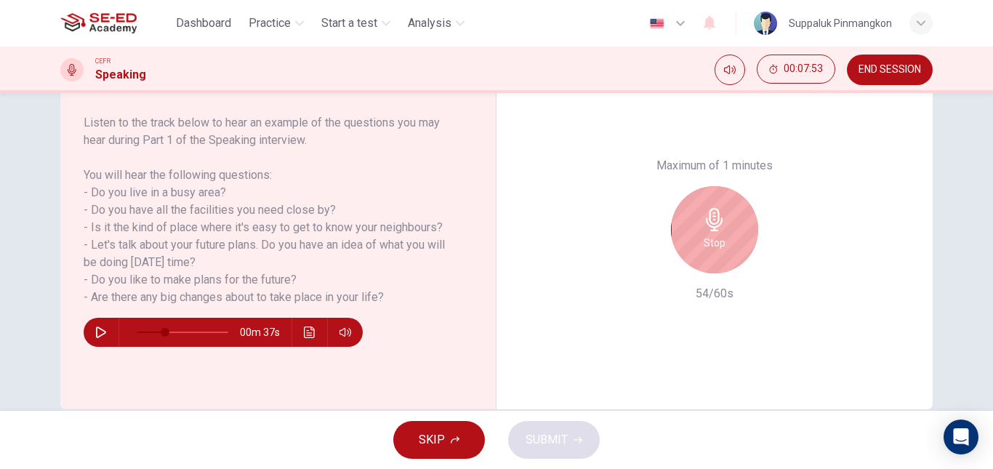
click at [723, 236] on div "Stop" at bounding box center [714, 229] width 87 height 87
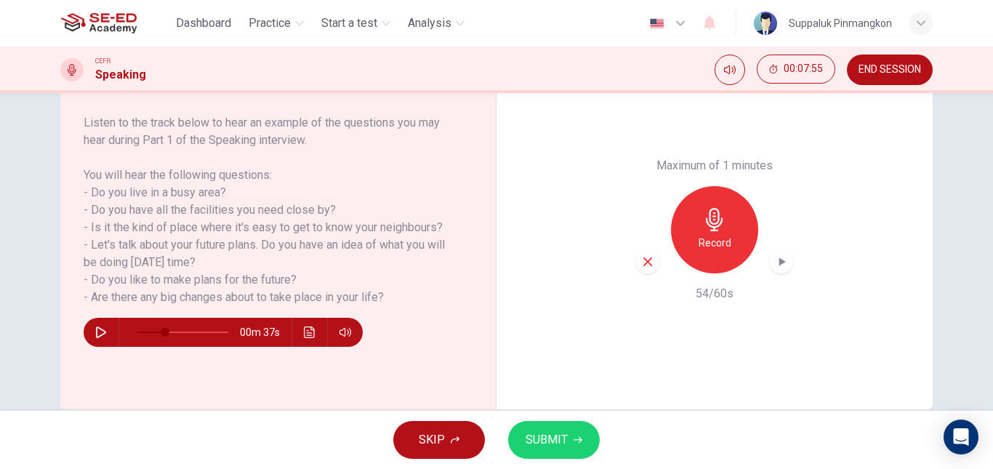
click at [642, 267] on icon "button" at bounding box center [647, 261] width 13 height 13
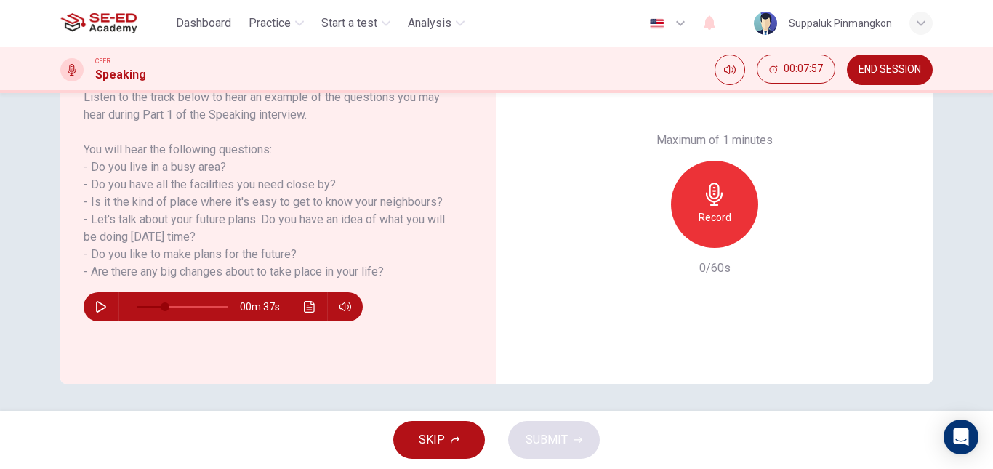
scroll to position [246, 0]
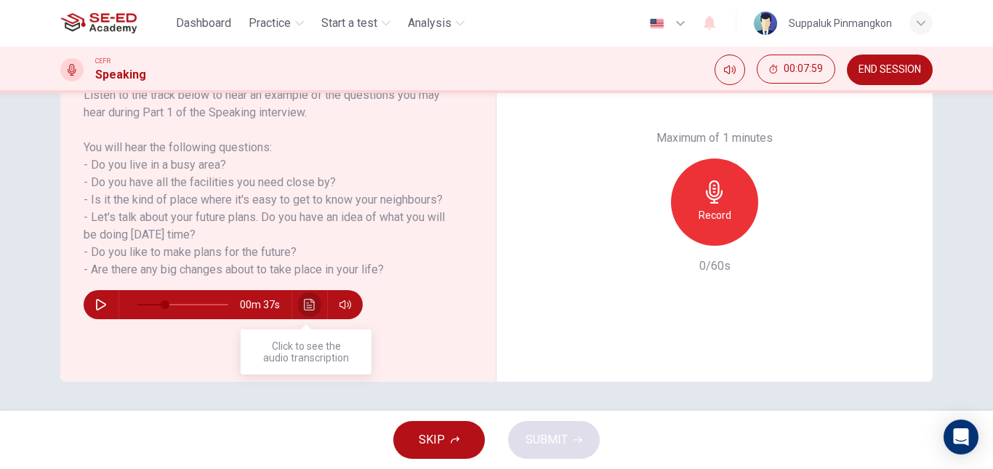
click at [310, 305] on icon "Click to see the audio transcription" at bounding box center [310, 305] width 12 height 12
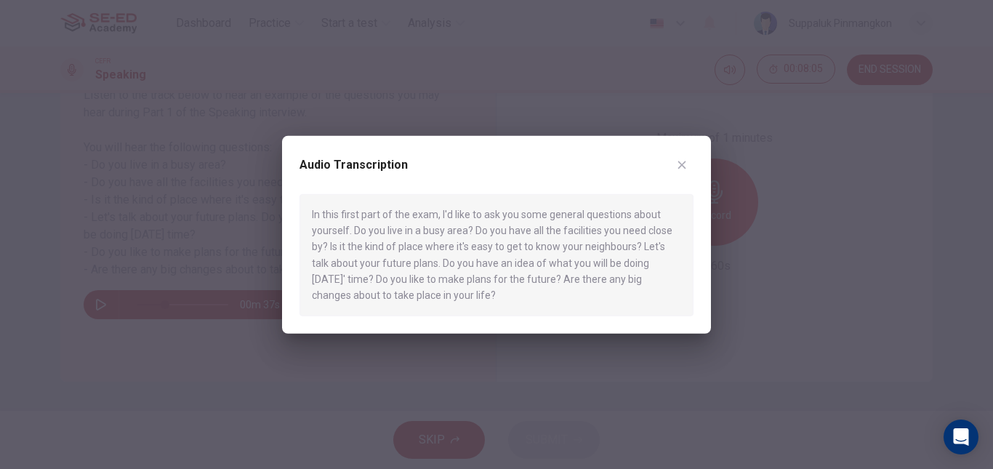
click at [689, 159] on button "button" at bounding box center [682, 164] width 23 height 23
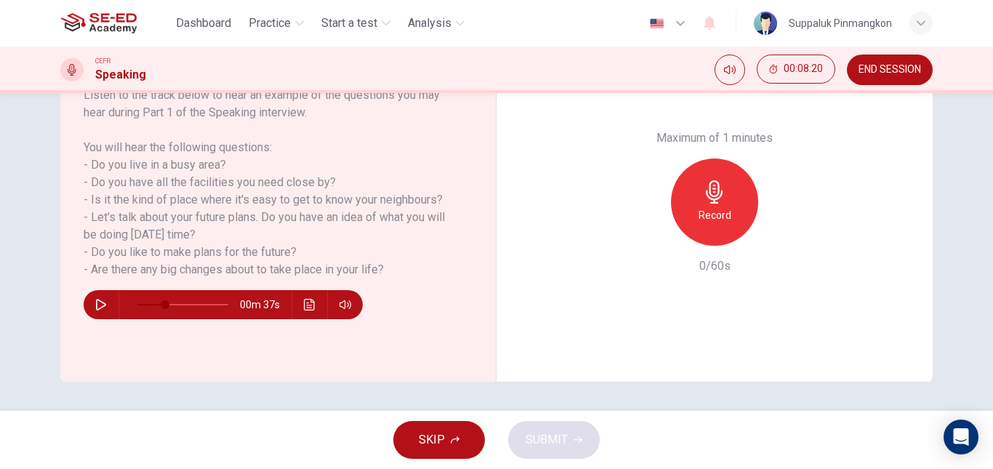
click at [457, 441] on icon "button" at bounding box center [455, 439] width 9 height 7
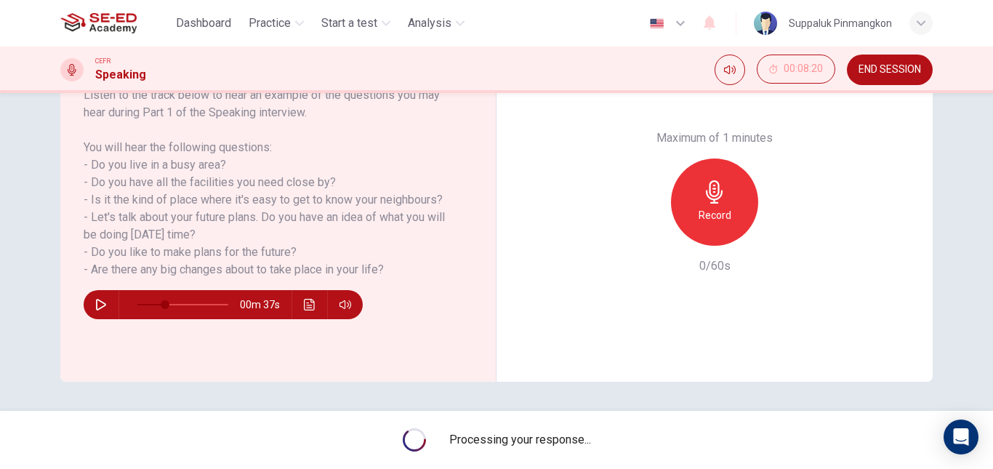
type input "31"
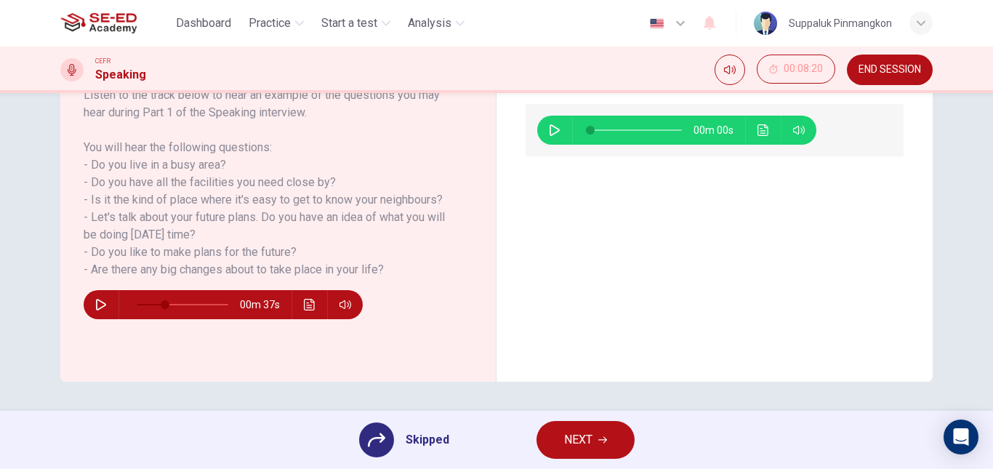
scroll to position [173, 0]
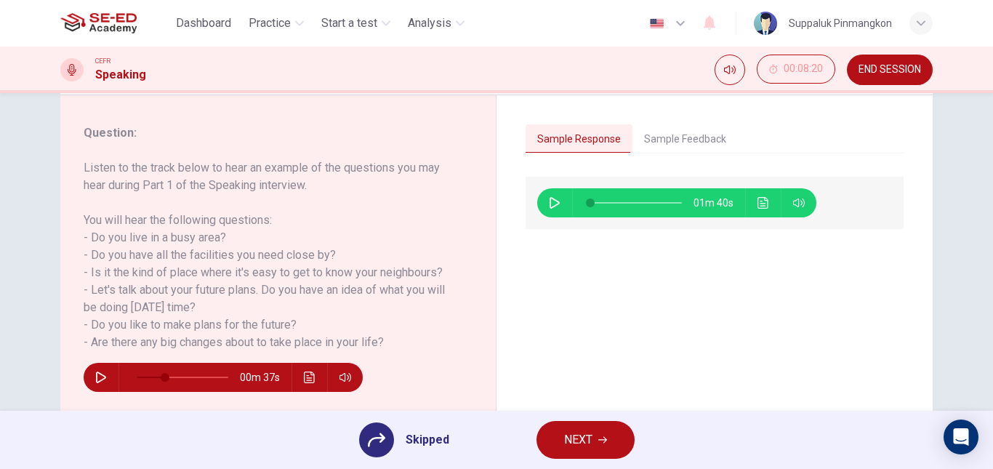
click at [701, 137] on button "Sample Feedback" at bounding box center [685, 139] width 105 height 31
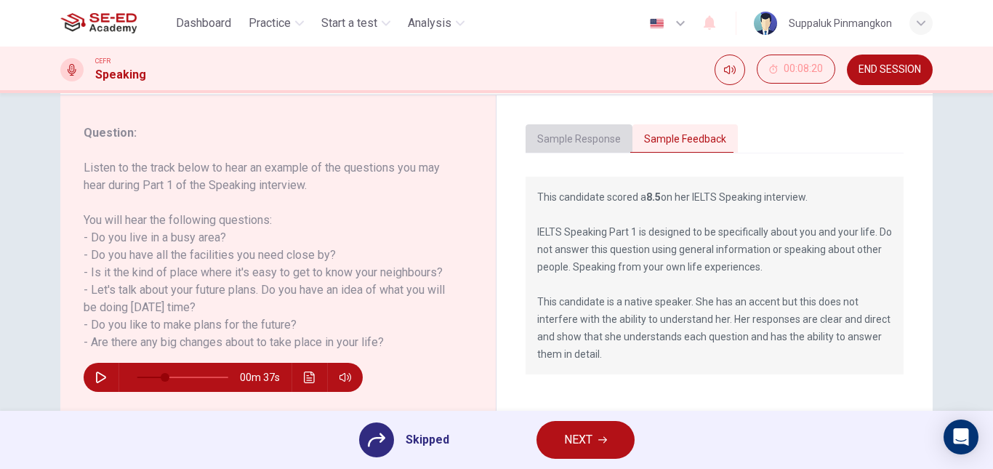
click at [577, 140] on button "Sample Response" at bounding box center [579, 139] width 107 height 31
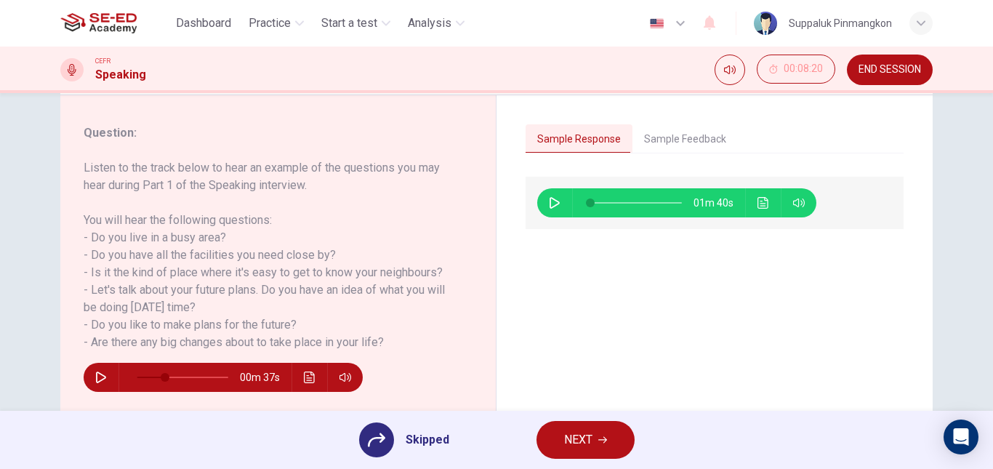
click at [543, 204] on button "button" at bounding box center [554, 202] width 23 height 29
click at [760, 206] on icon "Click to see the audio transcription" at bounding box center [763, 203] width 11 height 12
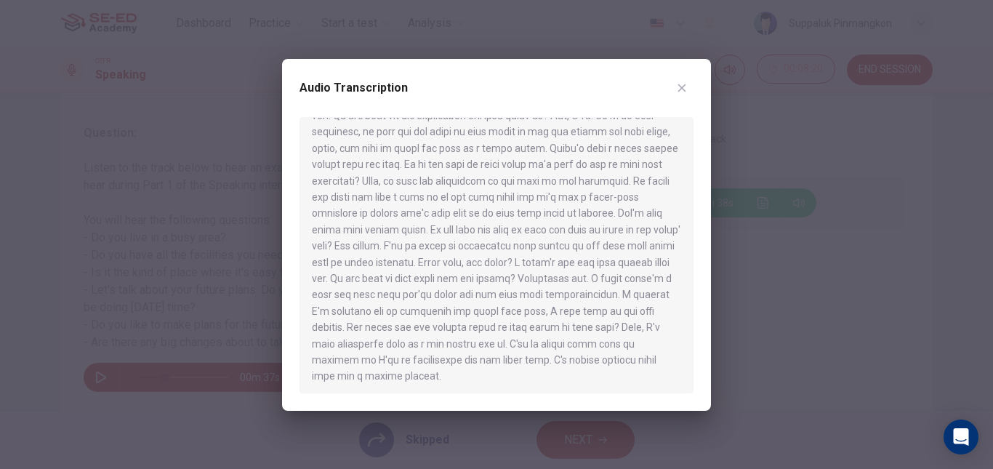
scroll to position [90, 0]
type input "0"
click at [681, 88] on icon "button" at bounding box center [683, 88] width 8 height 8
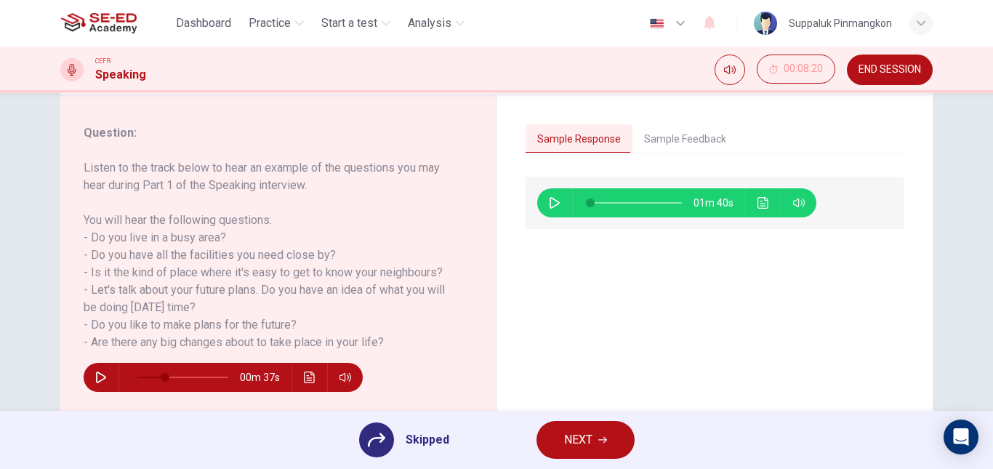
click at [908, 71] on span "END SESSION" at bounding box center [890, 70] width 63 height 12
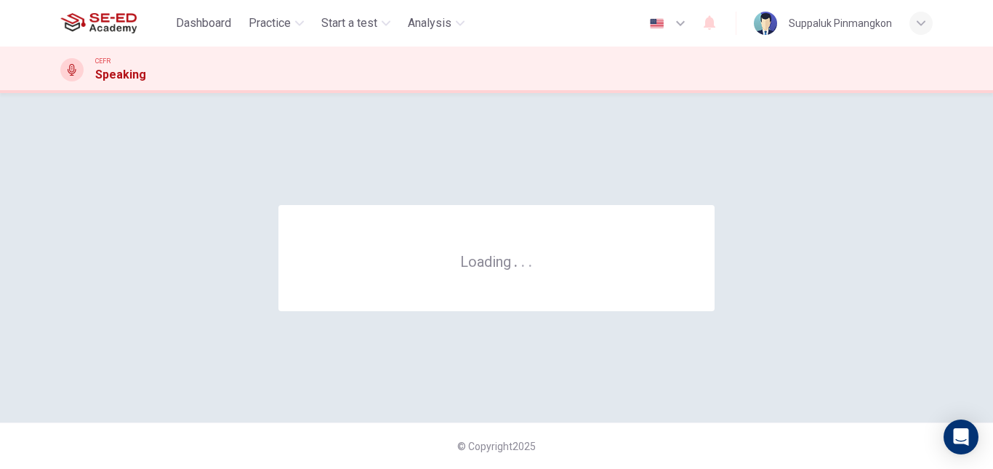
scroll to position [0, 0]
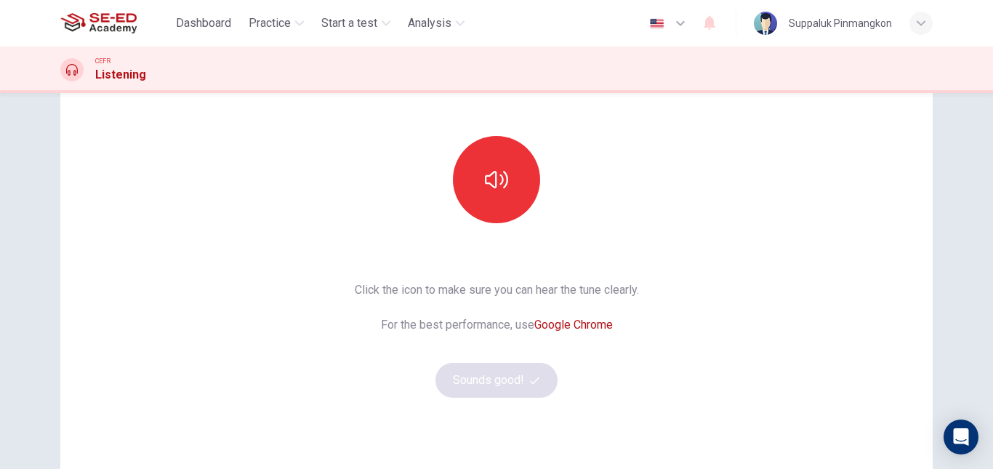
scroll to position [89, 0]
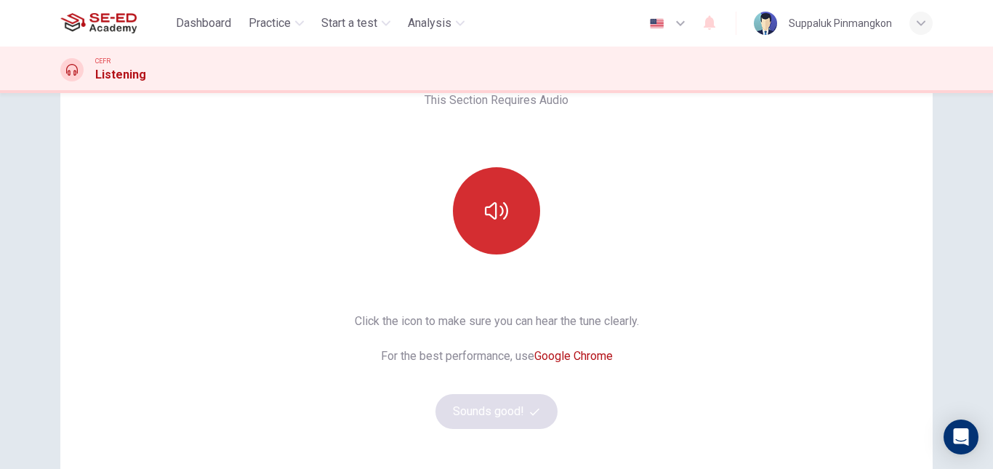
click at [484, 223] on button "button" at bounding box center [496, 210] width 87 height 87
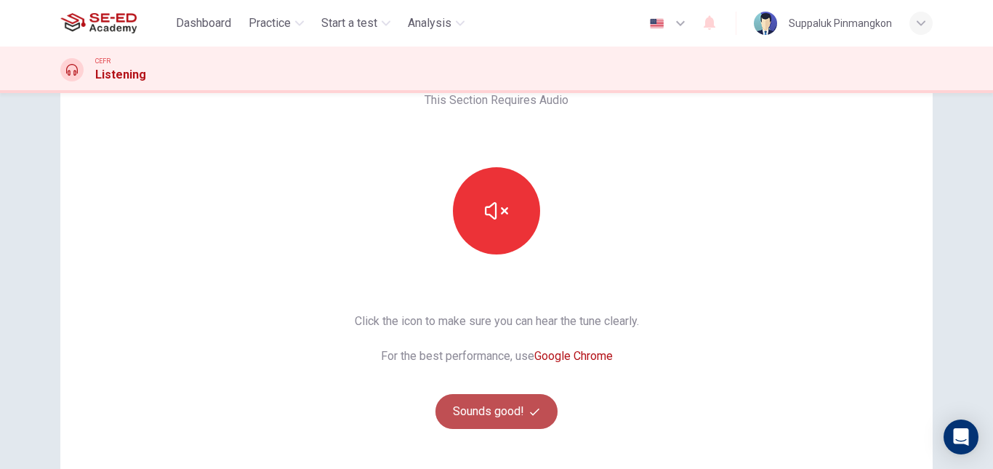
click at [495, 416] on button "Sounds good!" at bounding box center [497, 411] width 122 height 35
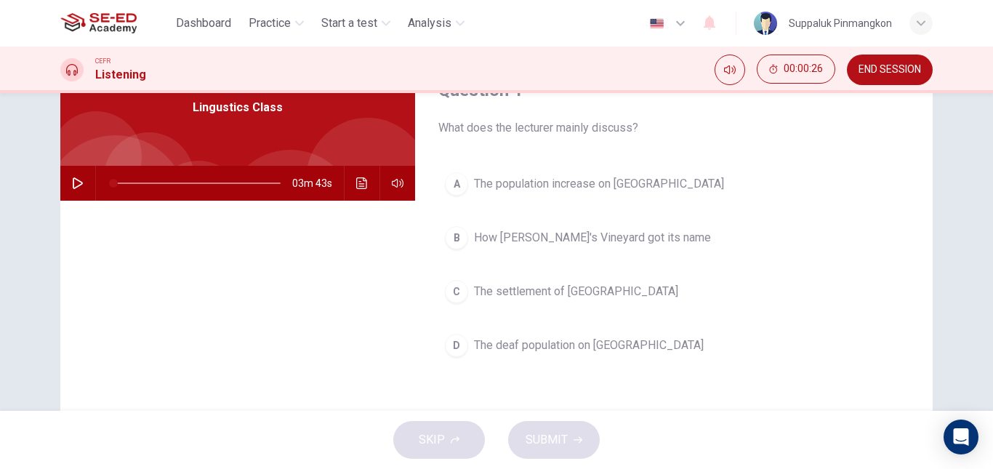
scroll to position [0, 0]
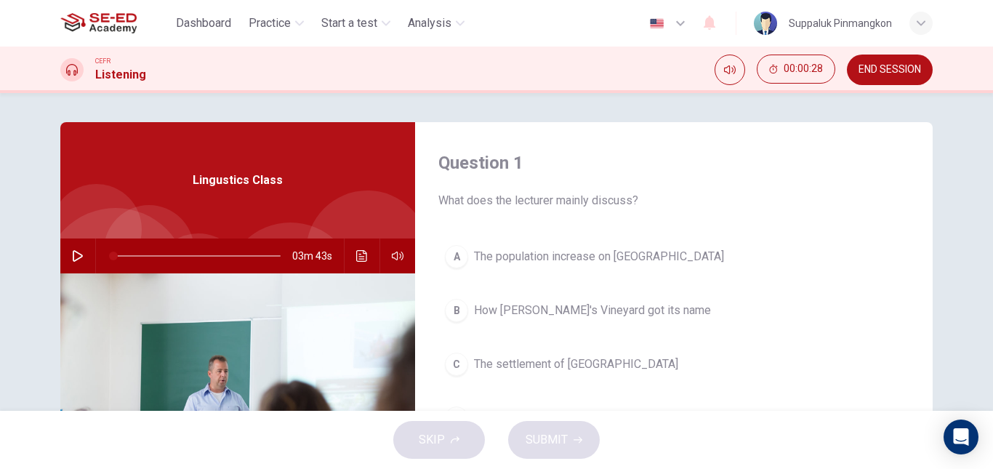
click at [78, 260] on icon "button" at bounding box center [78, 256] width 12 height 12
click at [361, 261] on icon "Click to see the audio transcription" at bounding box center [361, 256] width 11 height 12
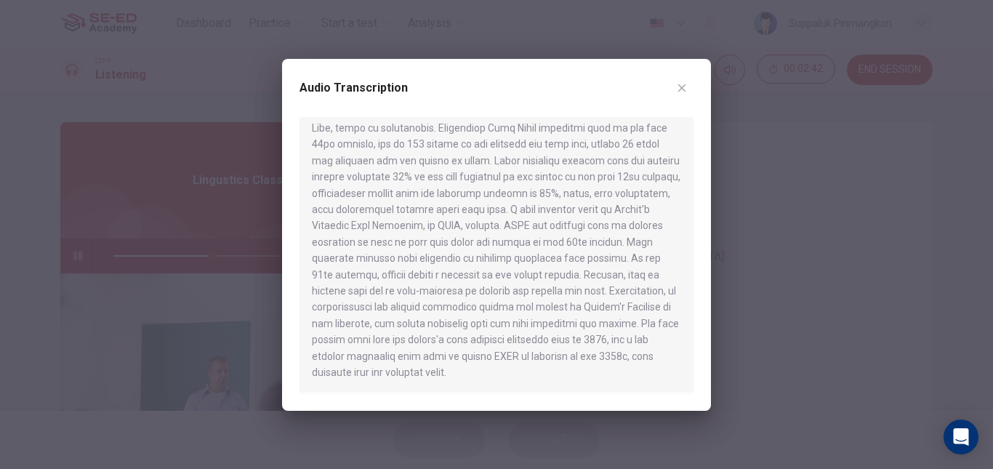
scroll to position [383, 0]
click at [687, 87] on icon "button" at bounding box center [682, 88] width 12 height 12
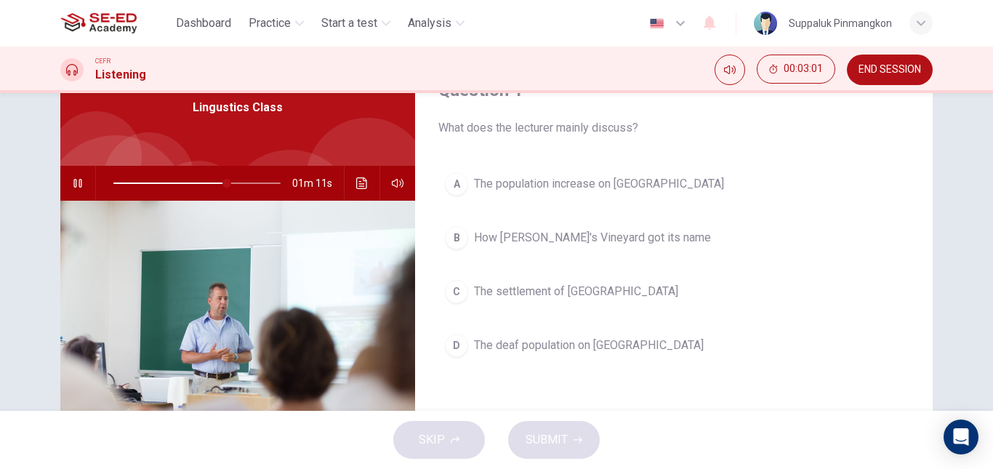
scroll to position [0, 0]
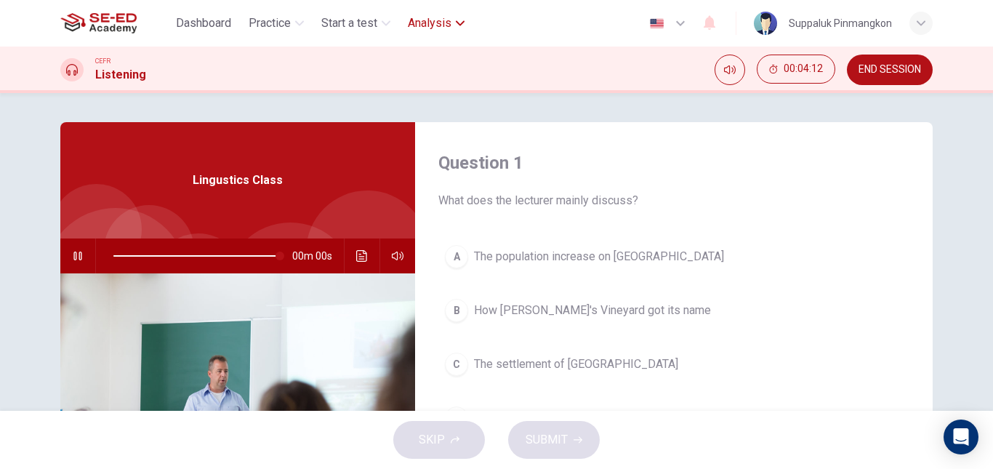
type input "0"
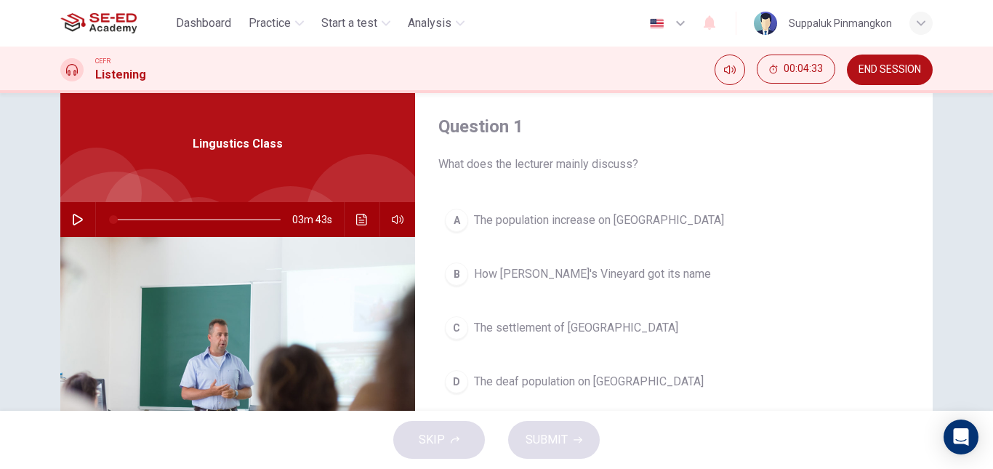
scroll to position [28, 0]
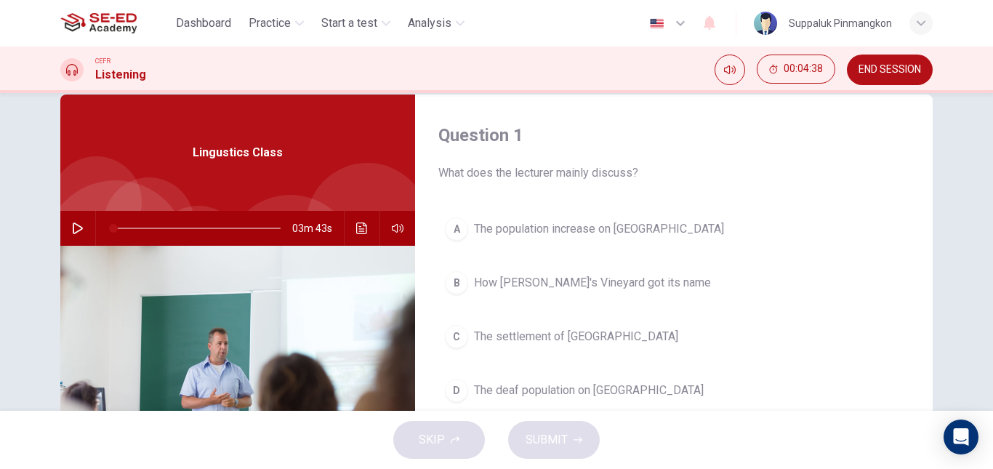
click at [456, 232] on div "A" at bounding box center [456, 228] width 23 height 23
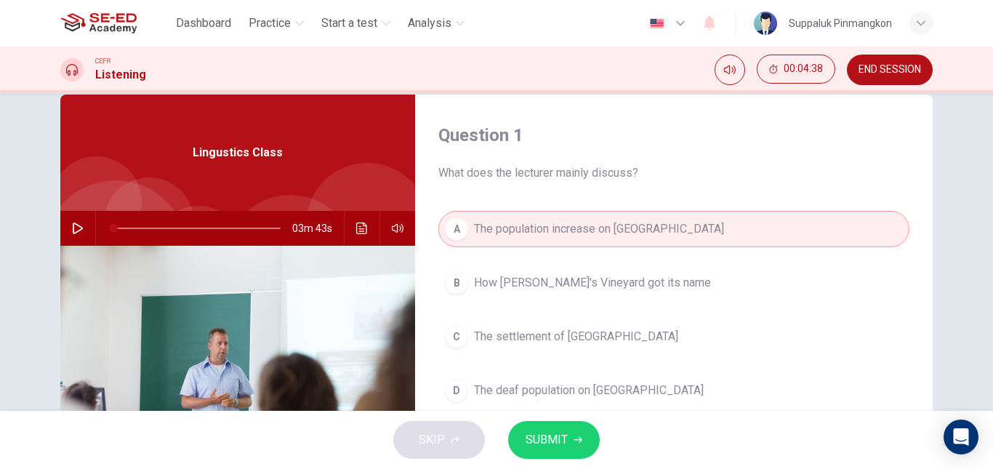
click at [532, 440] on span "SUBMIT" at bounding box center [547, 440] width 42 height 20
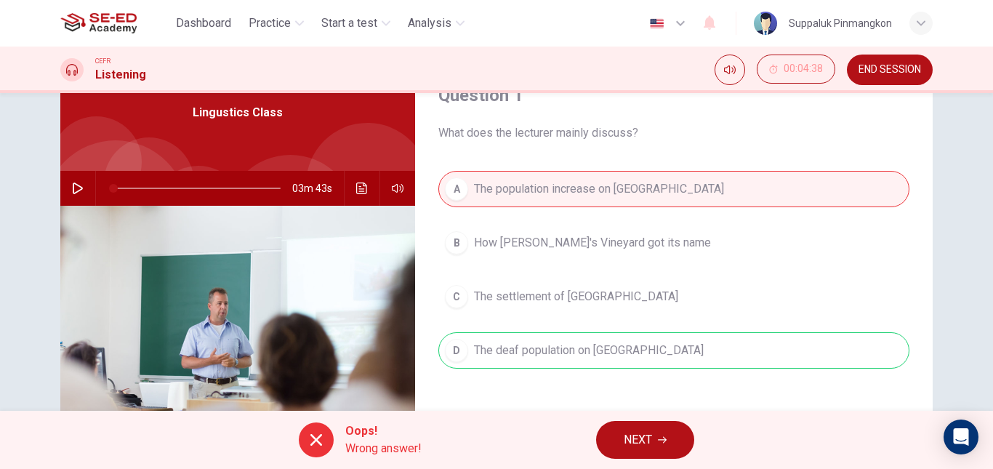
scroll to position [100, 0]
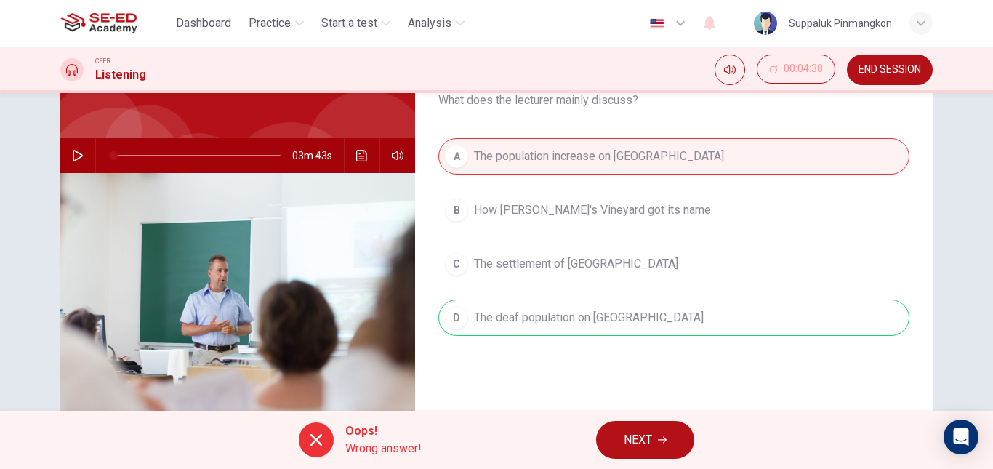
click at [650, 464] on div "Oops! Wrong answer! NEXT" at bounding box center [496, 440] width 993 height 58
click at [657, 438] on button "NEXT" at bounding box center [645, 440] width 98 height 38
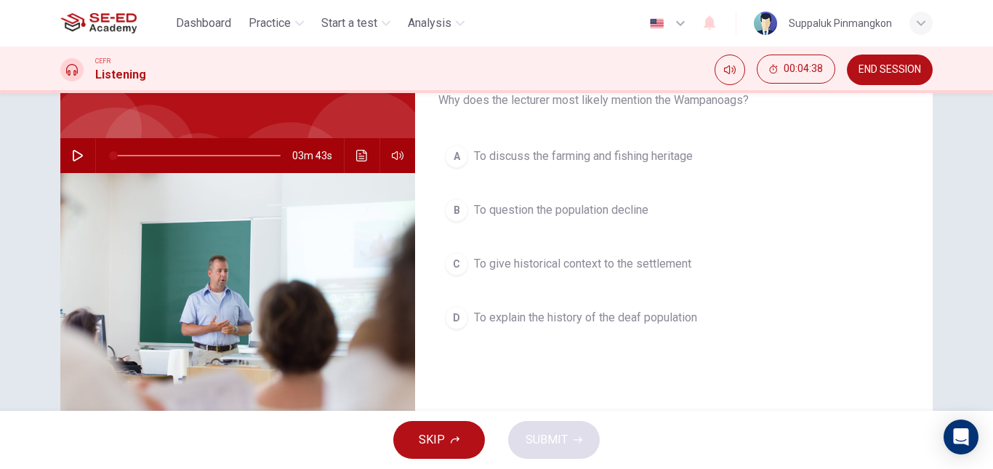
scroll to position [28, 0]
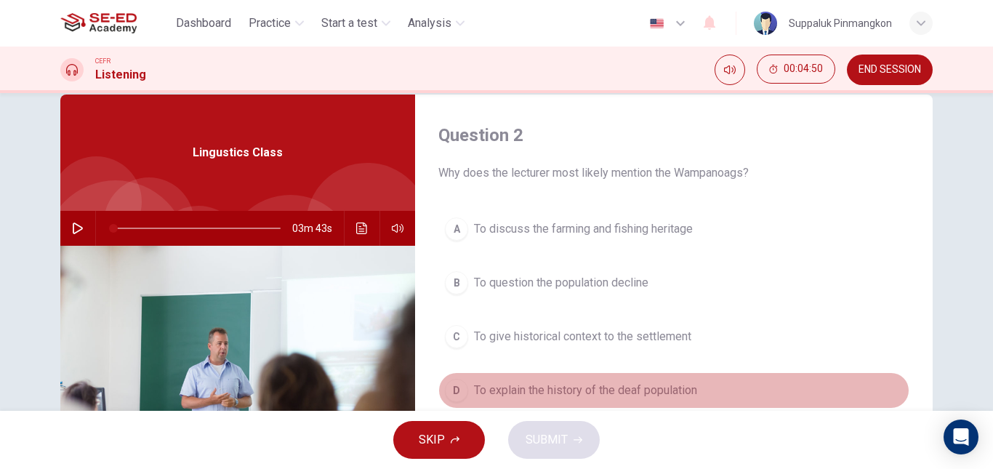
click at [460, 391] on div "D" at bounding box center [456, 390] width 23 height 23
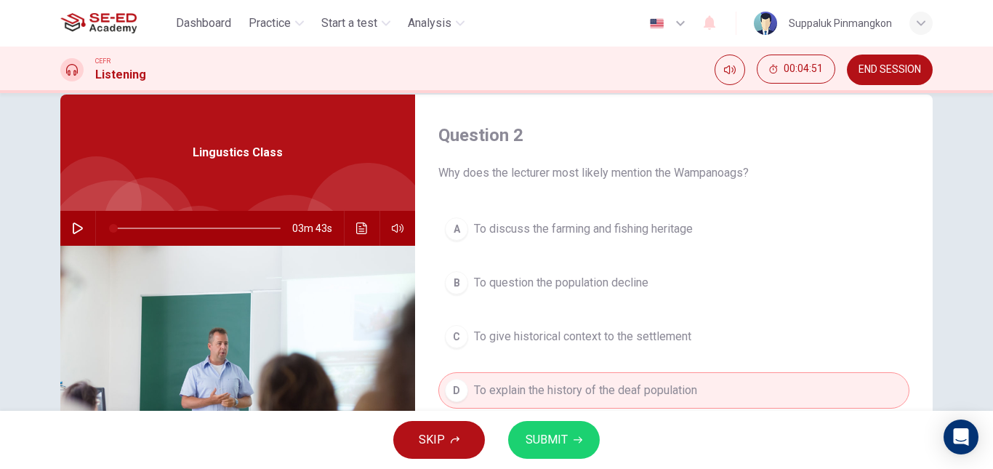
click at [560, 441] on span "SUBMIT" at bounding box center [547, 440] width 42 height 20
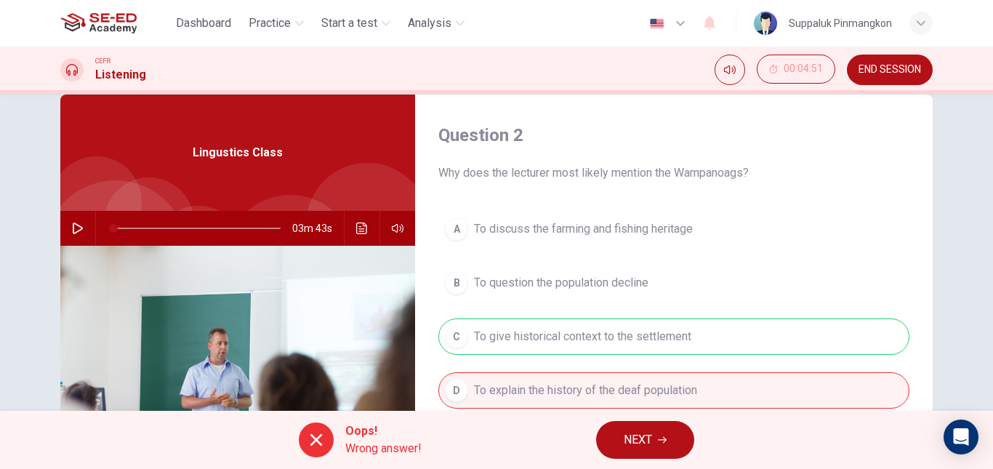
click at [641, 437] on span "NEXT" at bounding box center [638, 440] width 28 height 20
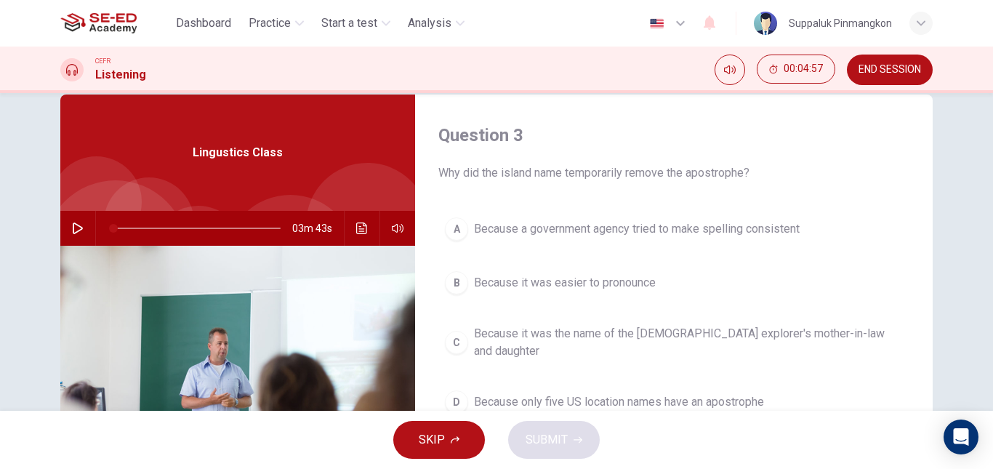
scroll to position [100, 0]
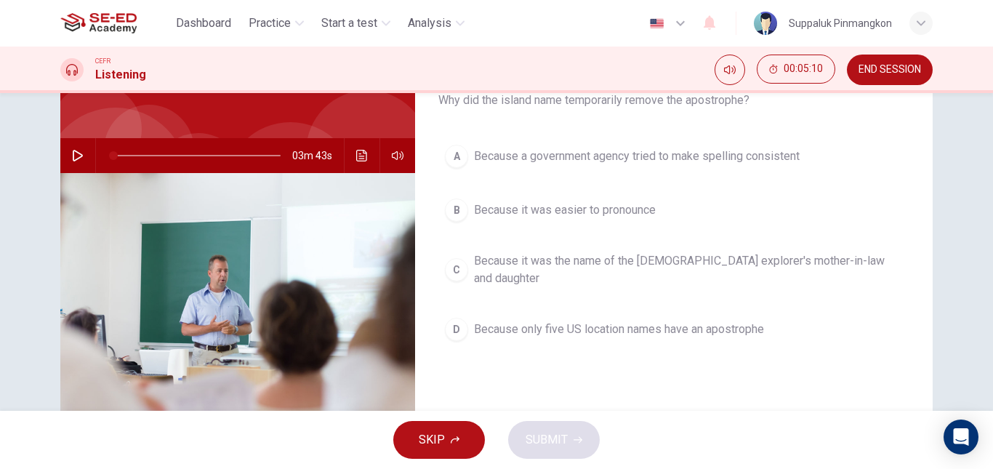
click at [450, 154] on div "A" at bounding box center [456, 156] width 23 height 23
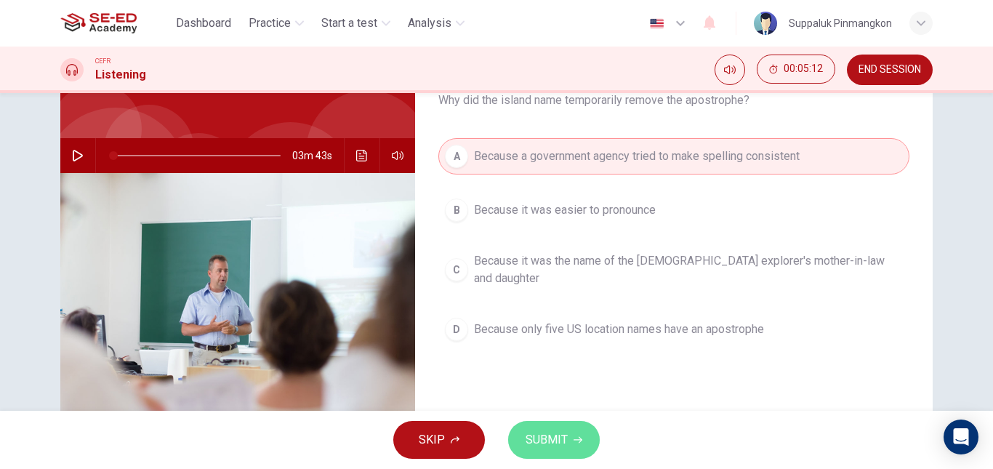
click at [557, 448] on span "SUBMIT" at bounding box center [547, 440] width 42 height 20
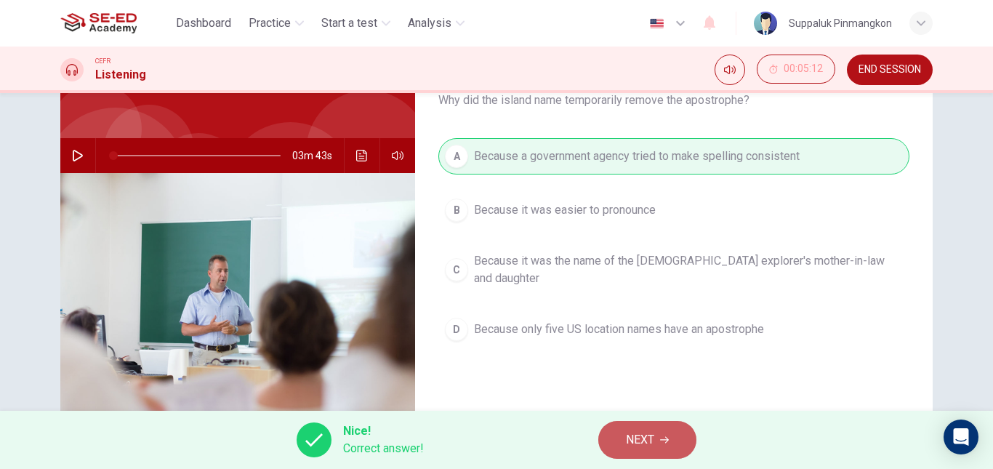
click at [682, 444] on button "NEXT" at bounding box center [648, 440] width 98 height 38
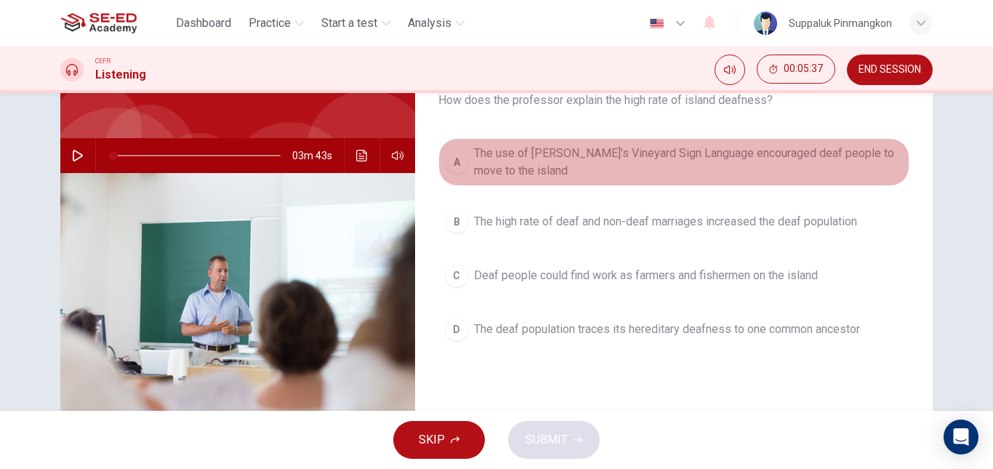
click at [452, 164] on div "A" at bounding box center [456, 162] width 23 height 23
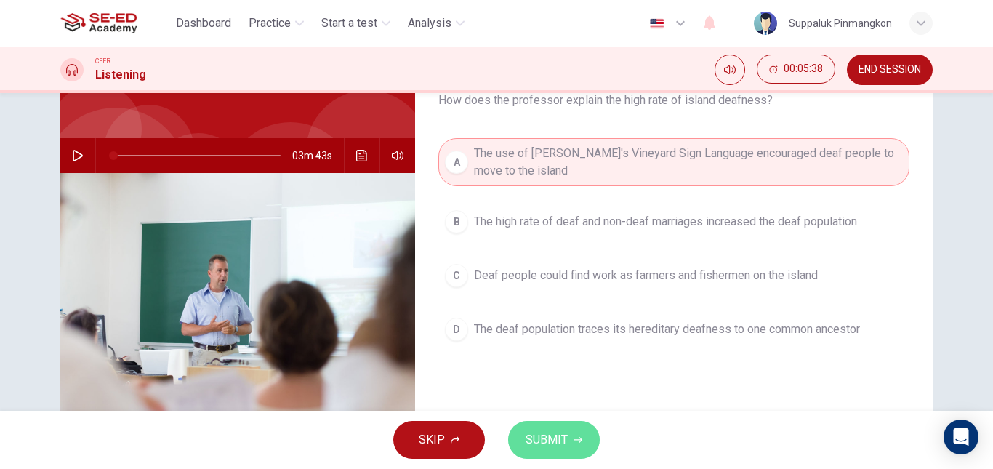
click at [561, 427] on button "SUBMIT" at bounding box center [554, 440] width 92 height 38
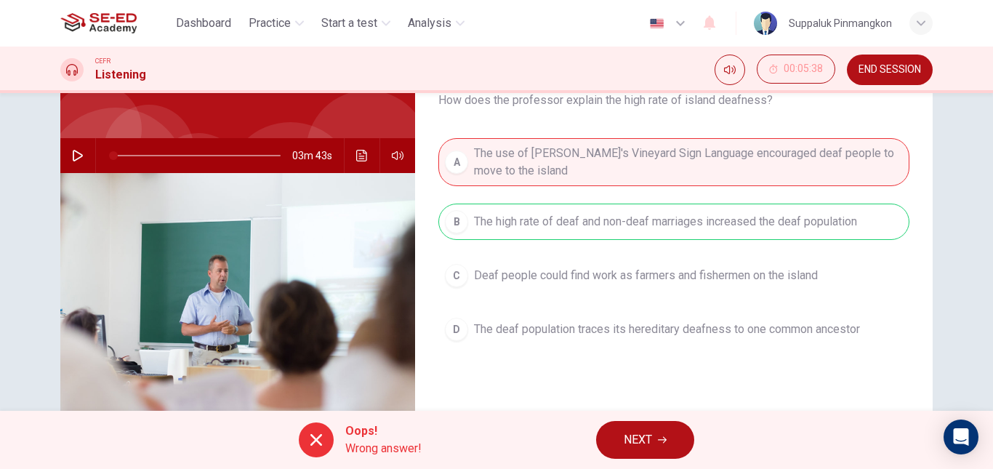
click at [655, 443] on button "NEXT" at bounding box center [645, 440] width 98 height 38
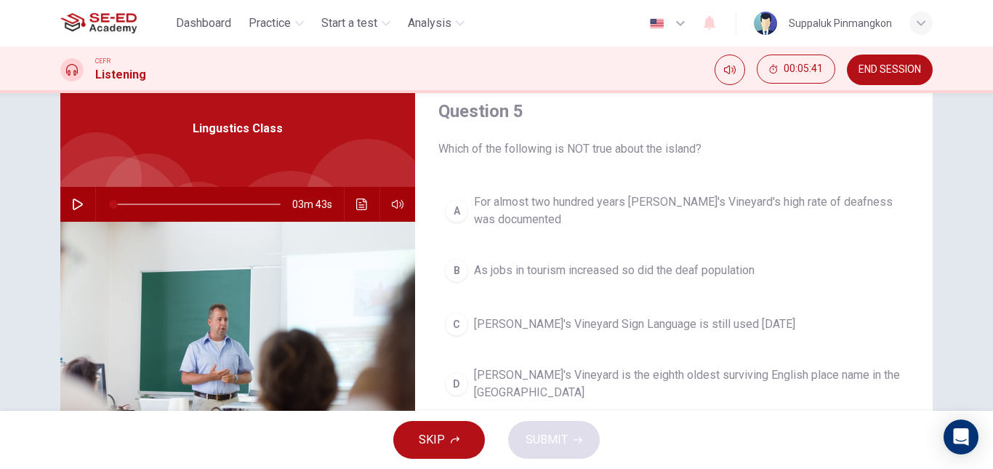
scroll to position [0, 0]
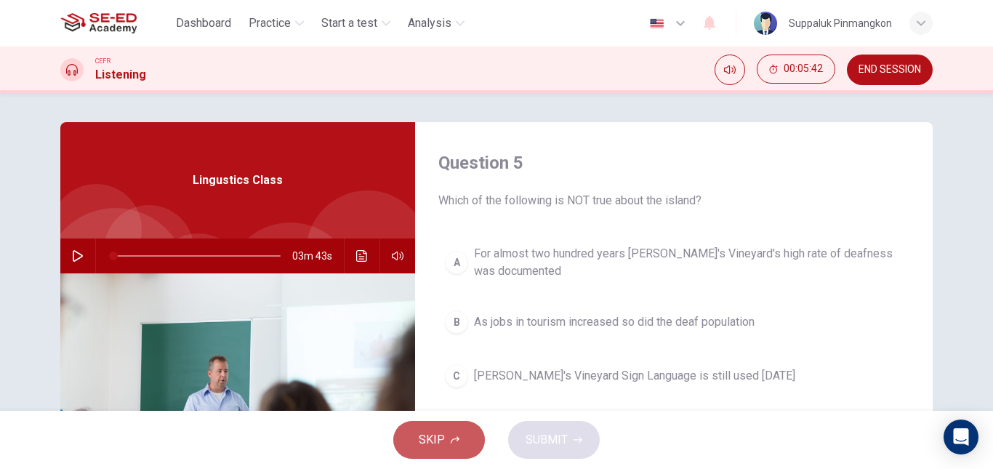
click at [439, 443] on span "SKIP" at bounding box center [432, 440] width 26 height 20
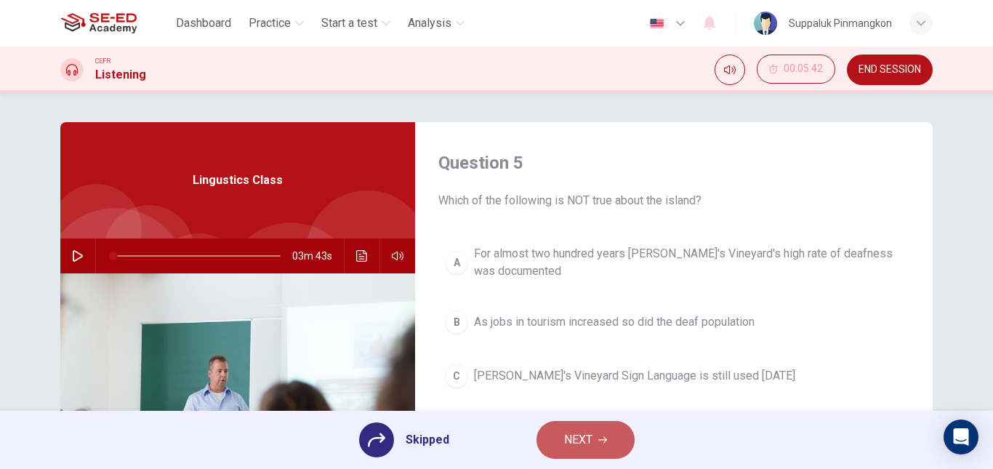
click at [570, 434] on span "NEXT" at bounding box center [578, 440] width 28 height 20
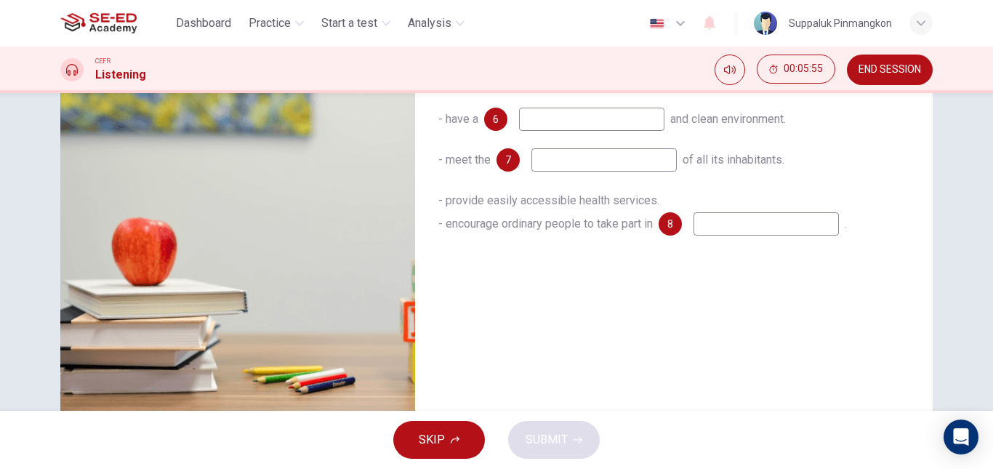
scroll to position [246, 0]
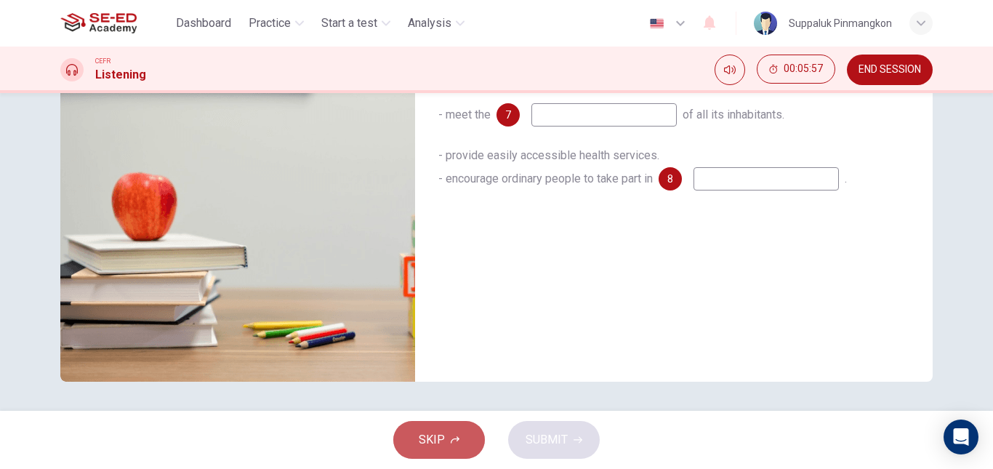
click at [466, 439] on button "SKIP" at bounding box center [439, 440] width 92 height 38
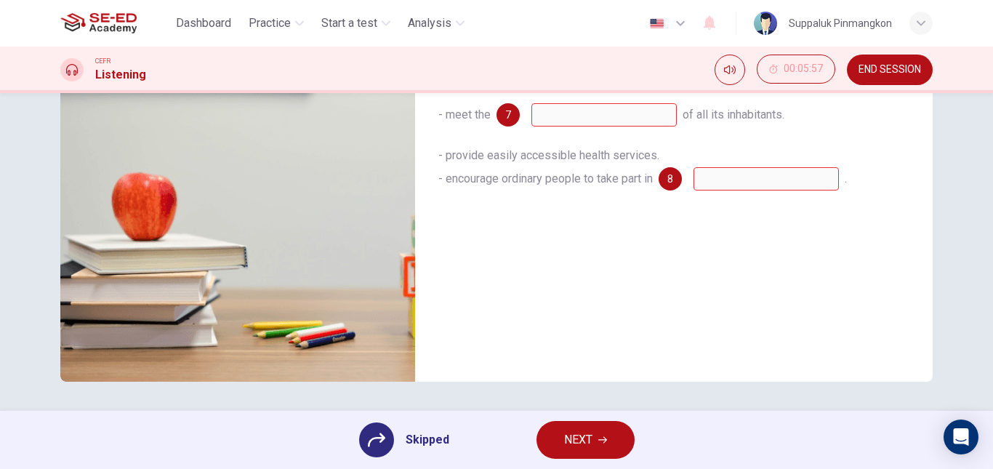
click at [592, 455] on button "NEXT" at bounding box center [586, 440] width 98 height 38
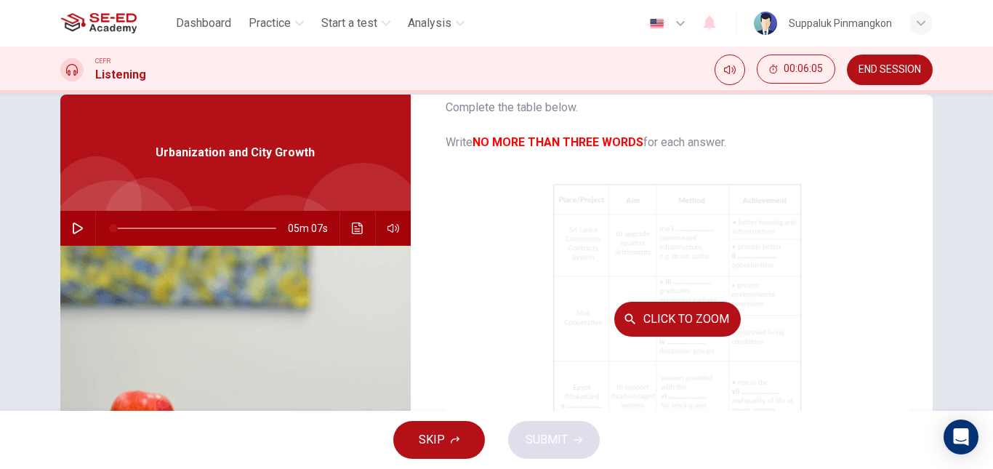
scroll to position [0, 0]
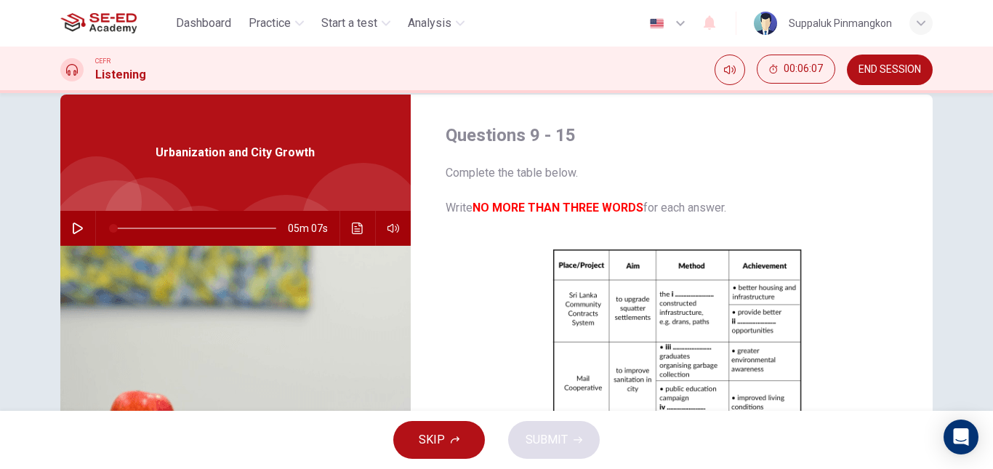
click at [880, 79] on button "END SESSION" at bounding box center [890, 70] width 86 height 31
